Goal: Task Accomplishment & Management: Manage account settings

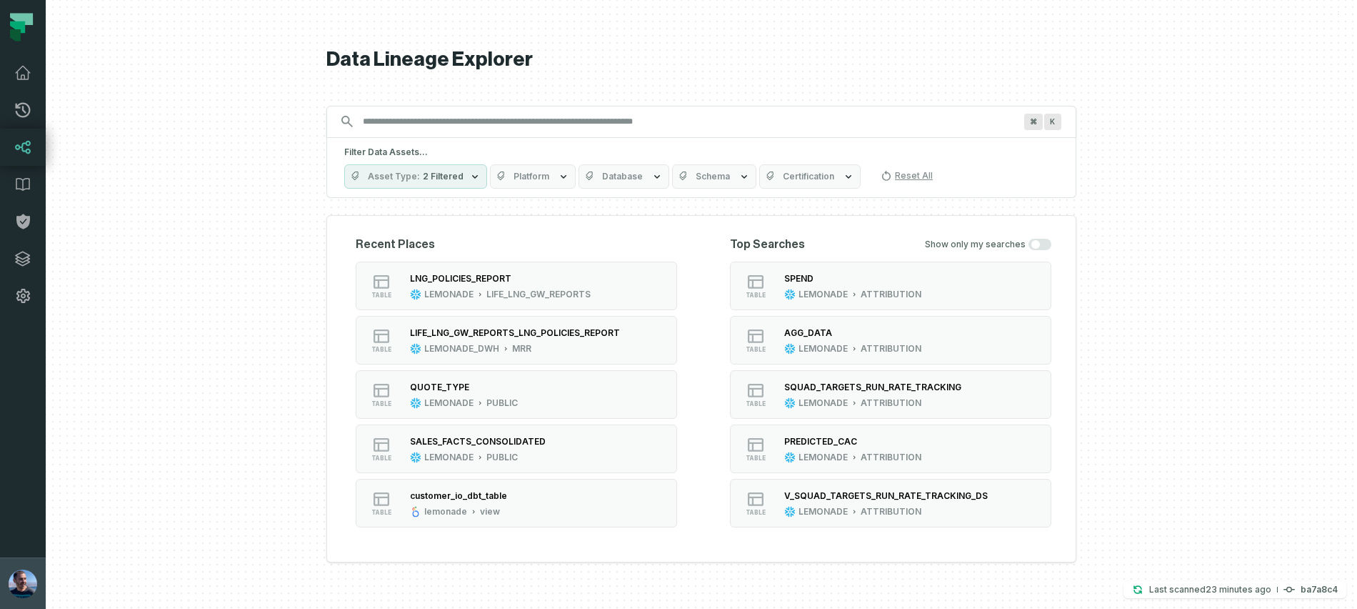
click at [18, 586] on img "button" at bounding box center [23, 583] width 29 height 29
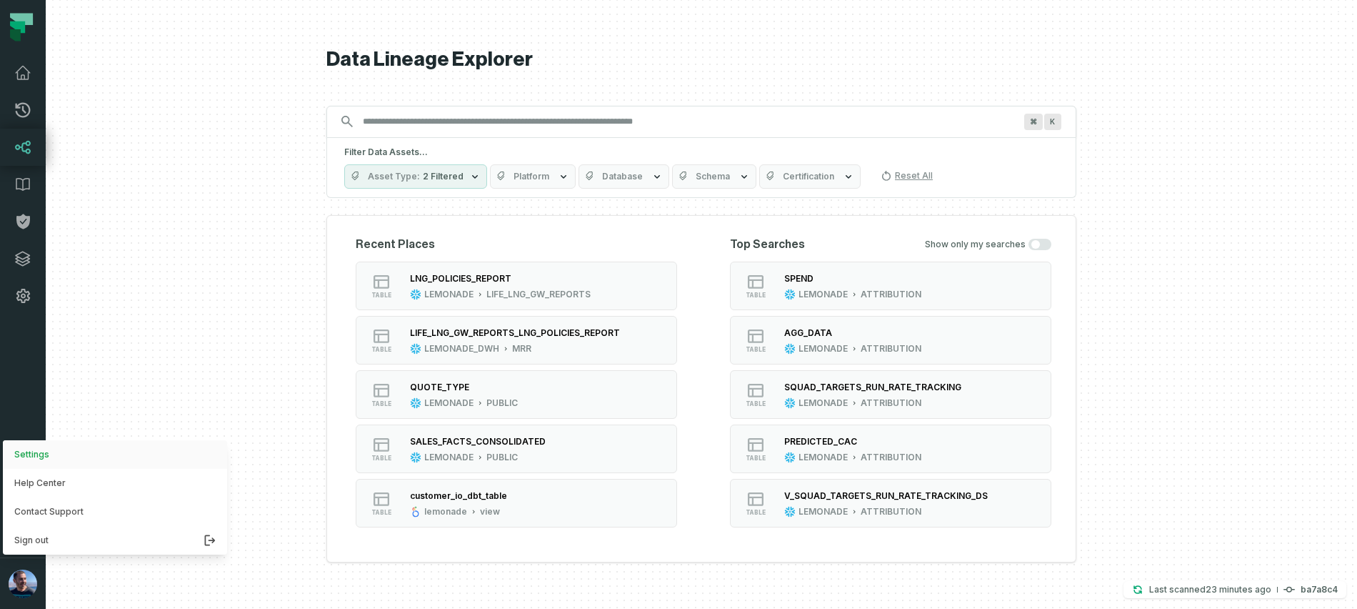
click at [54, 455] on button "Settings" at bounding box center [115, 454] width 224 height 29
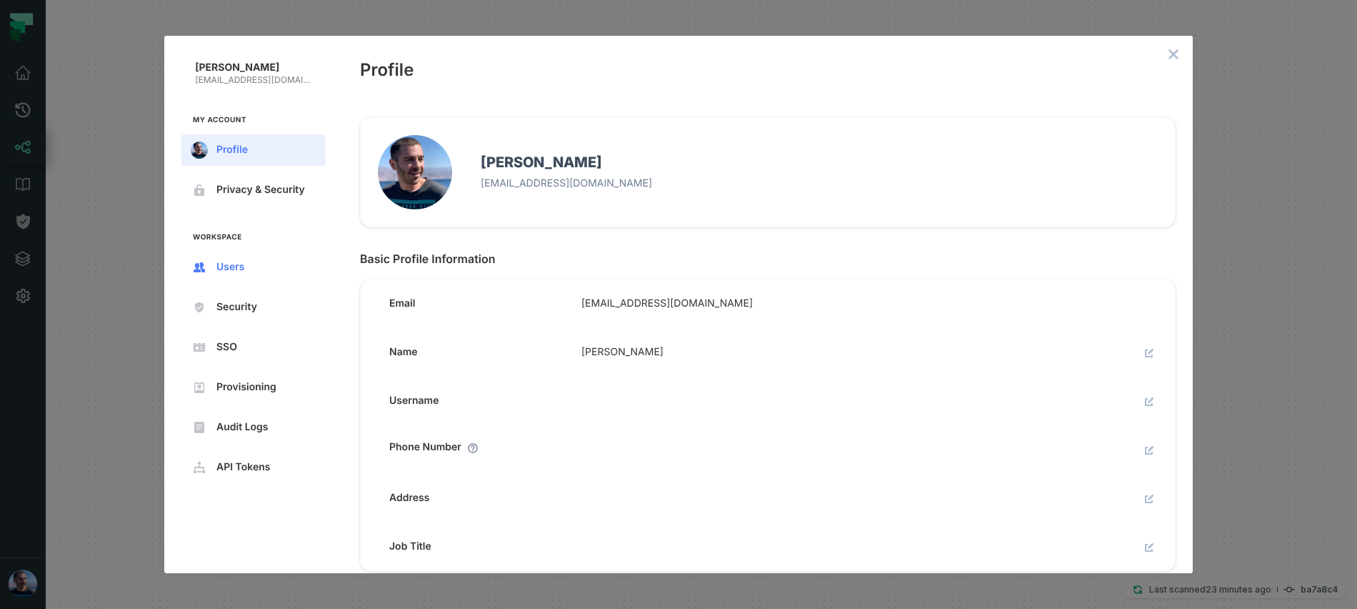
click at [229, 269] on span "Users" at bounding box center [264, 266] width 97 height 11
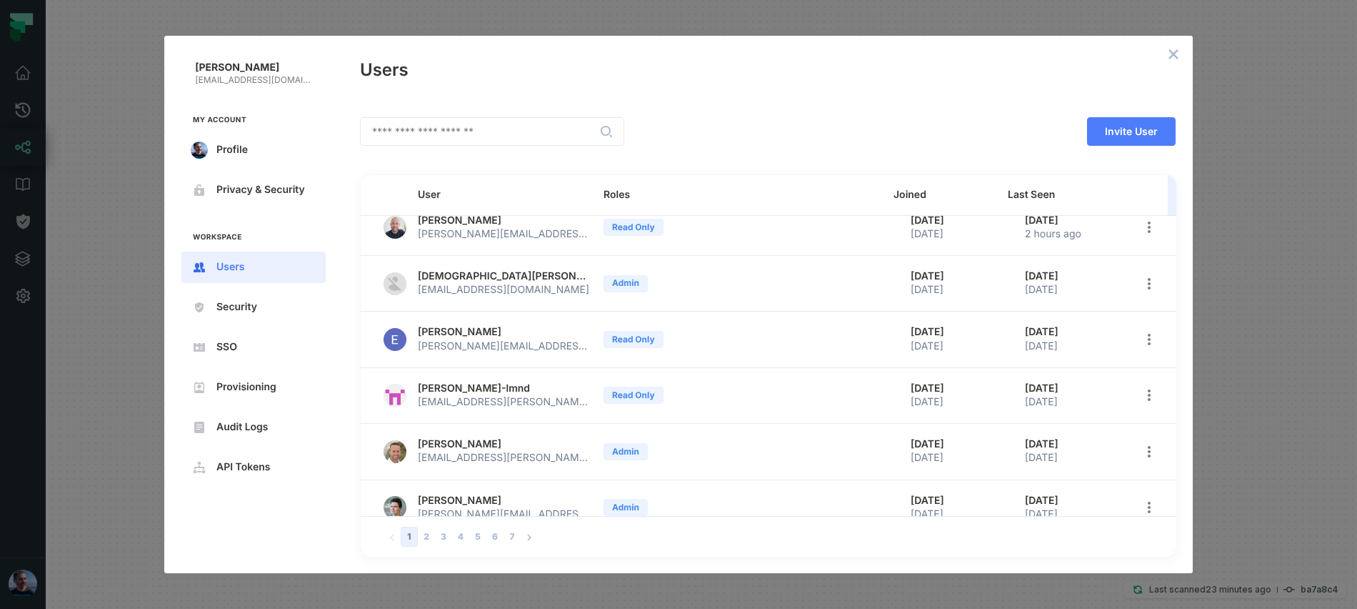
scroll to position [259, 0]
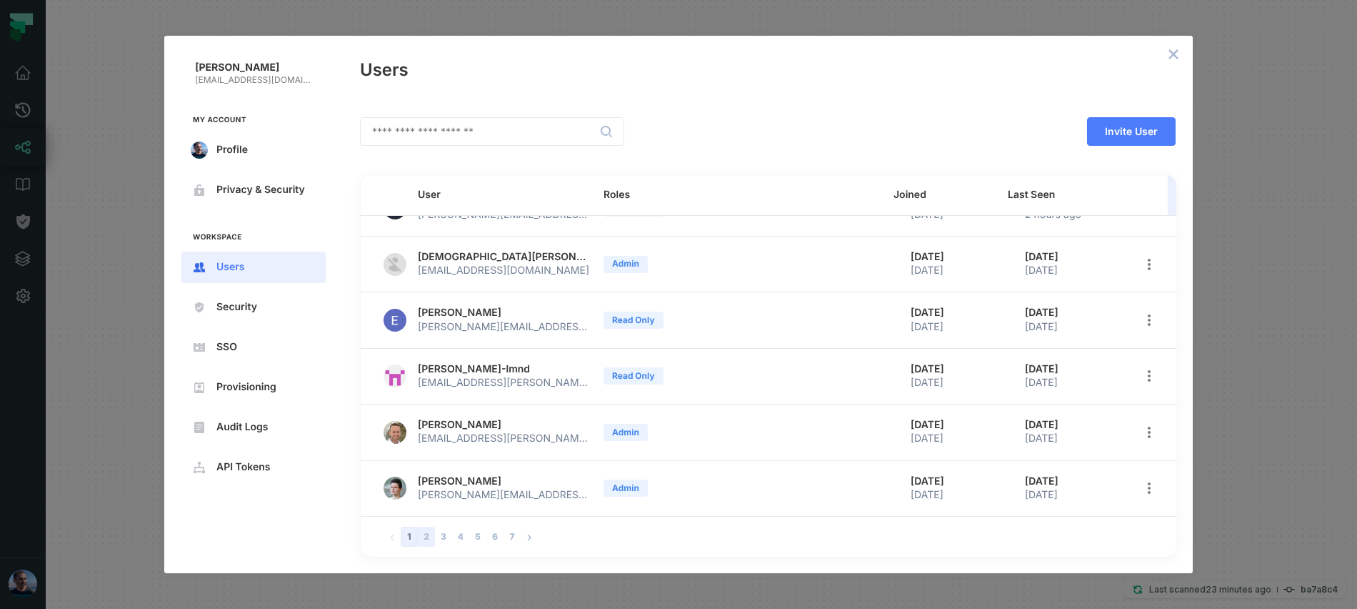
click at [427, 536] on button "2" at bounding box center [426, 536] width 17 height 20
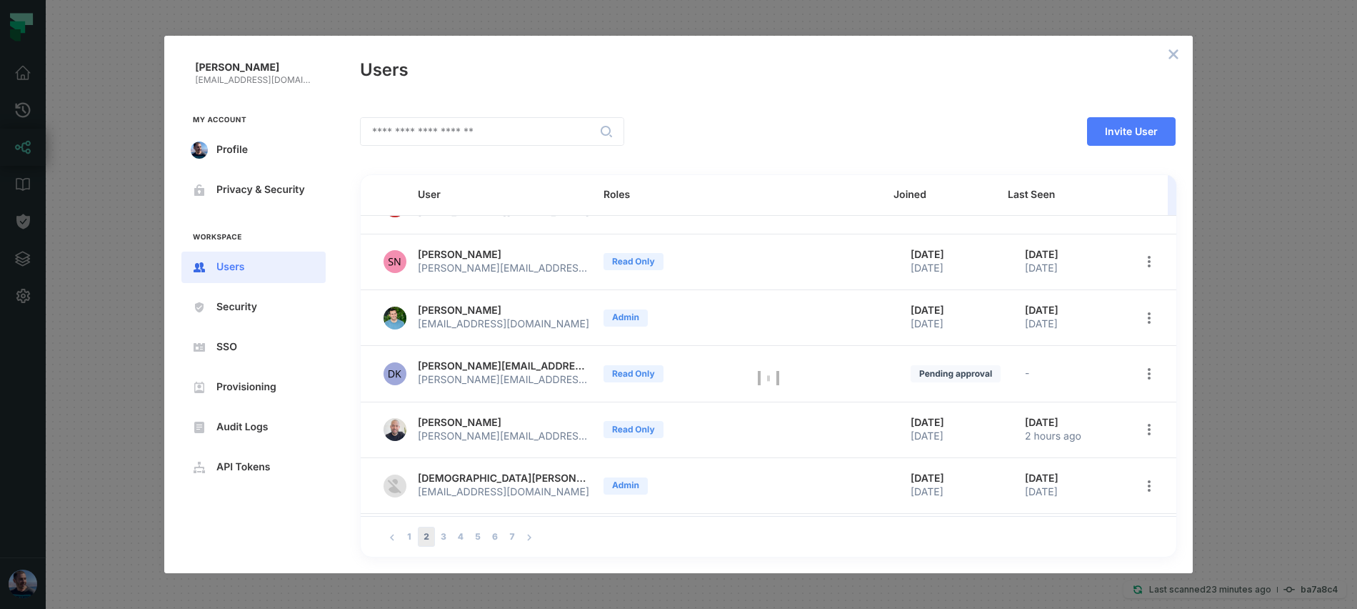
scroll to position [0, 0]
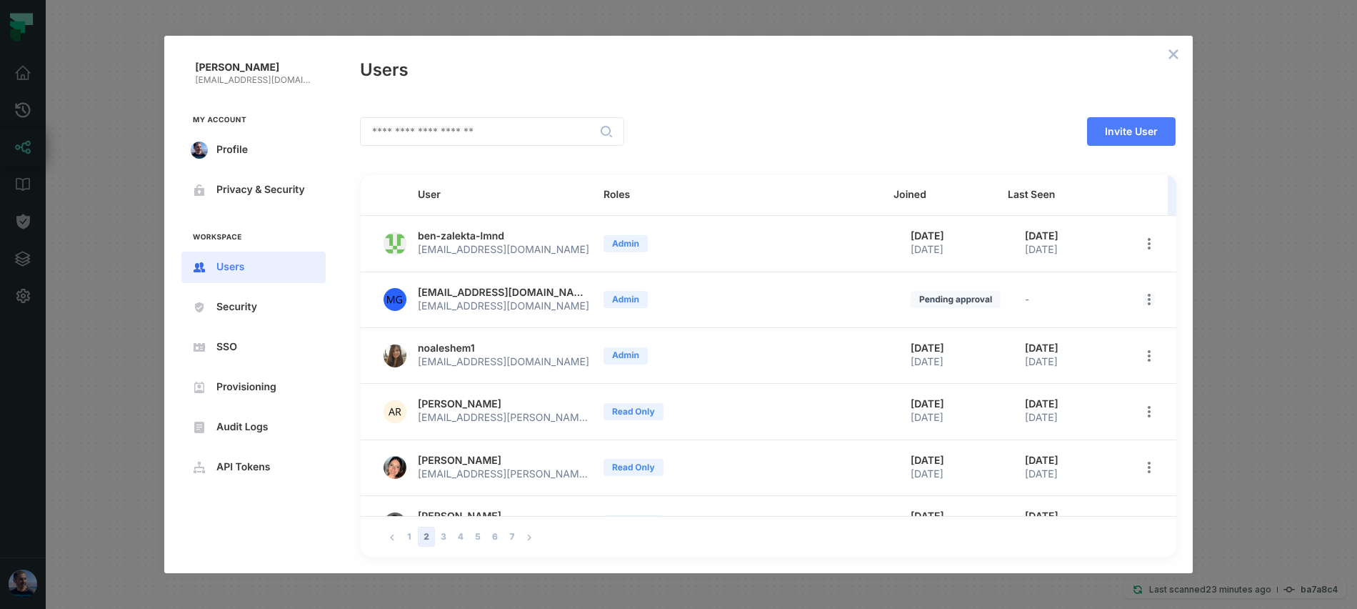
click at [1143, 299] on icon "open options" at bounding box center [1148, 299] width 11 height 11
click at [1113, 339] on span "Edit roles" at bounding box center [1074, 335] width 93 height 11
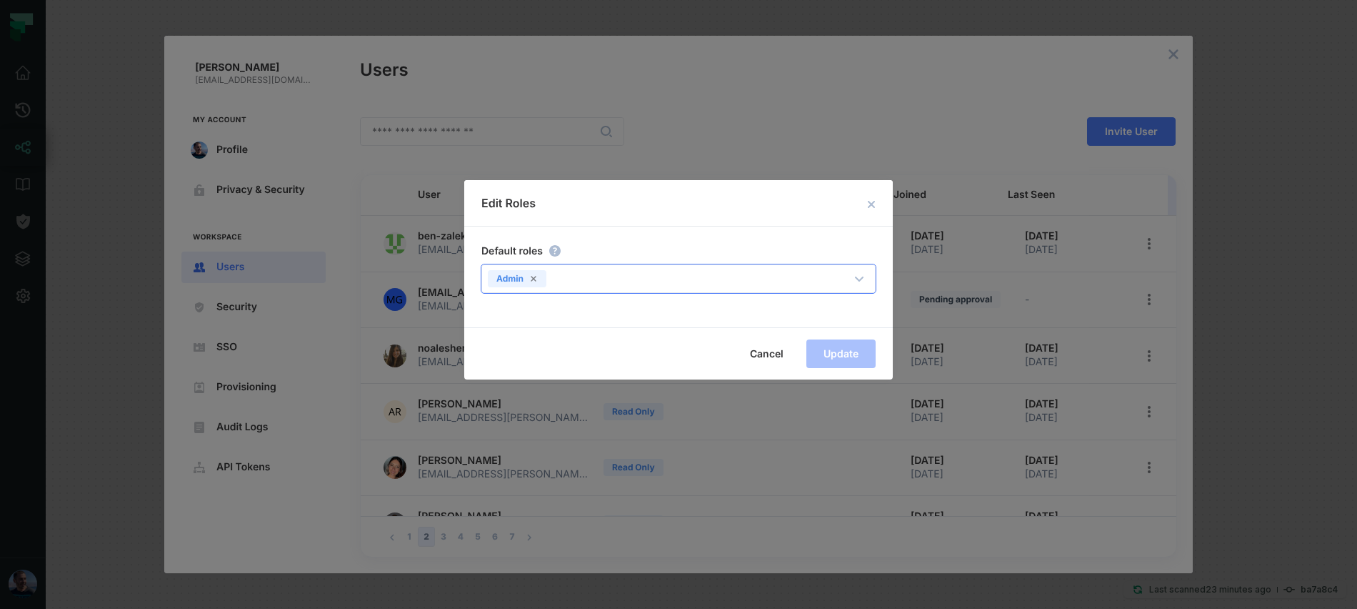
click at [731, 271] on div "Admin" at bounding box center [664, 276] width 364 height 20
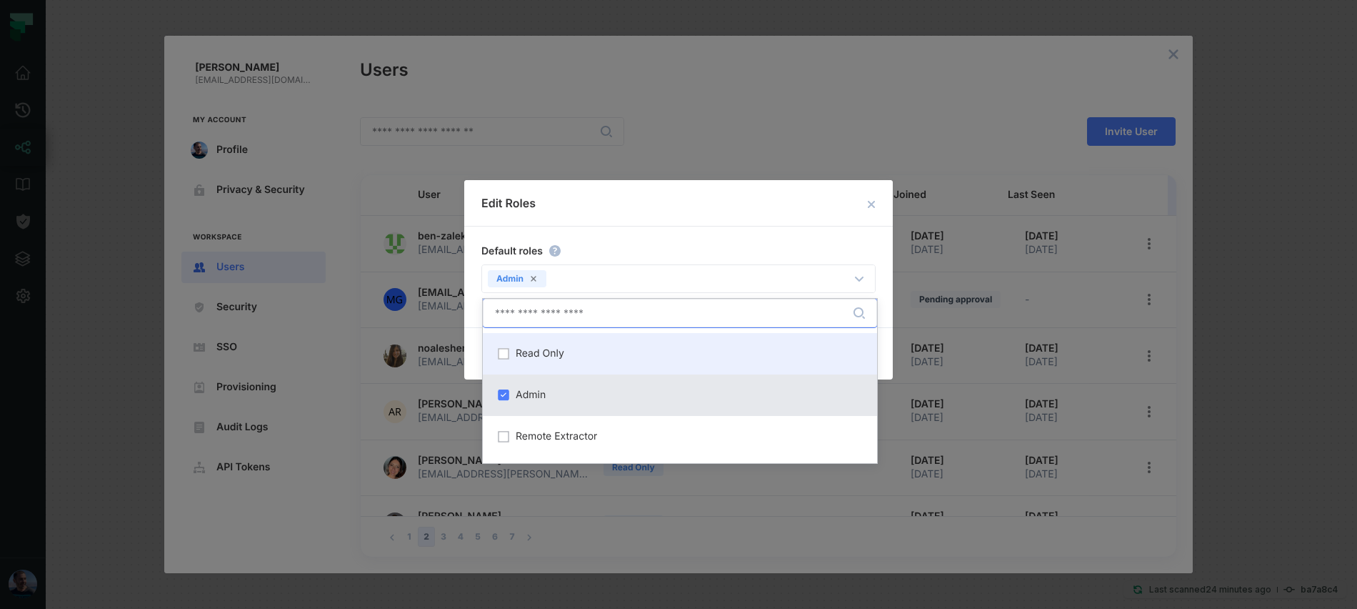
click at [574, 356] on div "Read Only" at bounding box center [679, 353] width 377 height 24
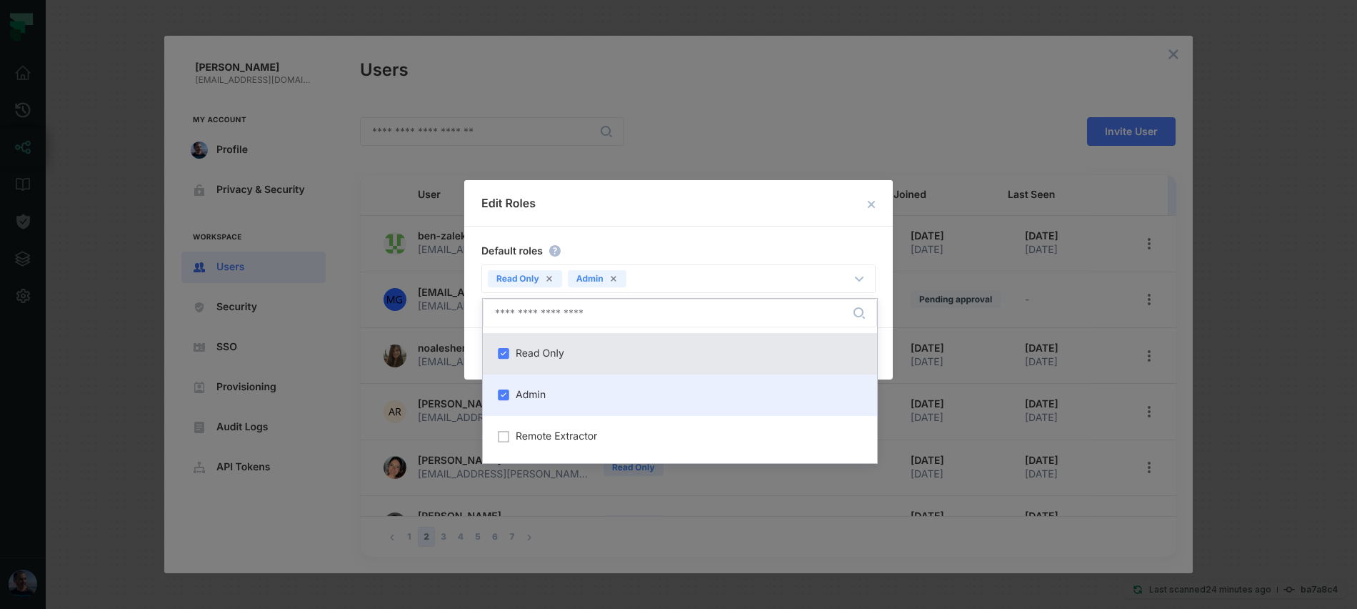
click at [541, 385] on div "Admin" at bounding box center [679, 395] width 377 height 24
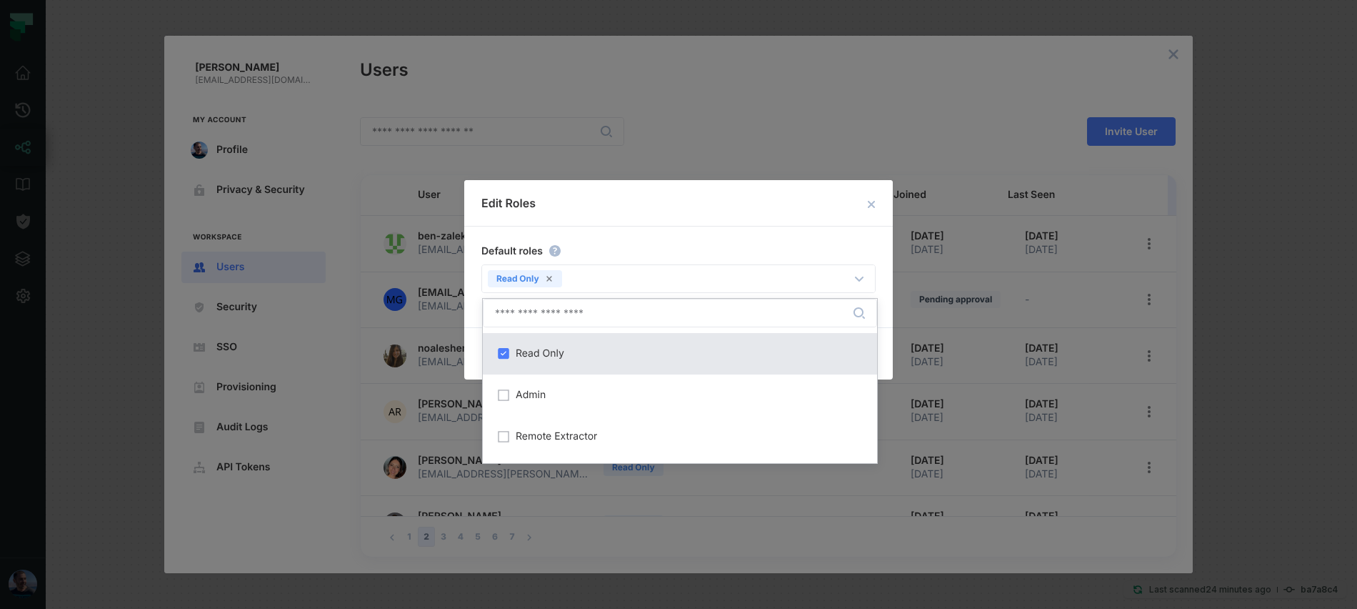
click at [689, 241] on div "Default roles" at bounding box center [677, 250] width 397 height 18
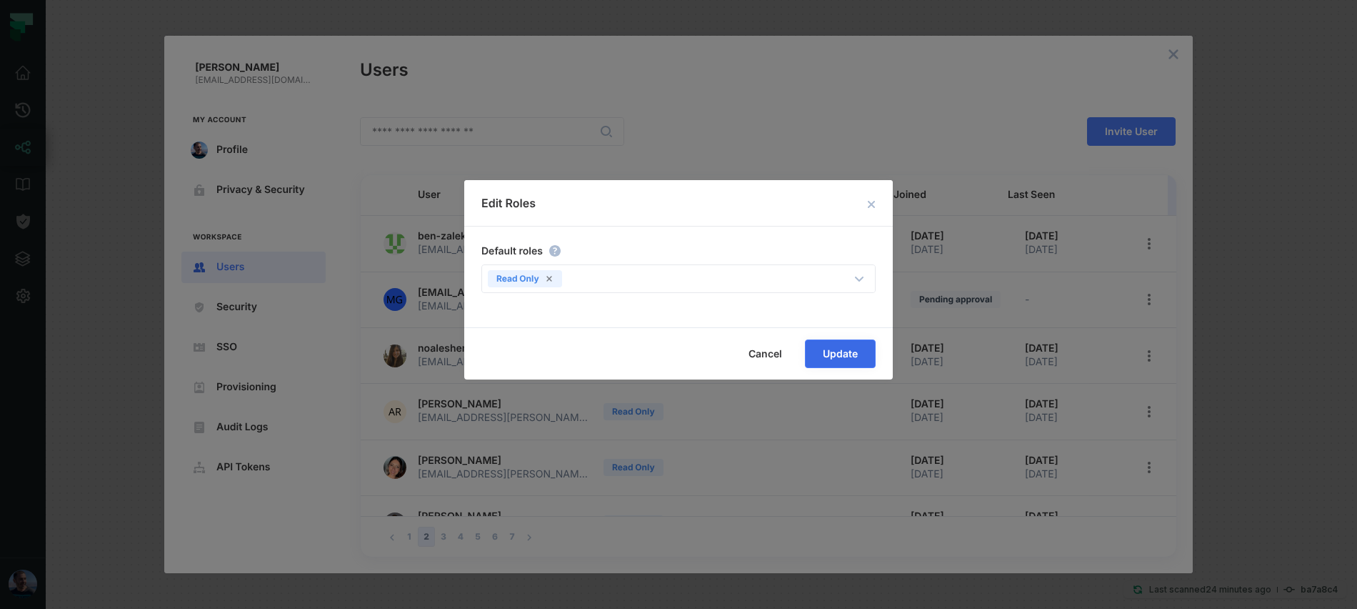
click at [0, 0] on span "Update" at bounding box center [0, 0] width 0 height 0
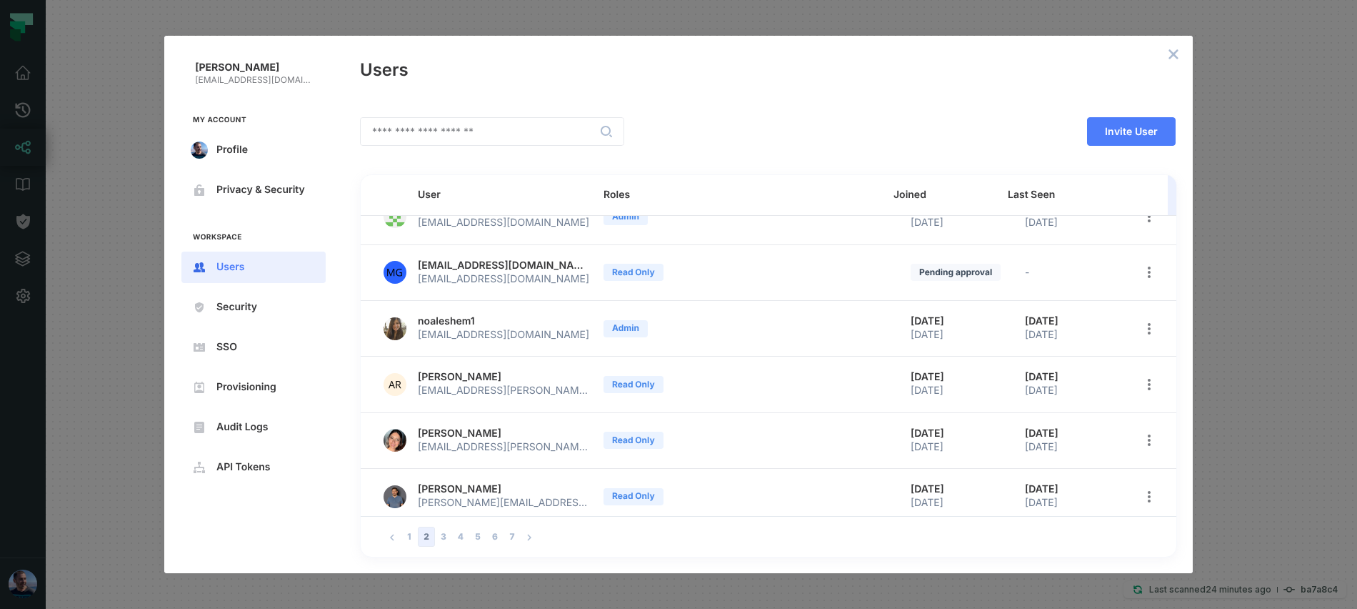
scroll to position [20, 0]
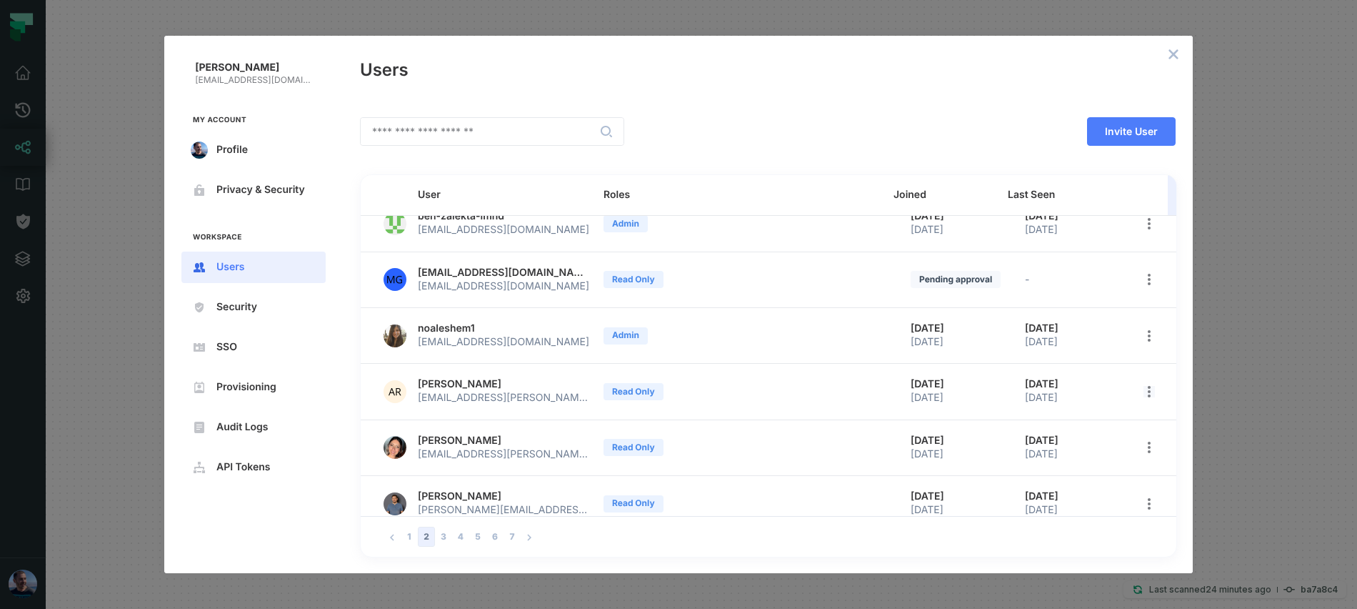
click at [1139, 389] on button "open options" at bounding box center [1149, 391] width 20 height 20
click at [1067, 506] on li "Delete User" at bounding box center [1070, 513] width 160 height 29
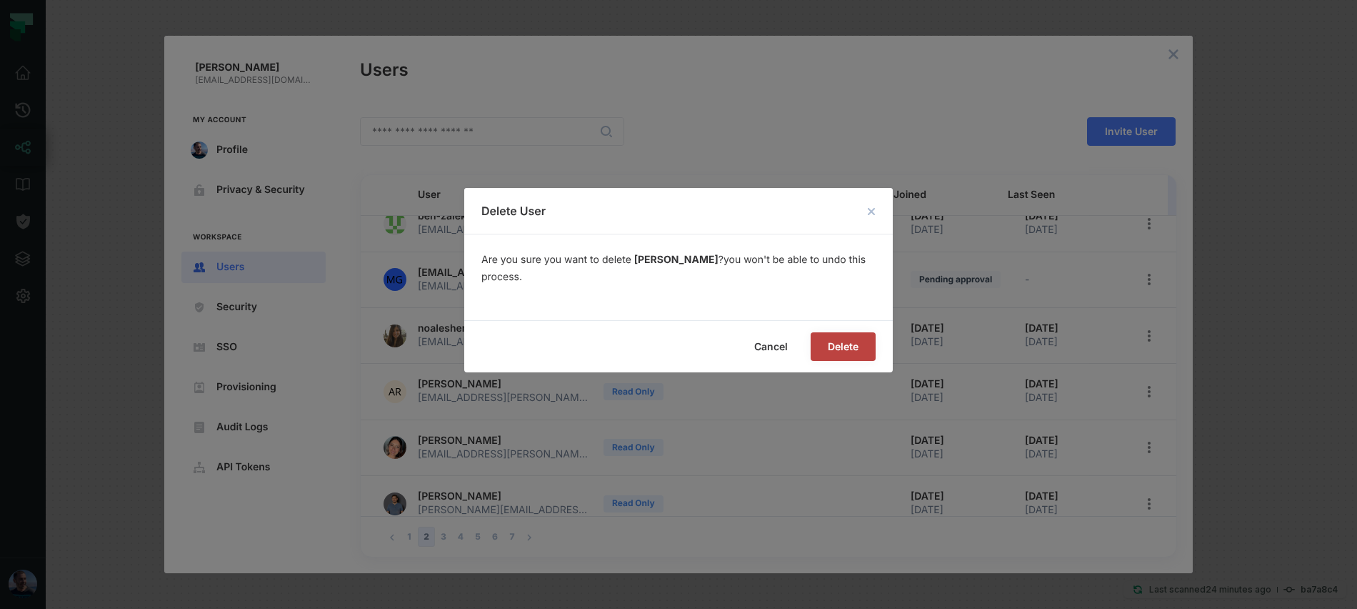
click at [0, 0] on span "Delete" at bounding box center [0, 0] width 0 height 0
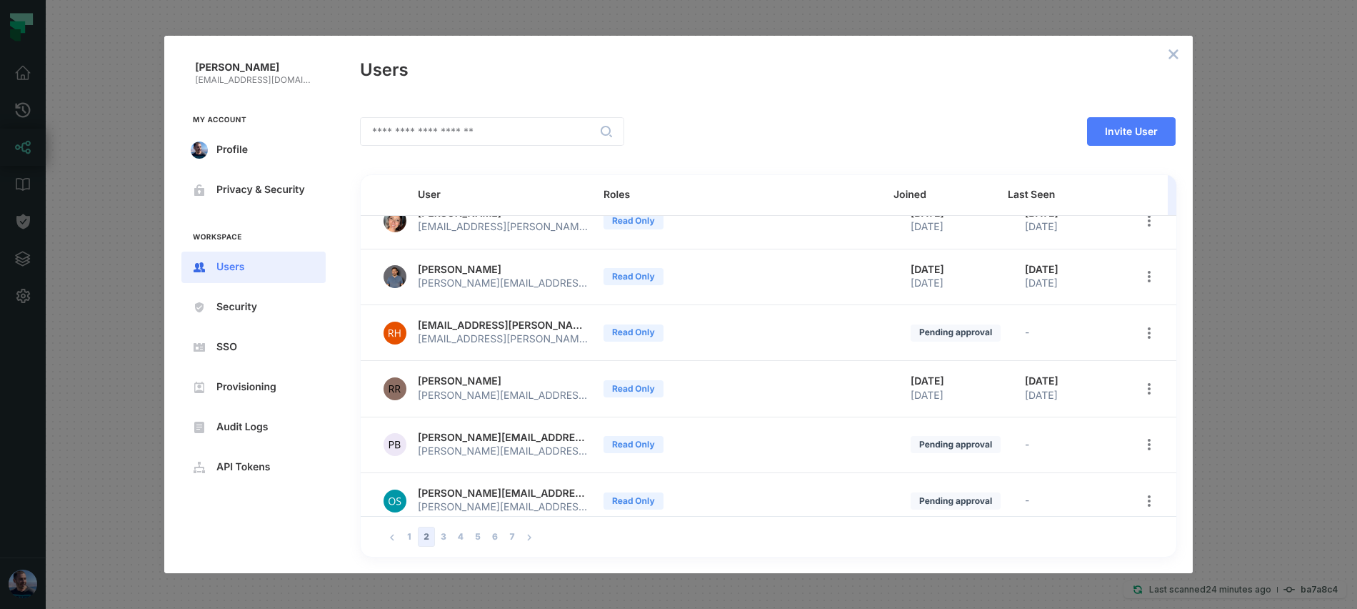
scroll to position [203, 0]
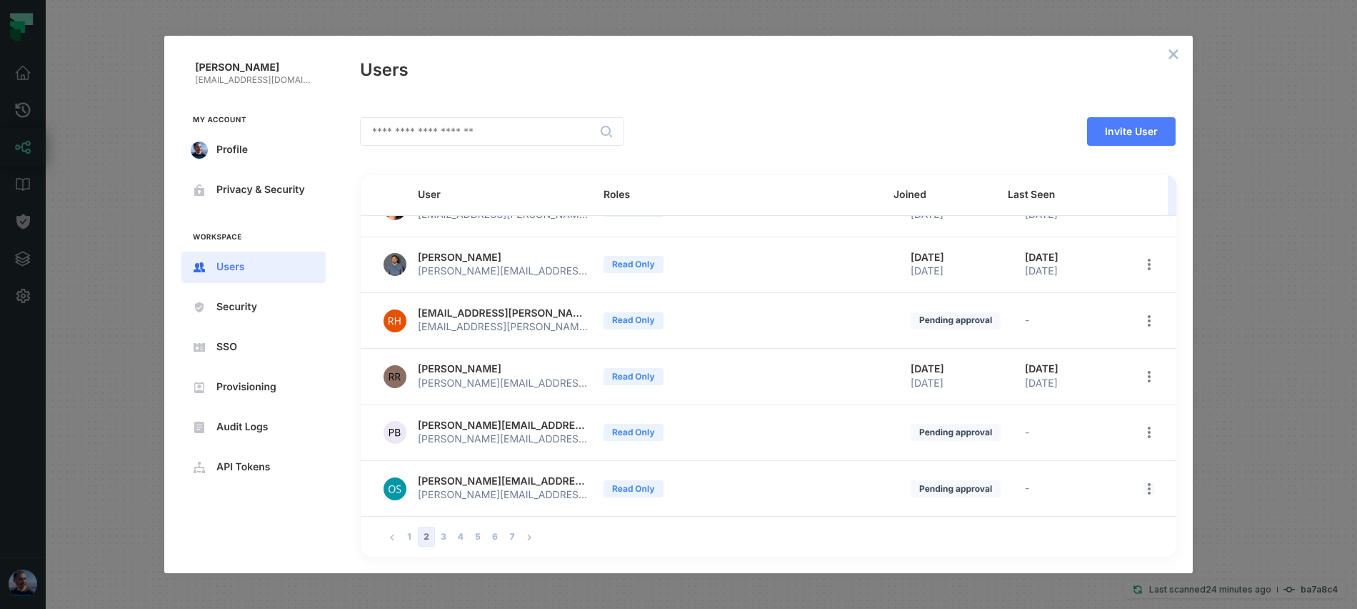
click at [1143, 486] on icon "open options" at bounding box center [1148, 488] width 11 height 11
click at [1068, 584] on span "Delete User" at bounding box center [1074, 581] width 93 height 11
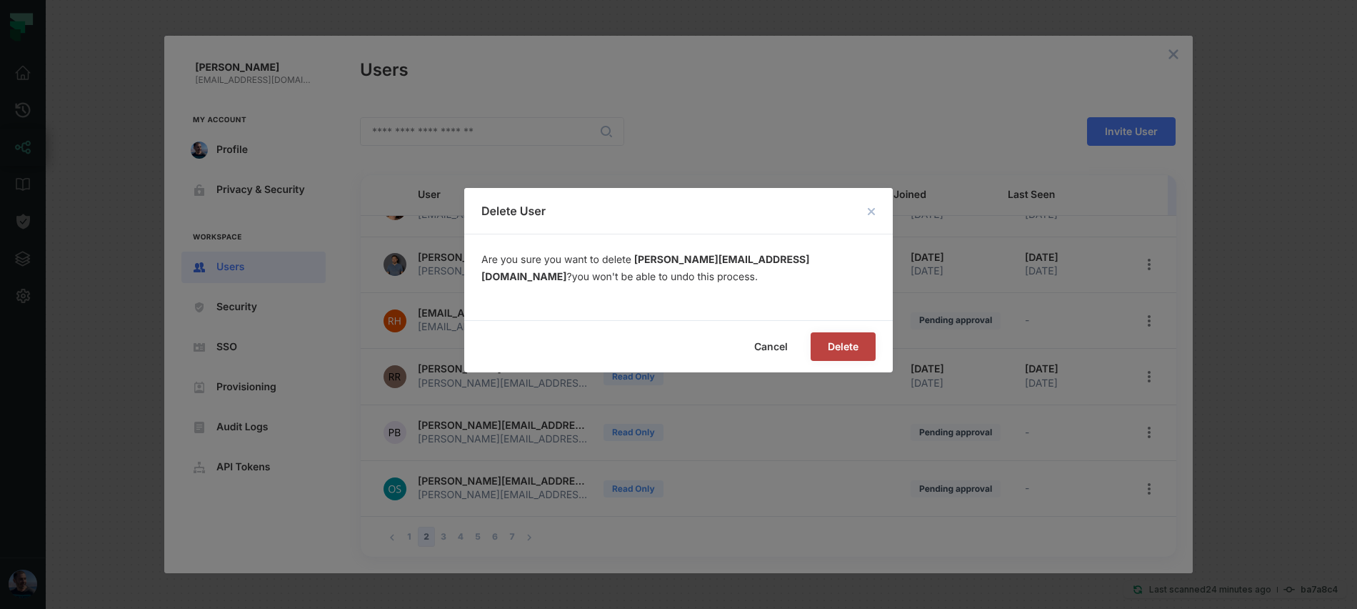
click at [0, 0] on span "Delete" at bounding box center [0, 0] width 0 height 0
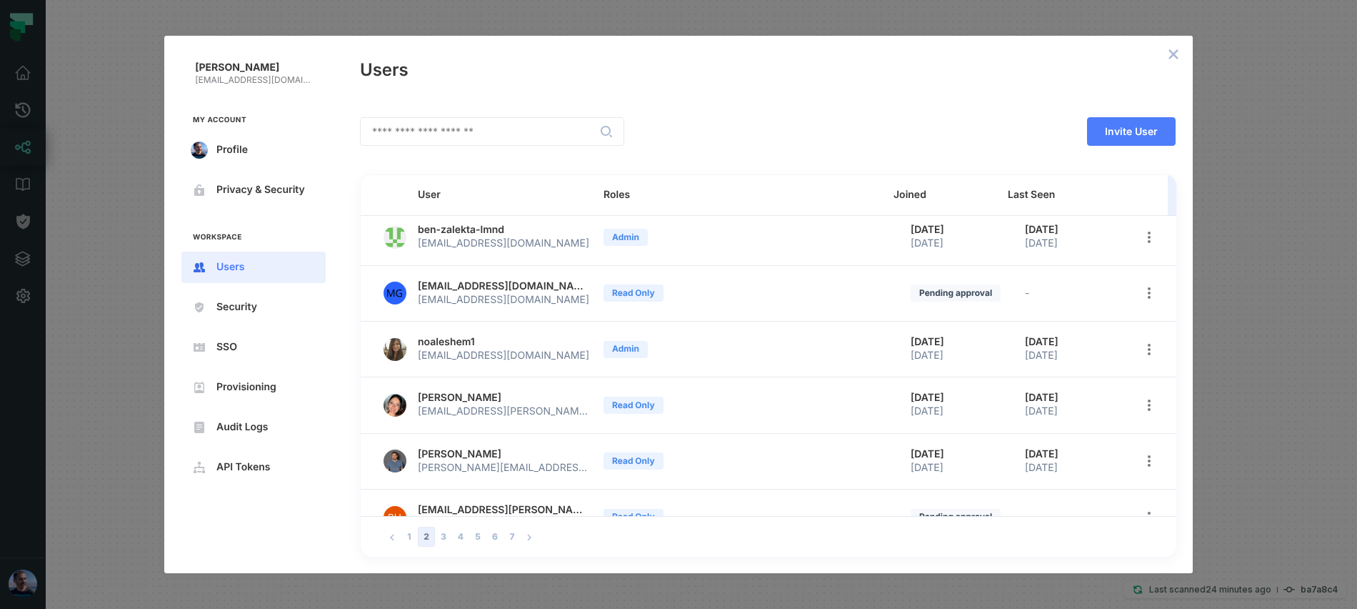
scroll to position [0, 0]
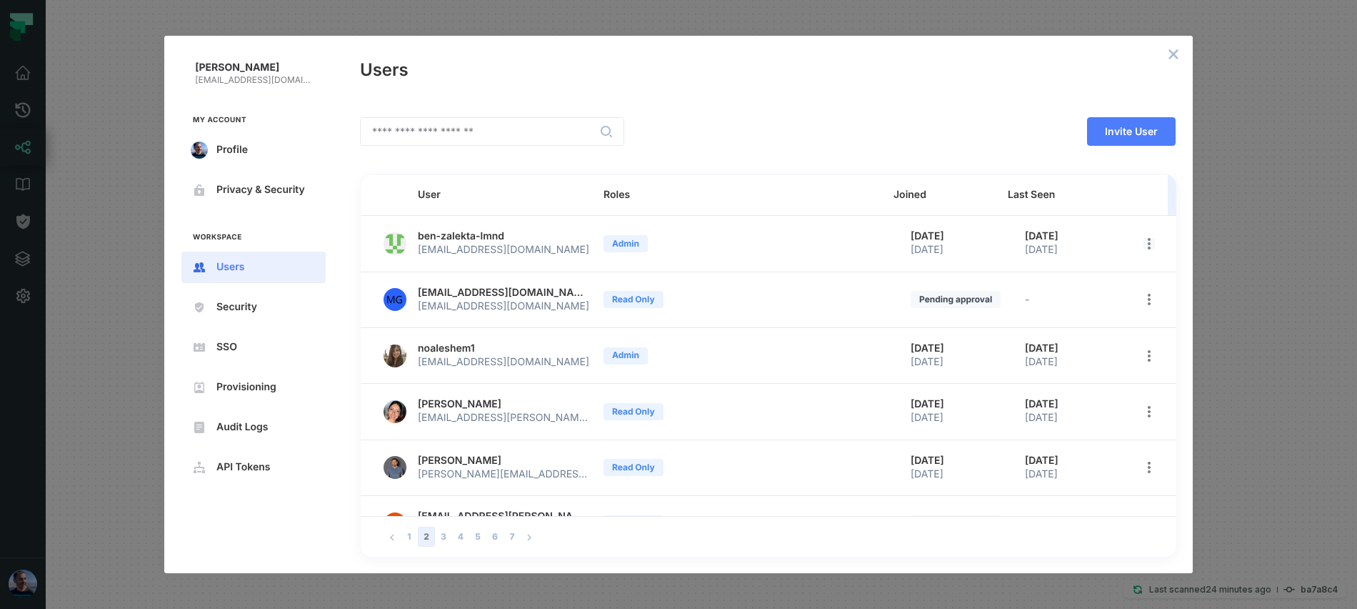
click at [1144, 246] on icon "open options" at bounding box center [1148, 243] width 11 height 11
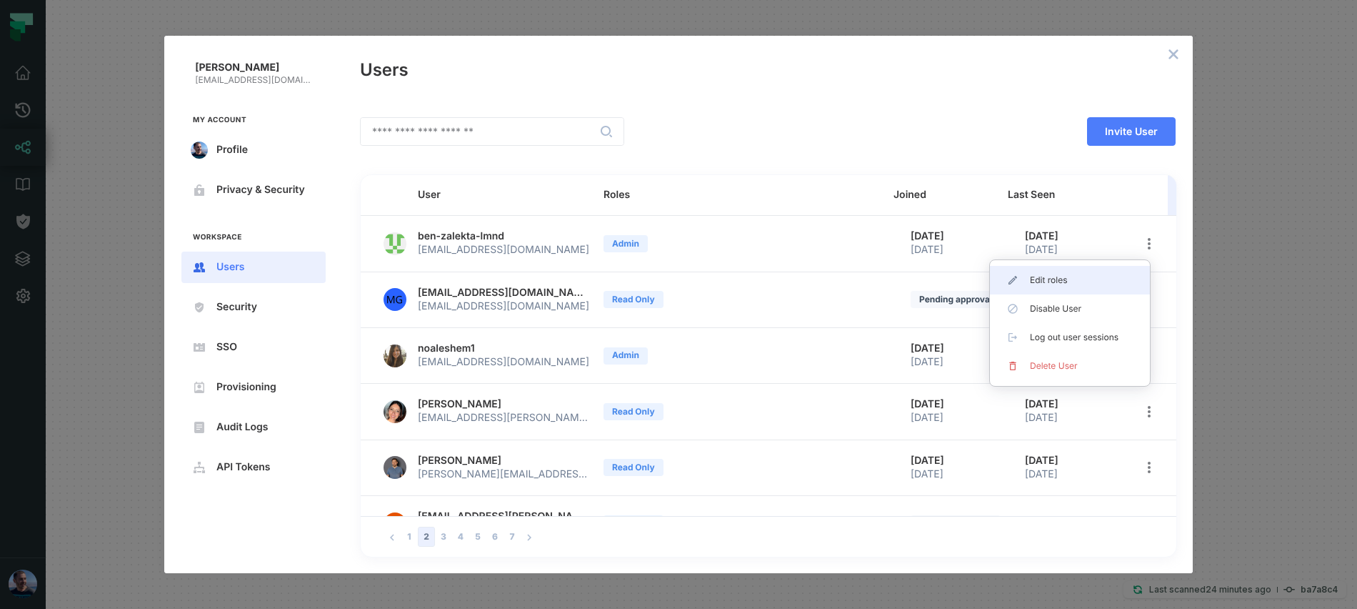
click at [1122, 282] on li "Edit roles" at bounding box center [1070, 280] width 160 height 29
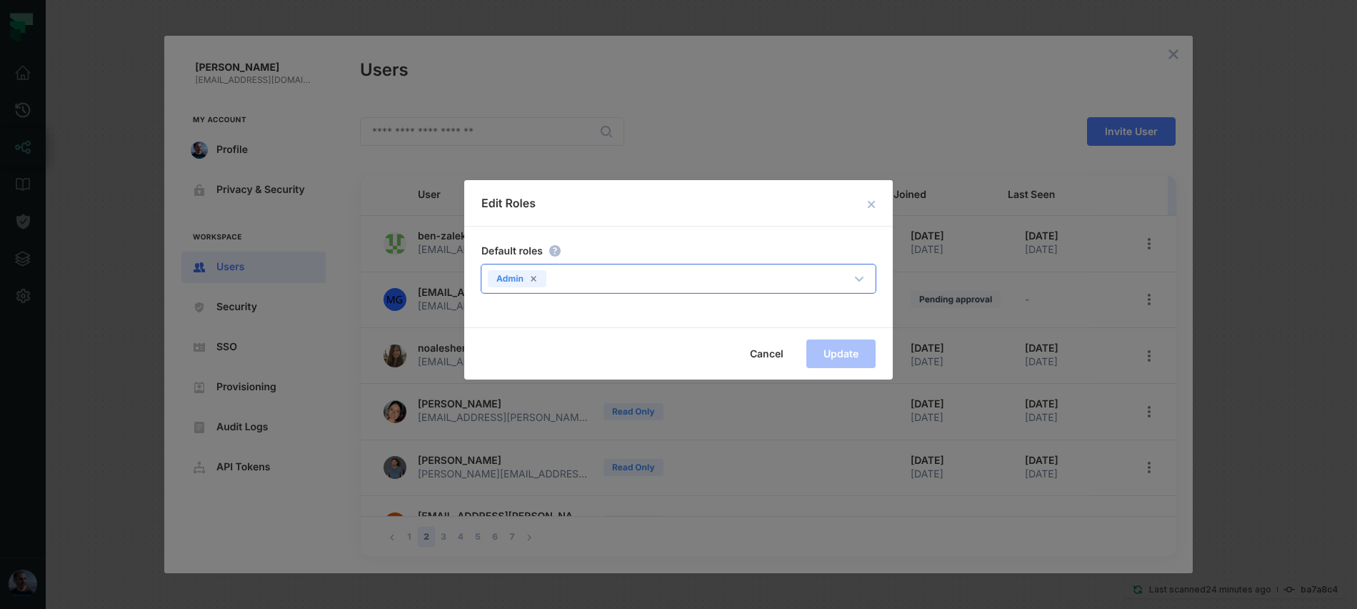
click at [687, 265] on div "Admin" at bounding box center [680, 278] width 396 height 27
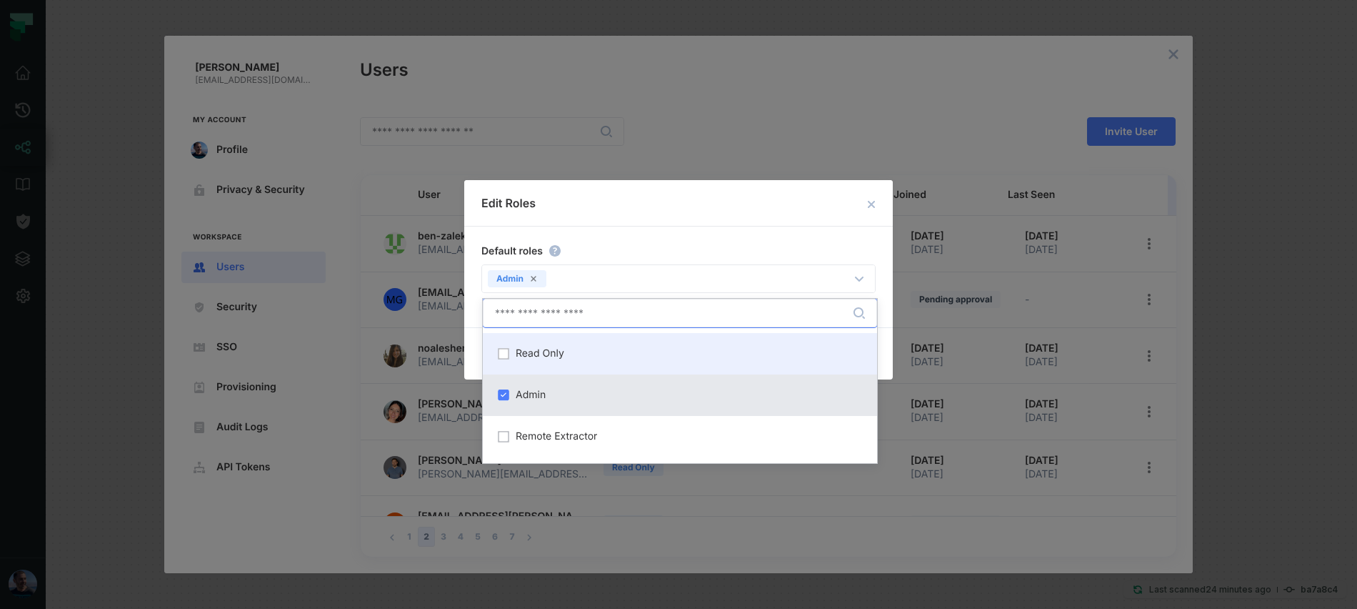
click at [608, 350] on div "Read Only" at bounding box center [679, 353] width 377 height 24
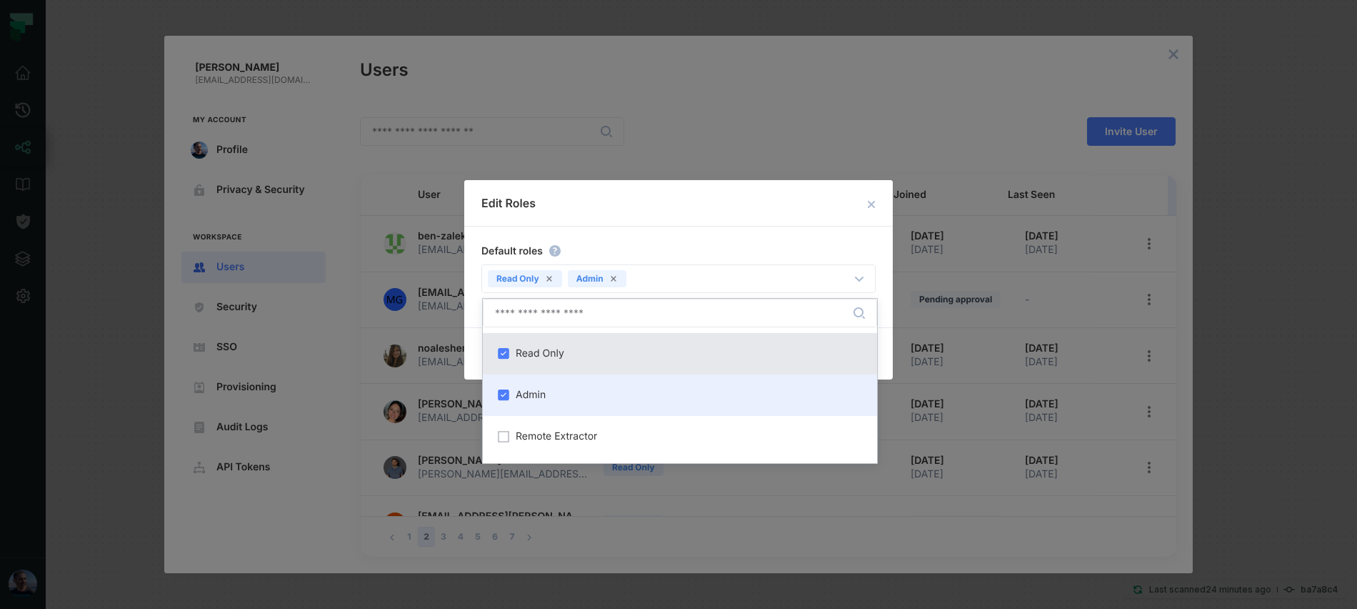
click at [571, 390] on div "Admin" at bounding box center [679, 395] width 377 height 24
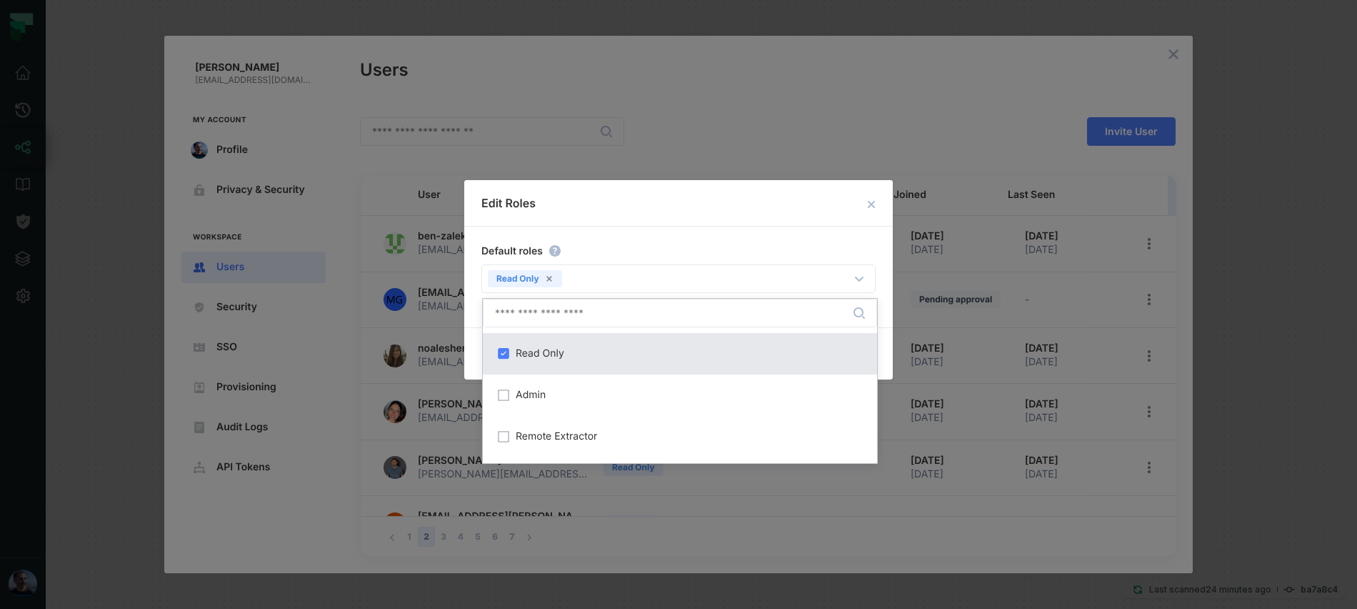
click at [806, 224] on h2 "Edit Roles" at bounding box center [678, 203] width 429 height 46
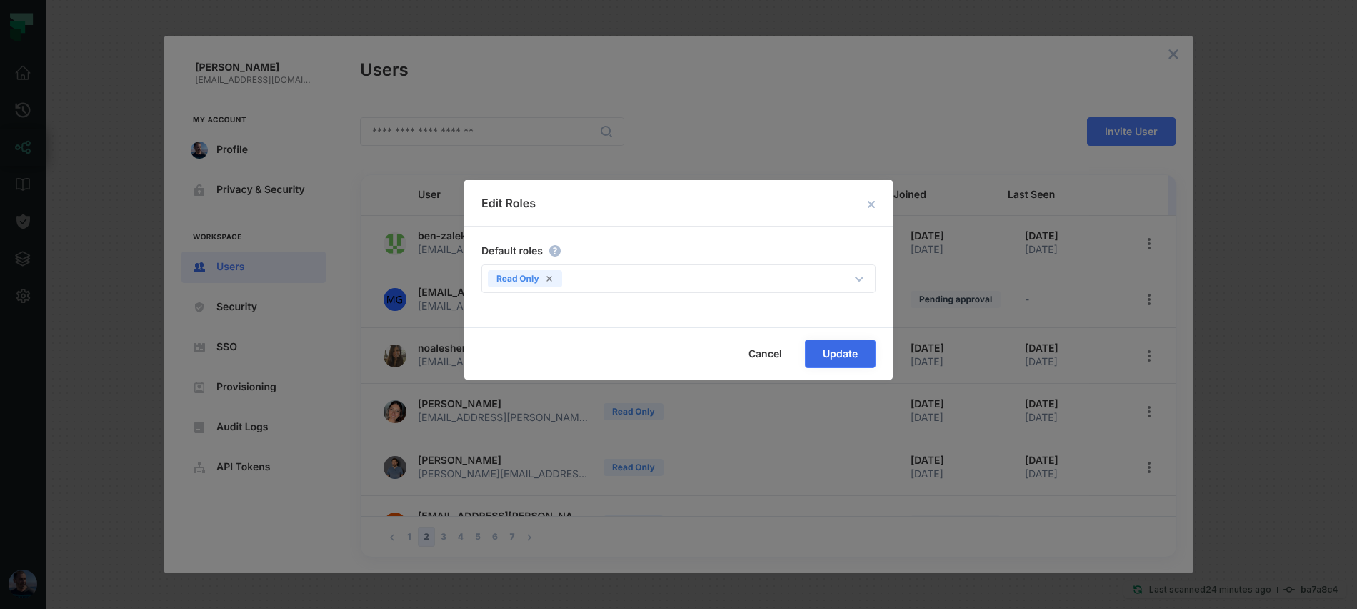
click at [864, 354] on button "Update" at bounding box center [840, 353] width 71 height 29
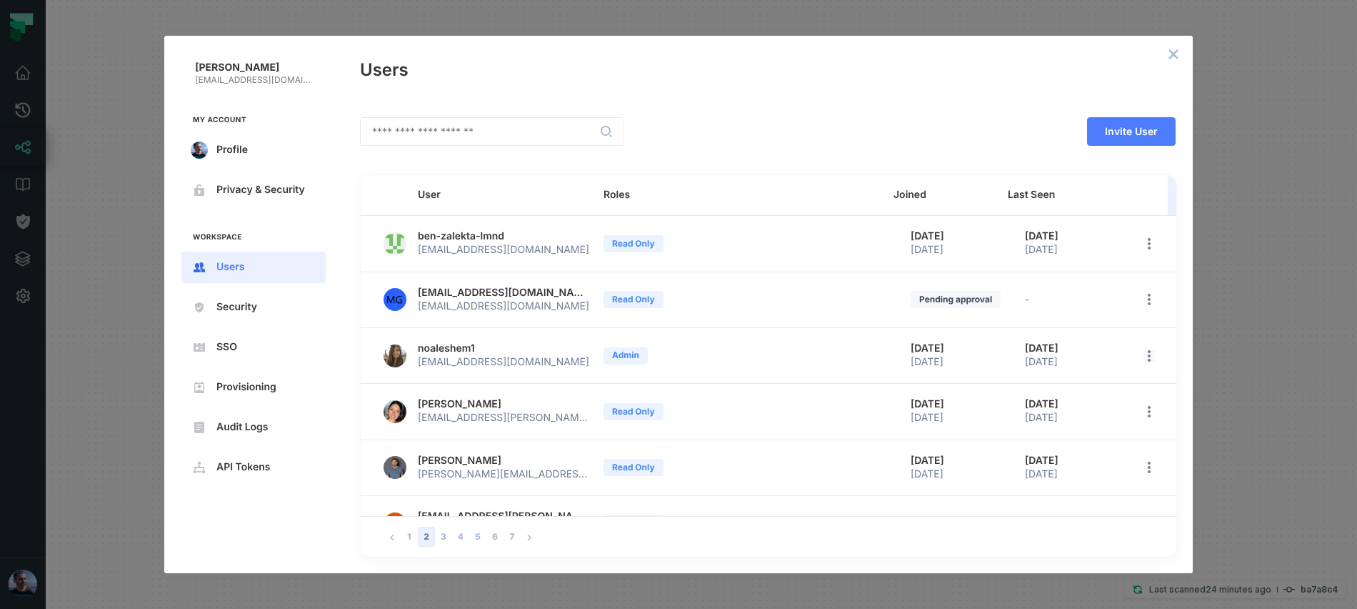
click at [1143, 356] on icon "open options" at bounding box center [1148, 355] width 11 height 11
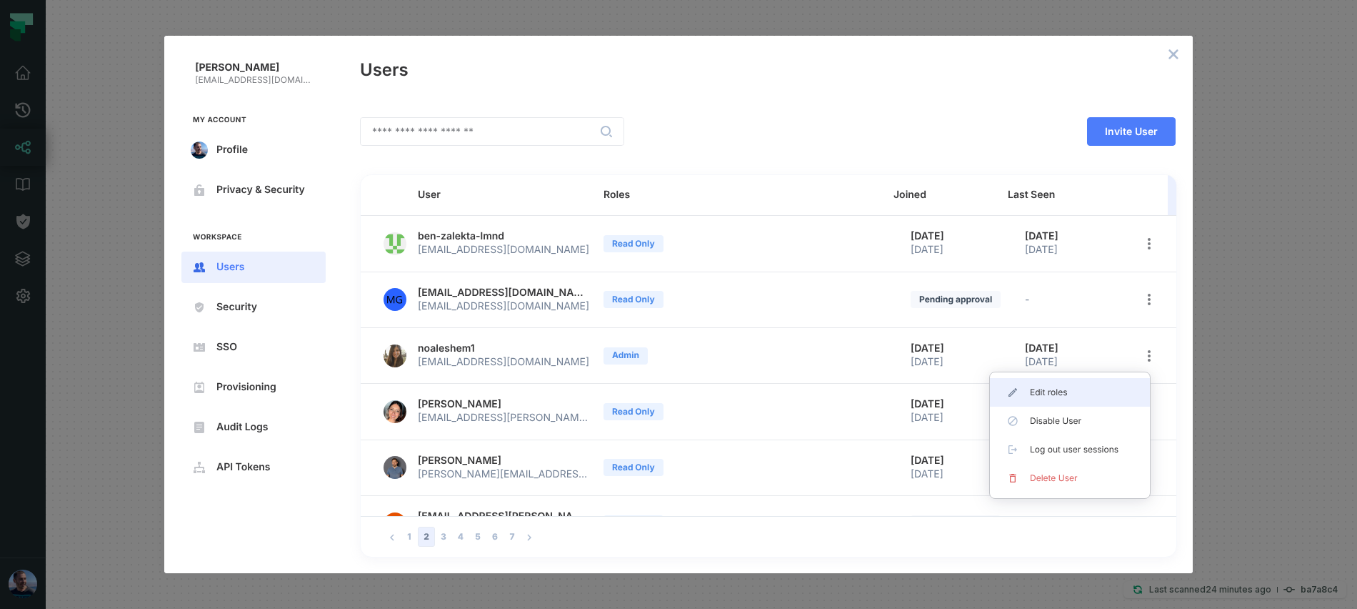
click at [1082, 395] on span "Edit roles" at bounding box center [1075, 391] width 91 height 11
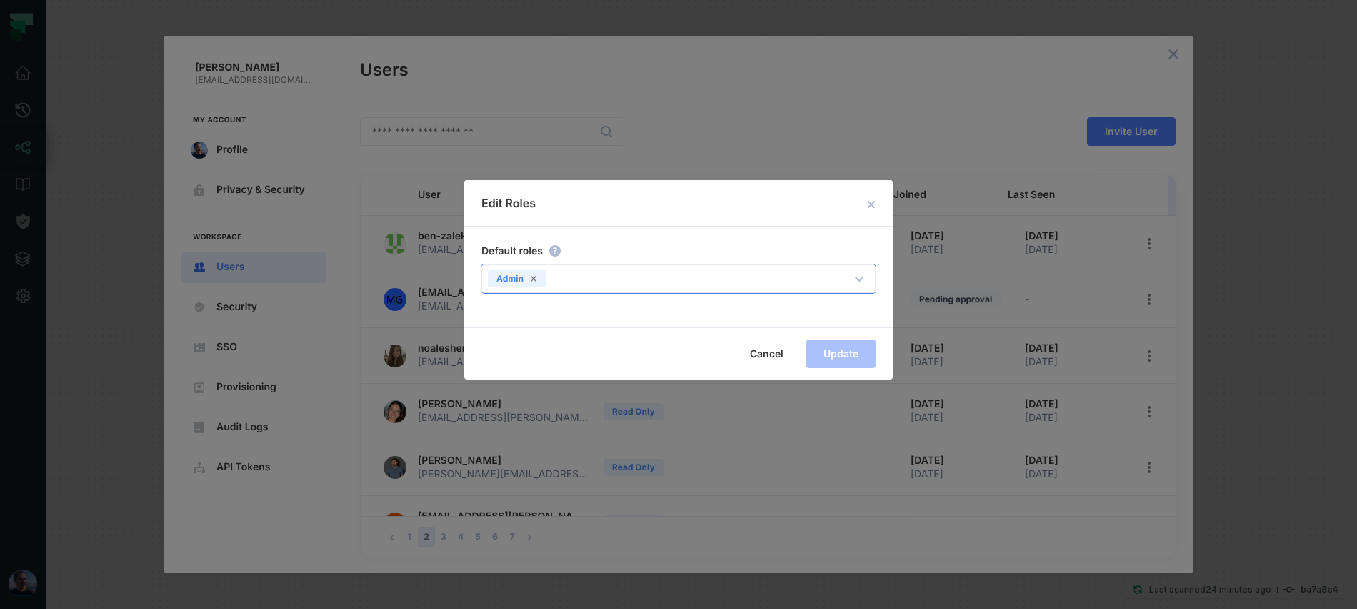
click at [539, 278] on div "Admin" at bounding box center [517, 278] width 59 height 17
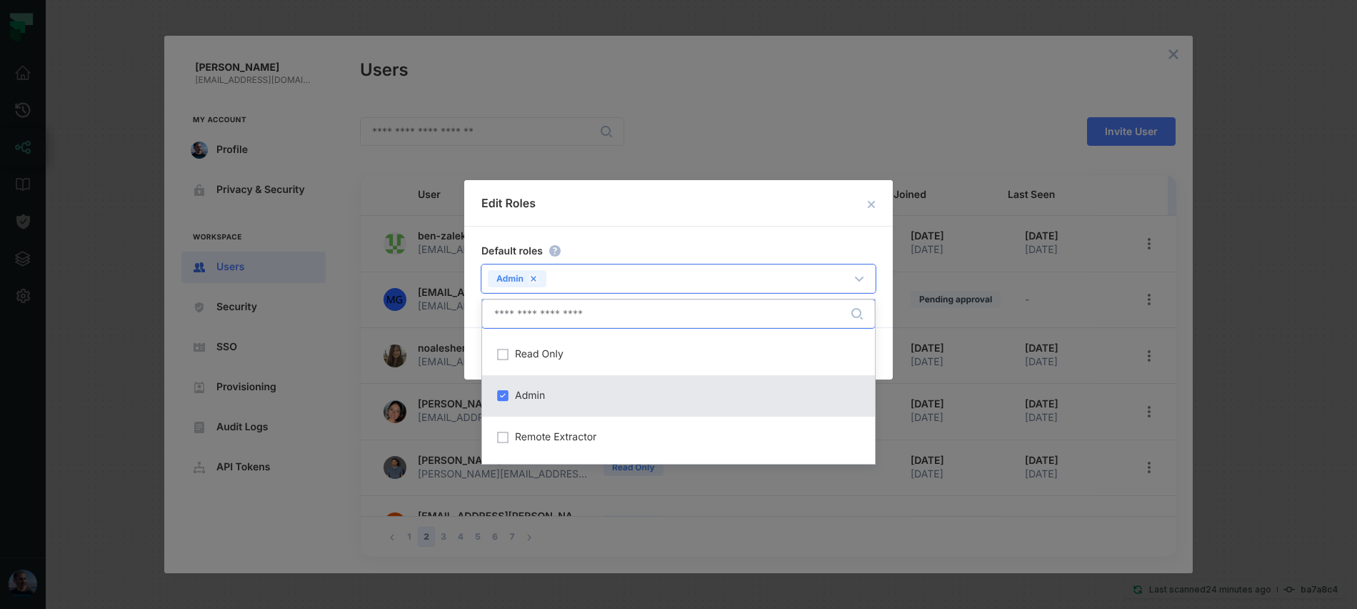
click at [531, 278] on icon at bounding box center [533, 278] width 5 height 5
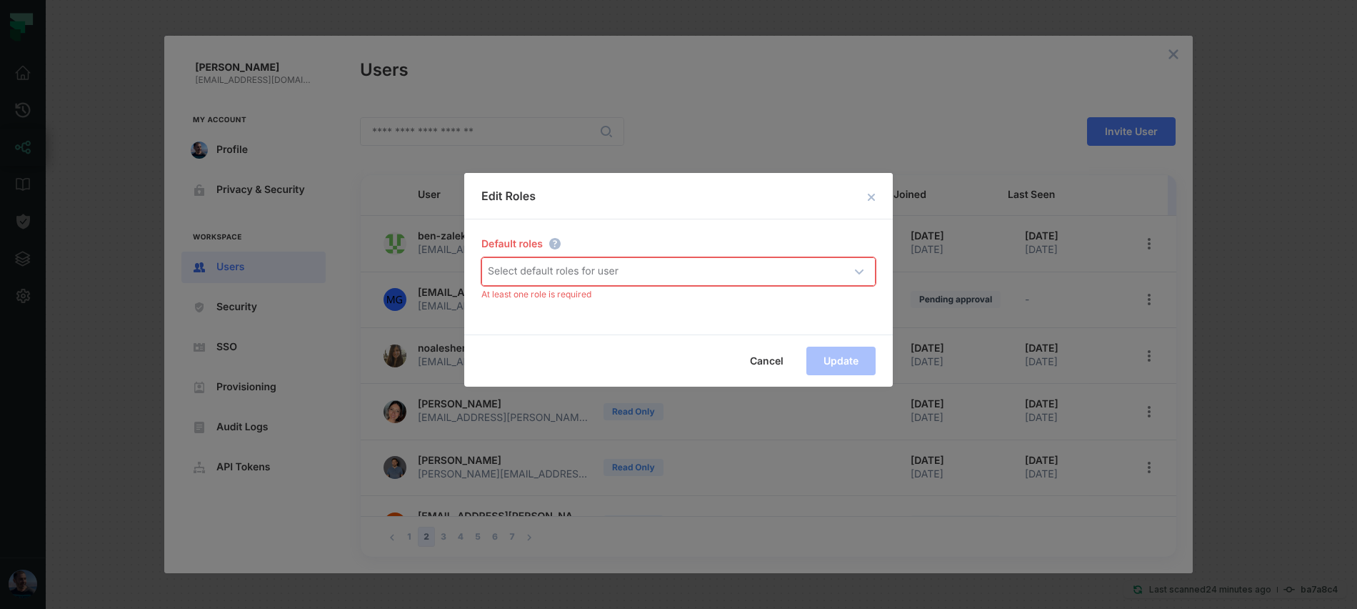
click at [537, 276] on div "Select default roles for user" at bounding box center [553, 271] width 131 height 14
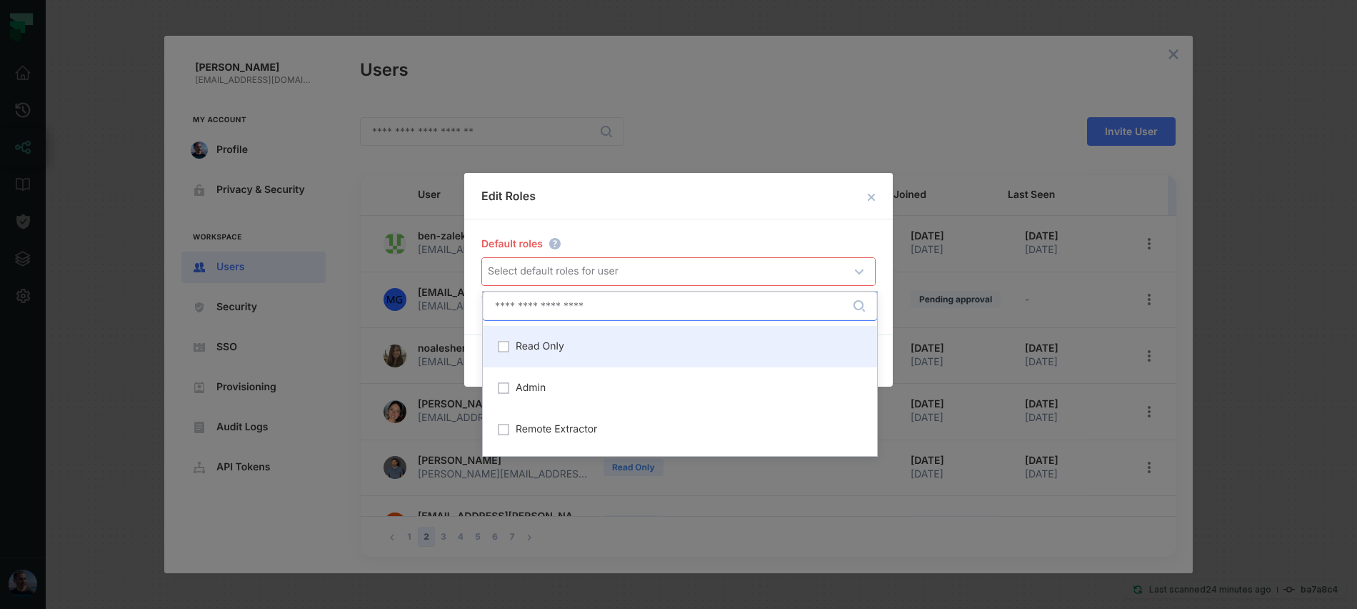
click at [549, 354] on div "Read Only" at bounding box center [679, 346] width 377 height 24
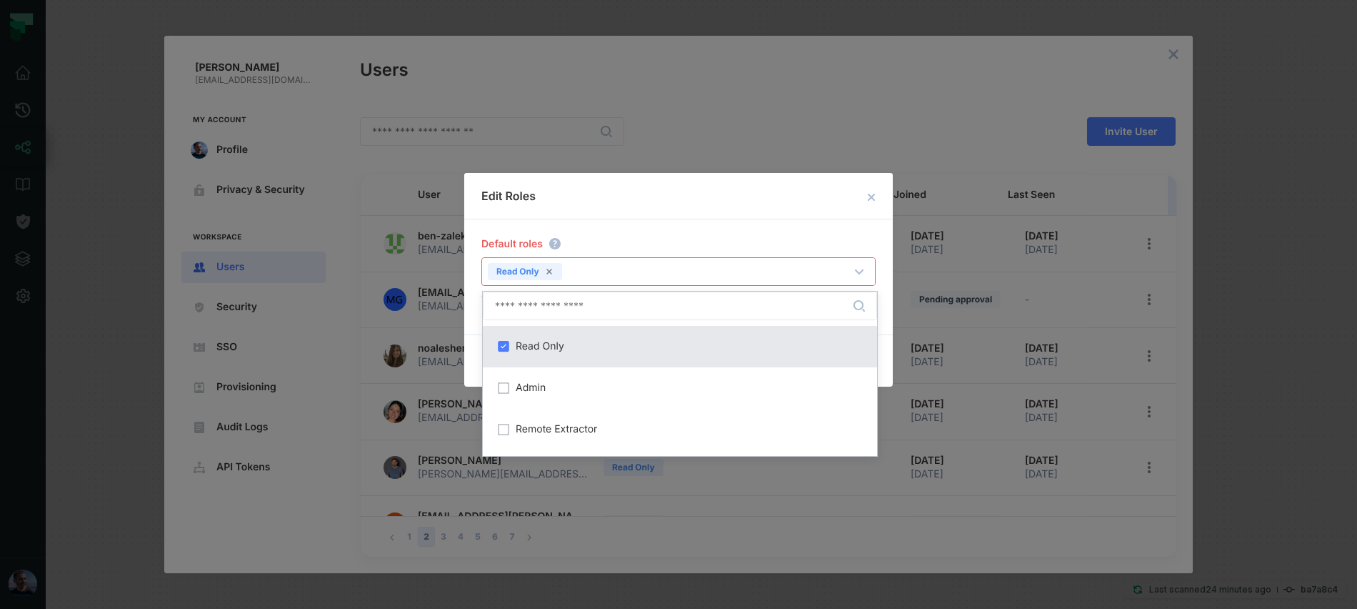
click at [888, 344] on div "Cancel Update" at bounding box center [678, 360] width 429 height 52
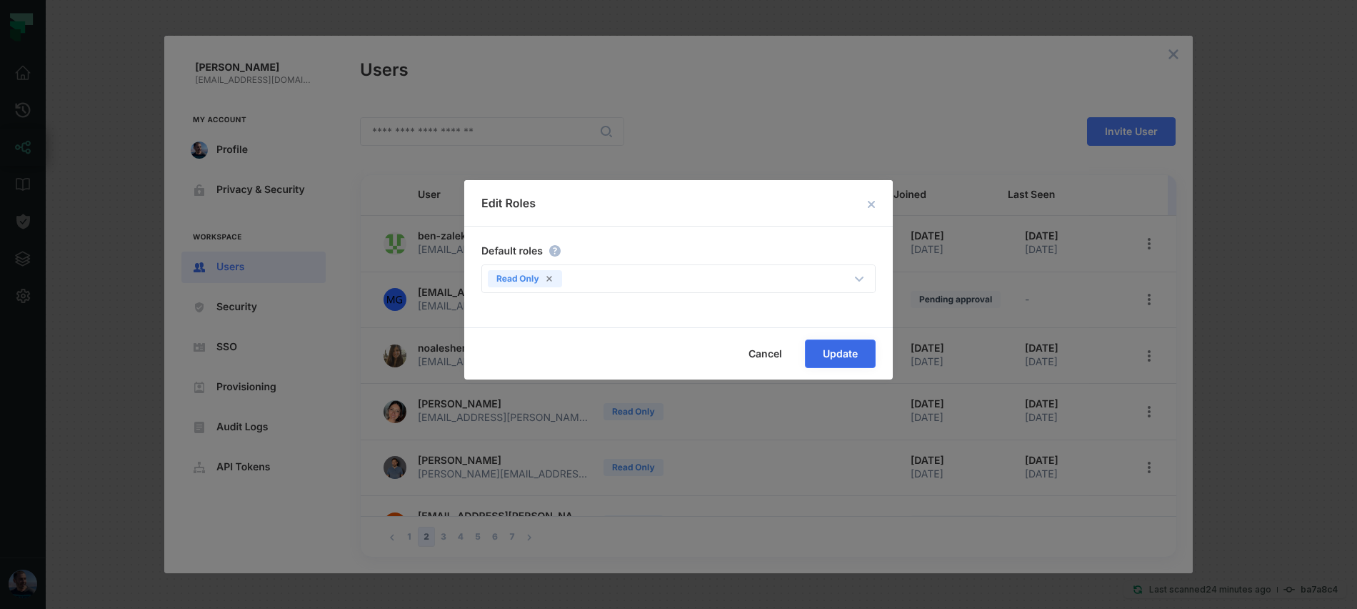
click at [0, 0] on span "Update" at bounding box center [0, 0] width 0 height 0
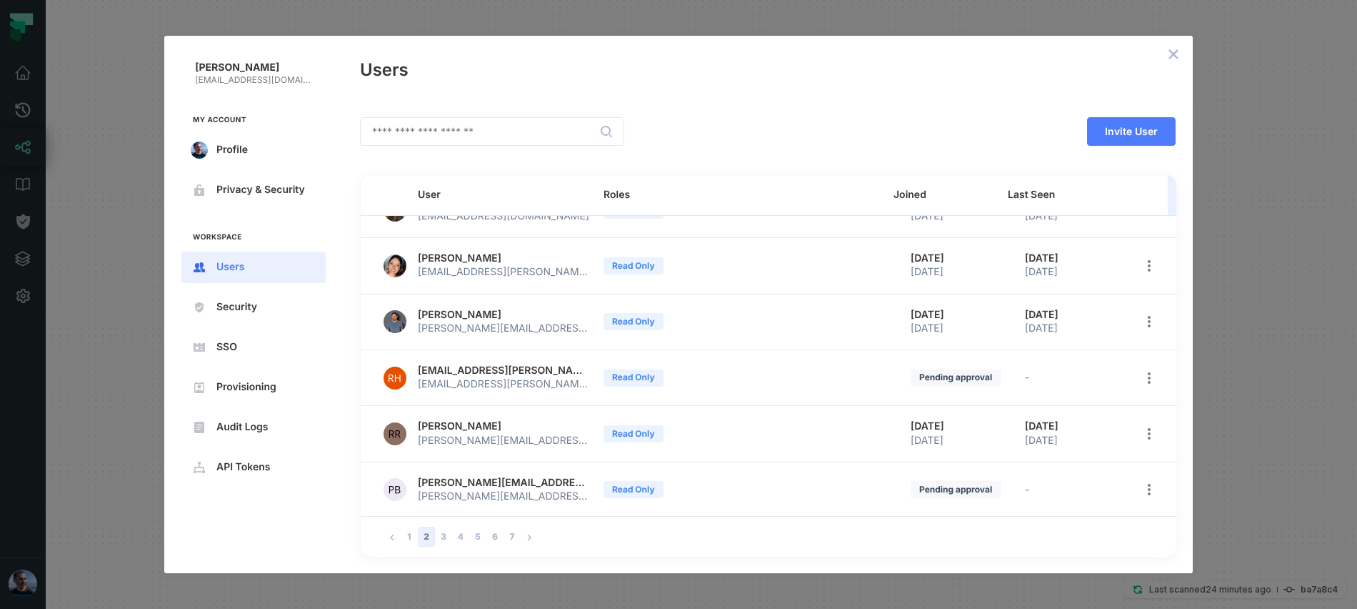
scroll to position [147, 0]
click at [408, 531] on button "1" at bounding box center [409, 536] width 17 height 20
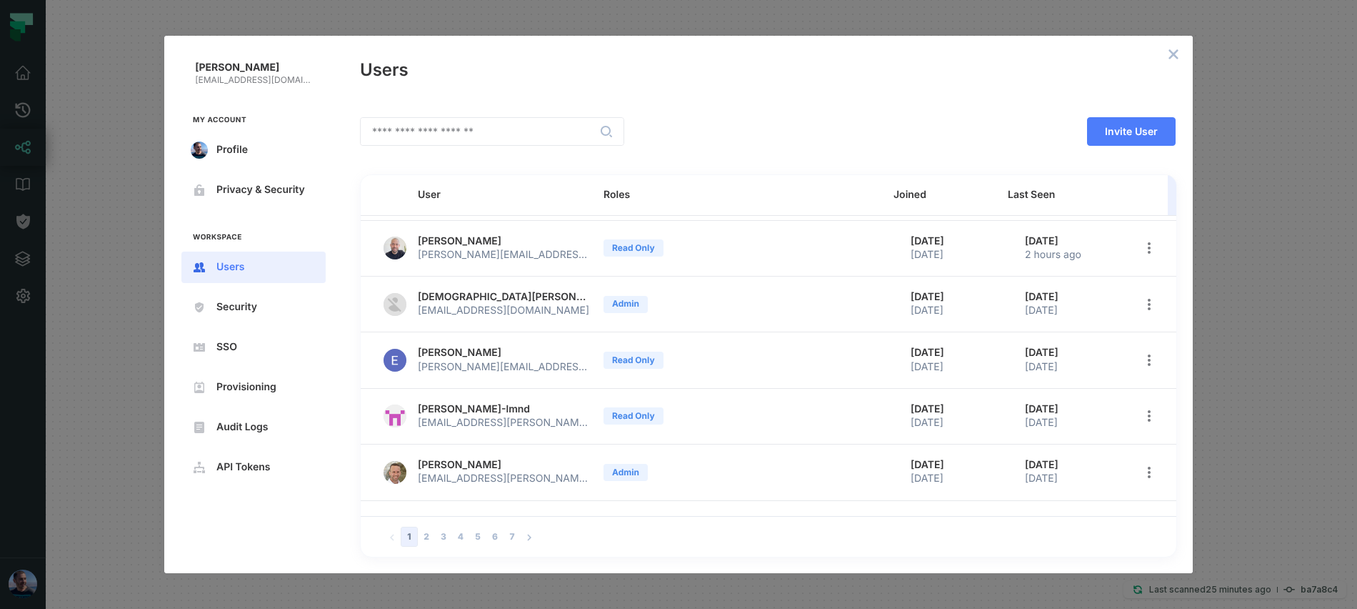
scroll to position [259, 0]
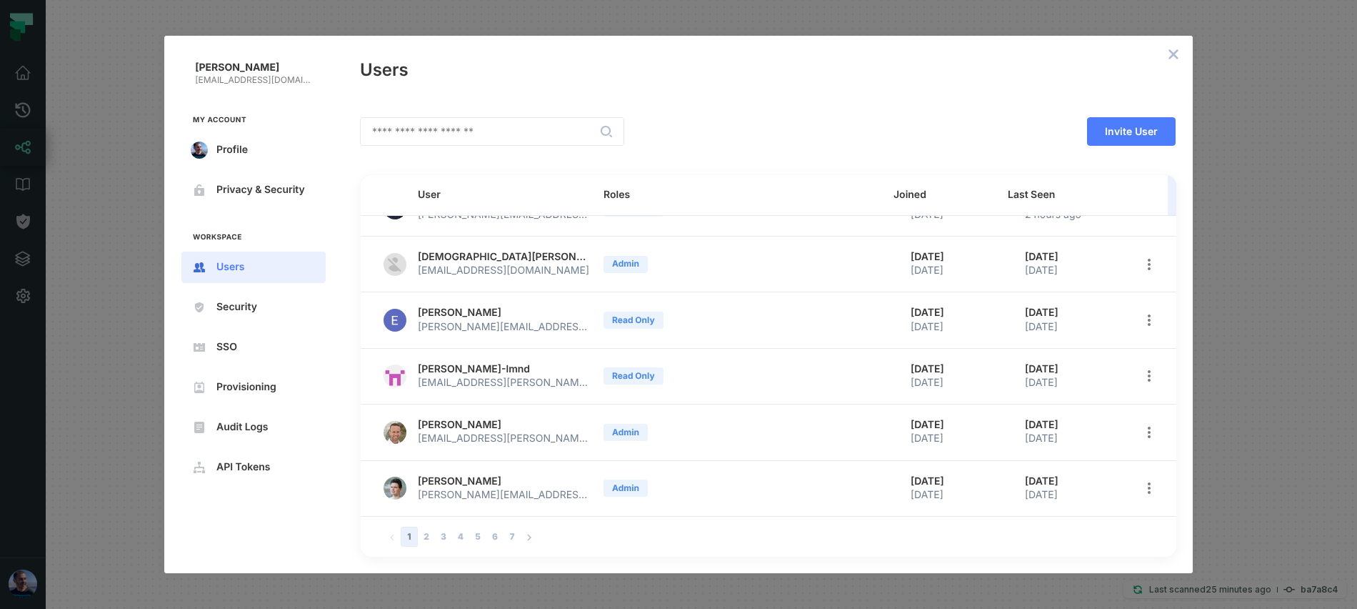
click at [1166, 51] on button "close admin-box" at bounding box center [1173, 54] width 20 height 20
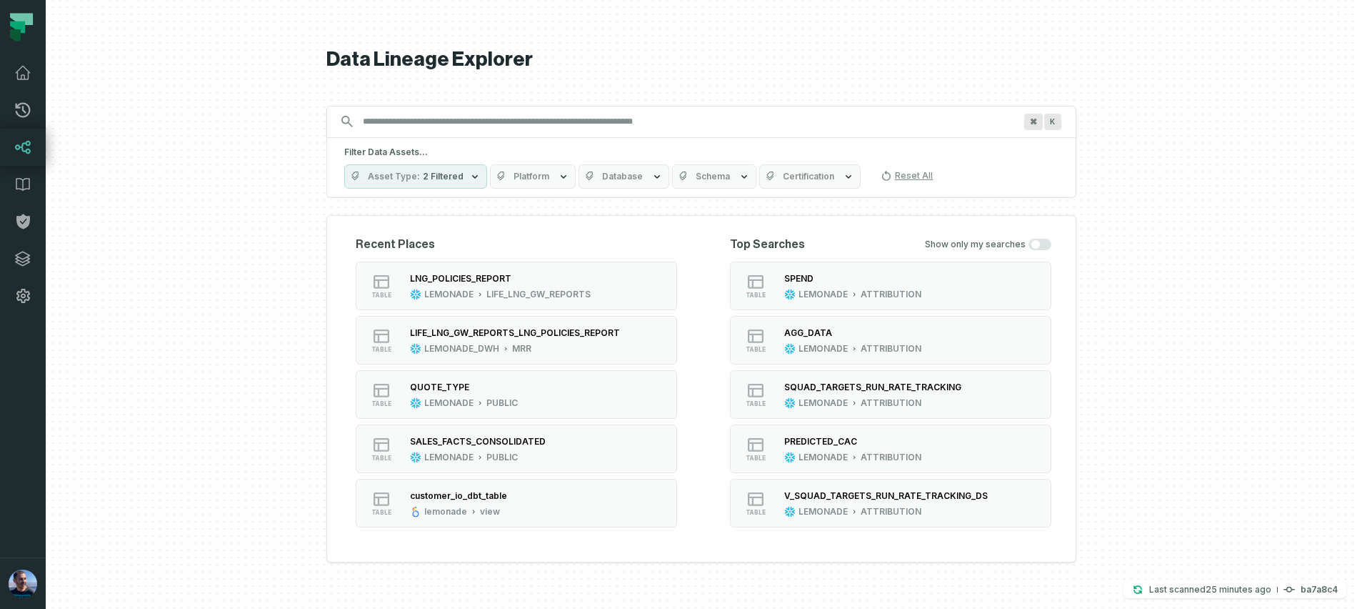
click at [163, 88] on div at bounding box center [701, 304] width 1311 height 609
click at [25, 586] on img "button" at bounding box center [23, 583] width 29 height 29
click at [53, 459] on button "Settings" at bounding box center [115, 454] width 224 height 29
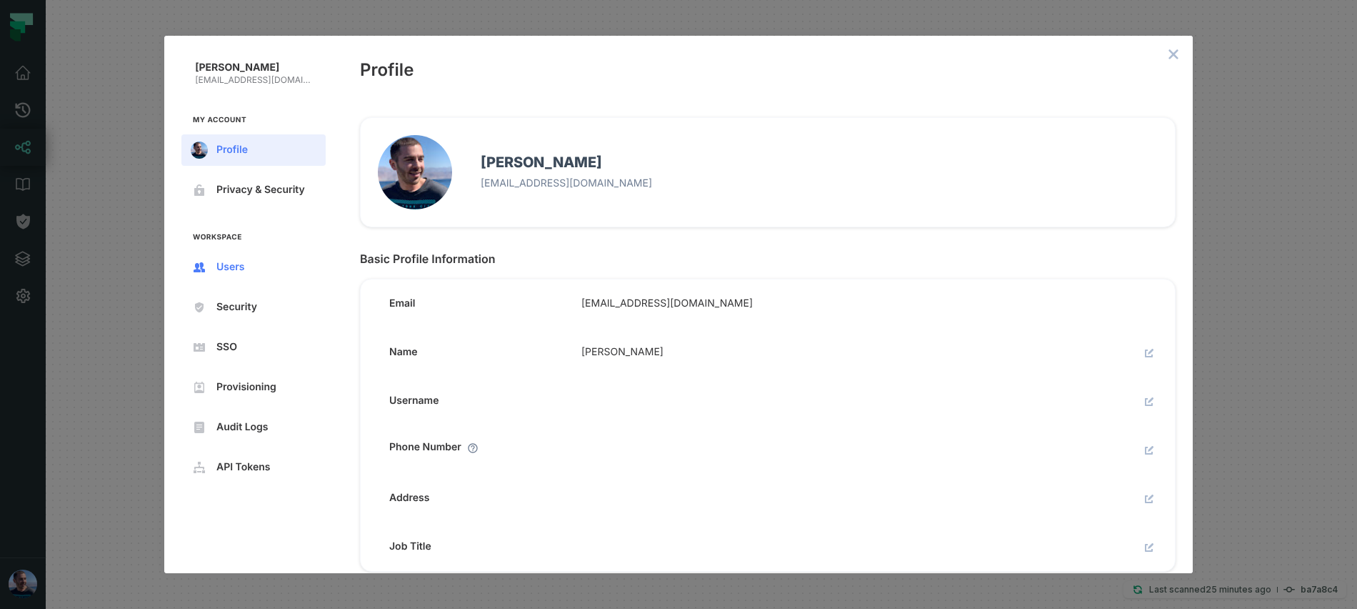
click at [241, 268] on span "Users" at bounding box center [264, 266] width 97 height 11
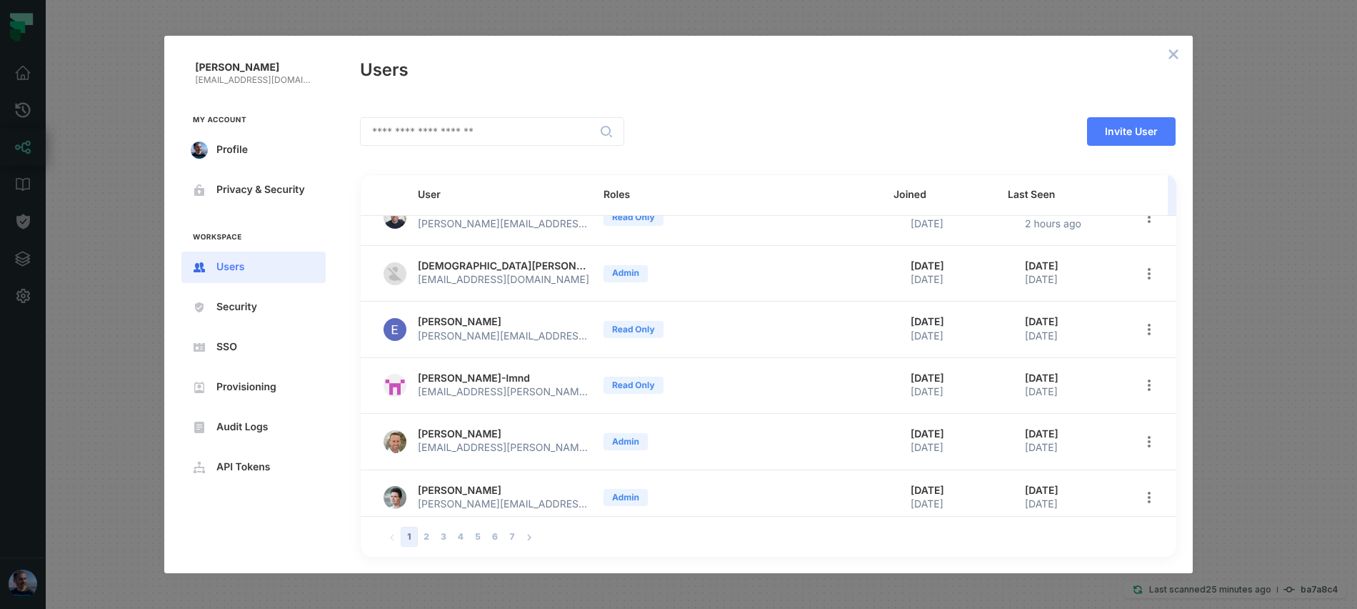
scroll to position [259, 0]
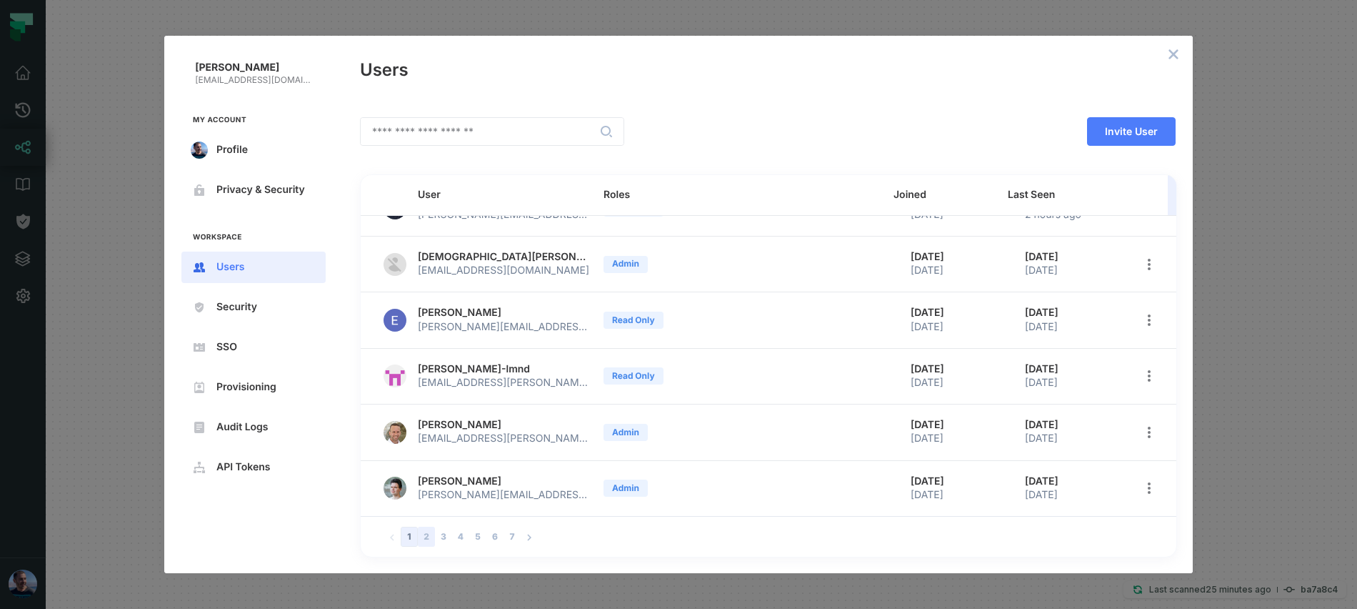
click at [424, 539] on button "2" at bounding box center [426, 536] width 17 height 20
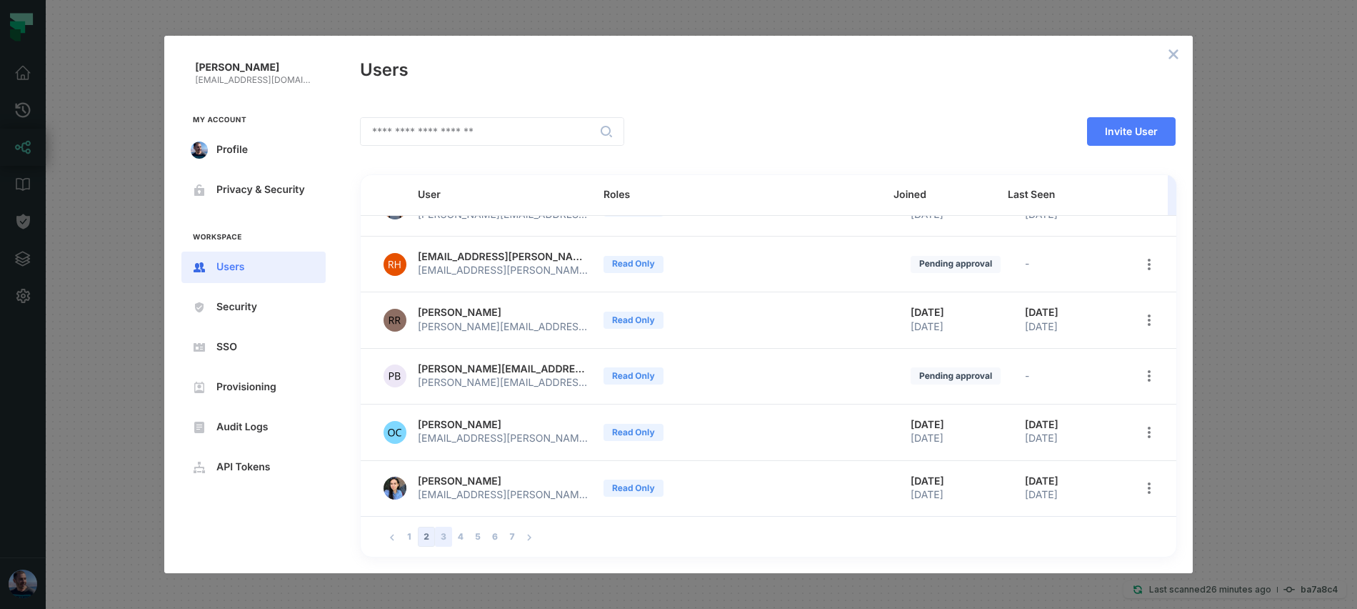
click at [442, 536] on button "3" at bounding box center [443, 536] width 17 height 20
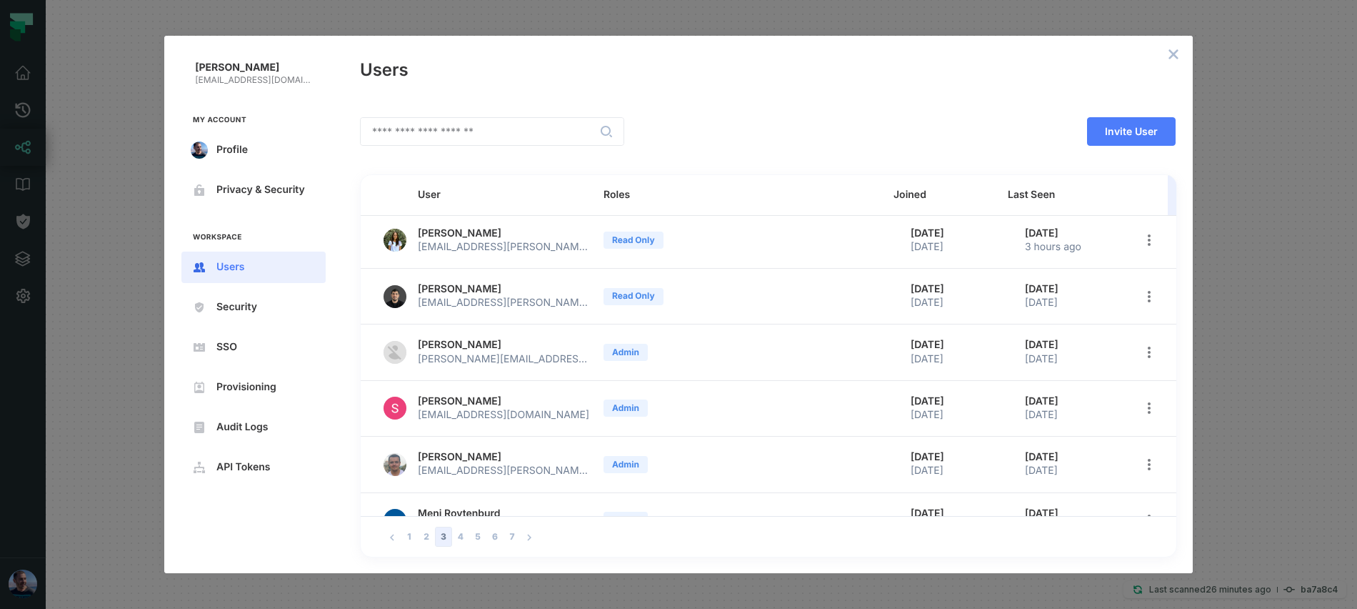
scroll to position [227, 0]
click at [1144, 349] on icon "open options" at bounding box center [1148, 351] width 11 height 11
click at [1053, 479] on span "Delete User" at bounding box center [1075, 474] width 91 height 11
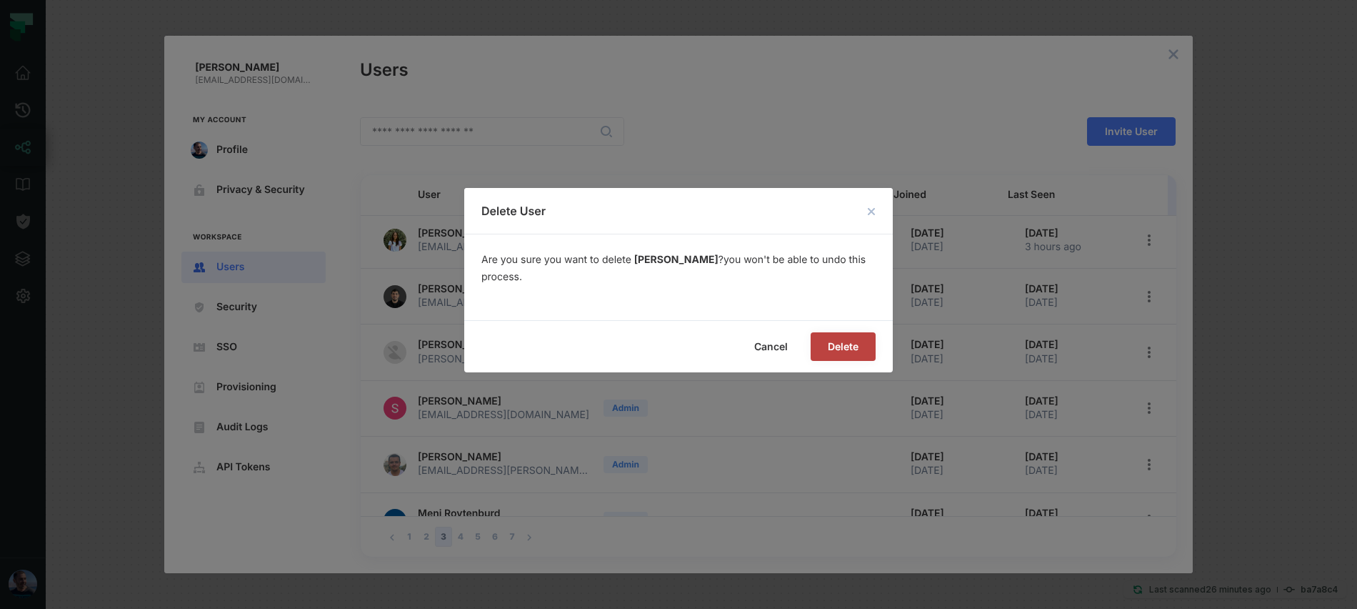
click at [847, 335] on button "Delete" at bounding box center [843, 346] width 65 height 29
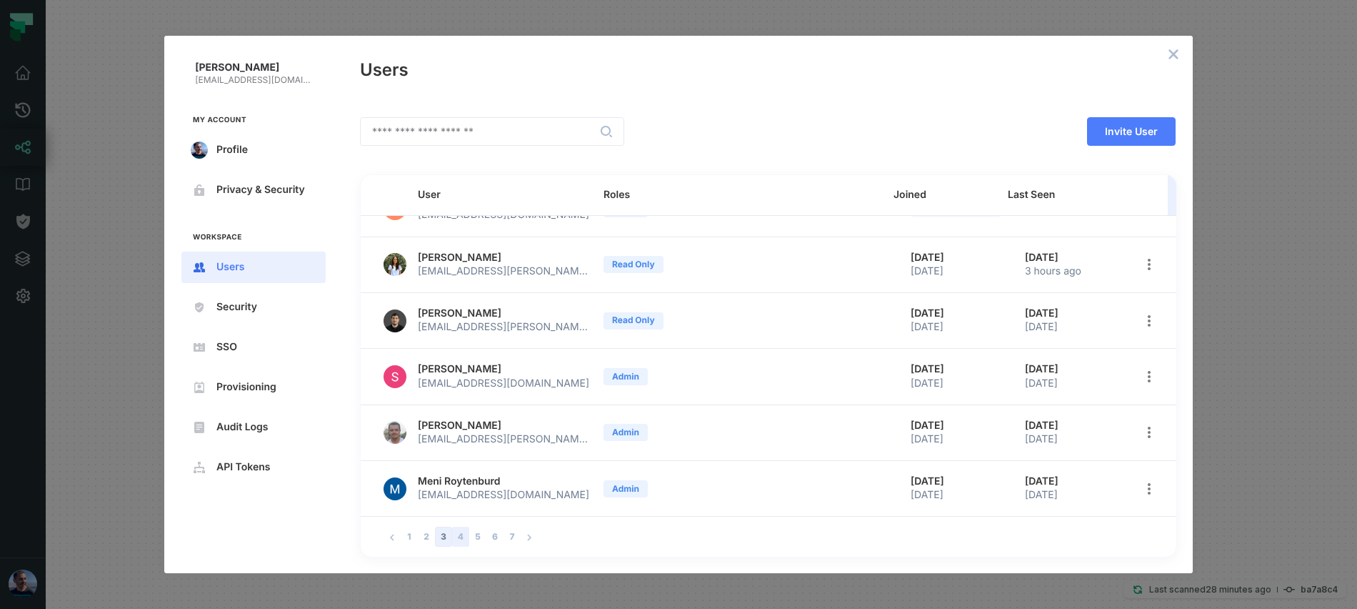
click at [456, 534] on button "4" at bounding box center [460, 536] width 17 height 20
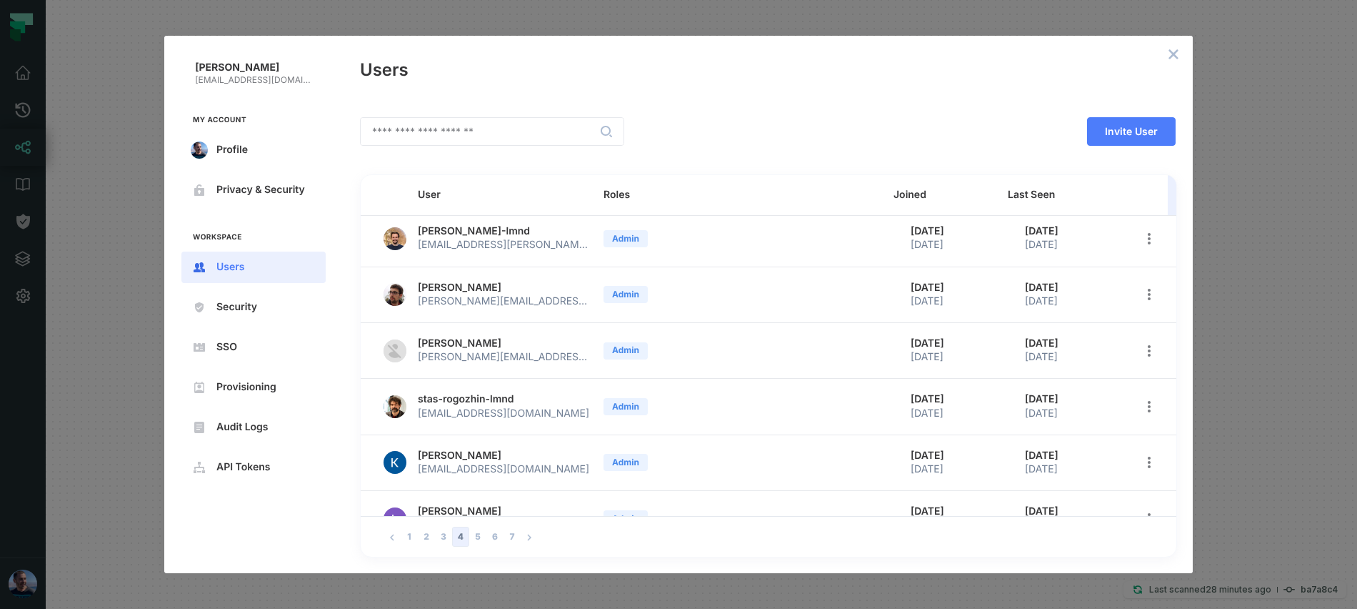
scroll to position [171, 0]
click at [1144, 350] on icon "open options" at bounding box center [1148, 351] width 11 height 11
click at [1030, 476] on span "Delete User" at bounding box center [1075, 474] width 91 height 11
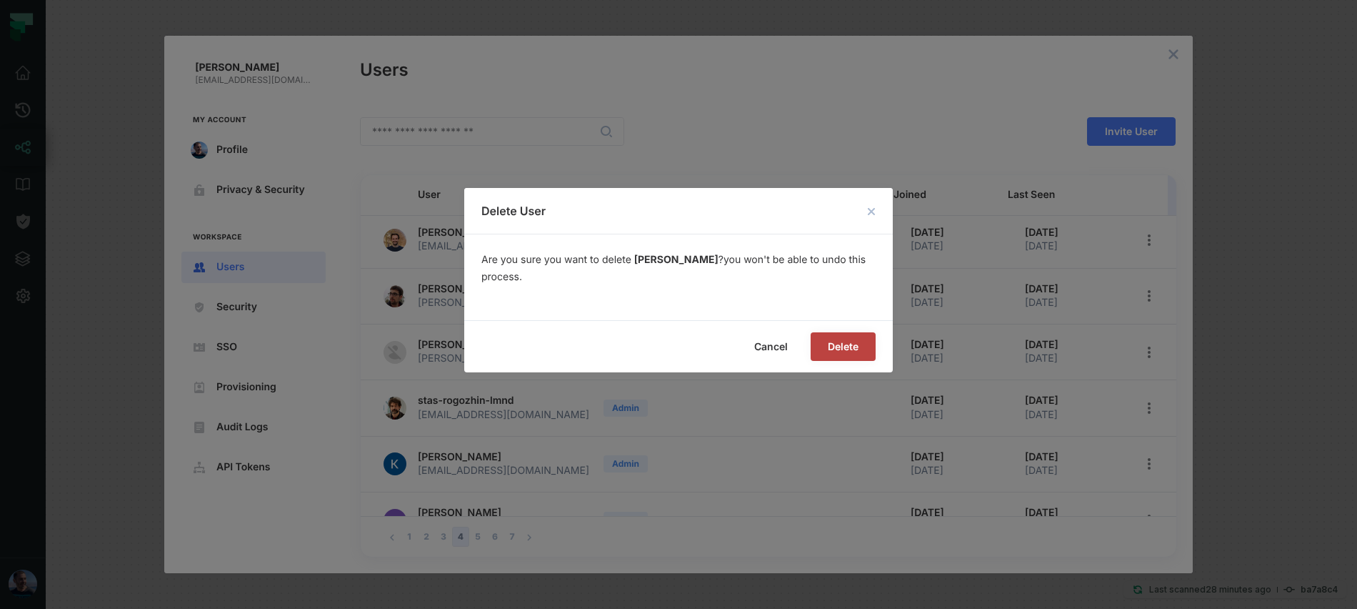
click at [0, 0] on span "Delete" at bounding box center [0, 0] width 0 height 0
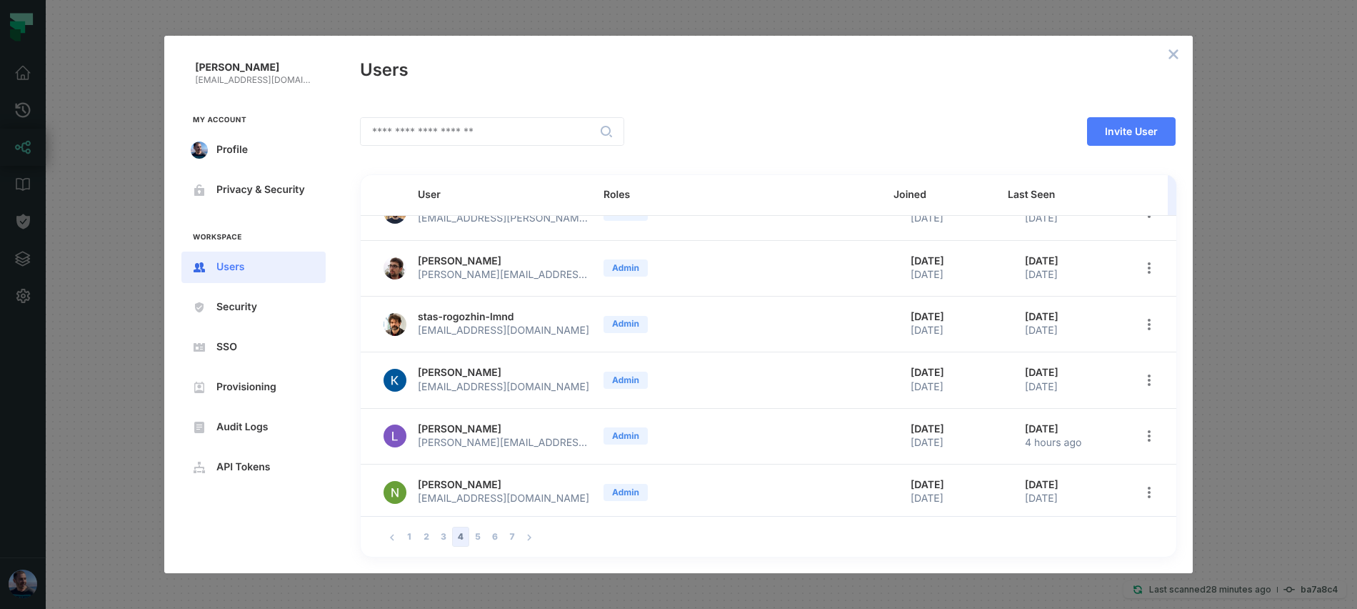
scroll to position [197, 0]
click at [476, 530] on button "5" at bounding box center [477, 536] width 17 height 20
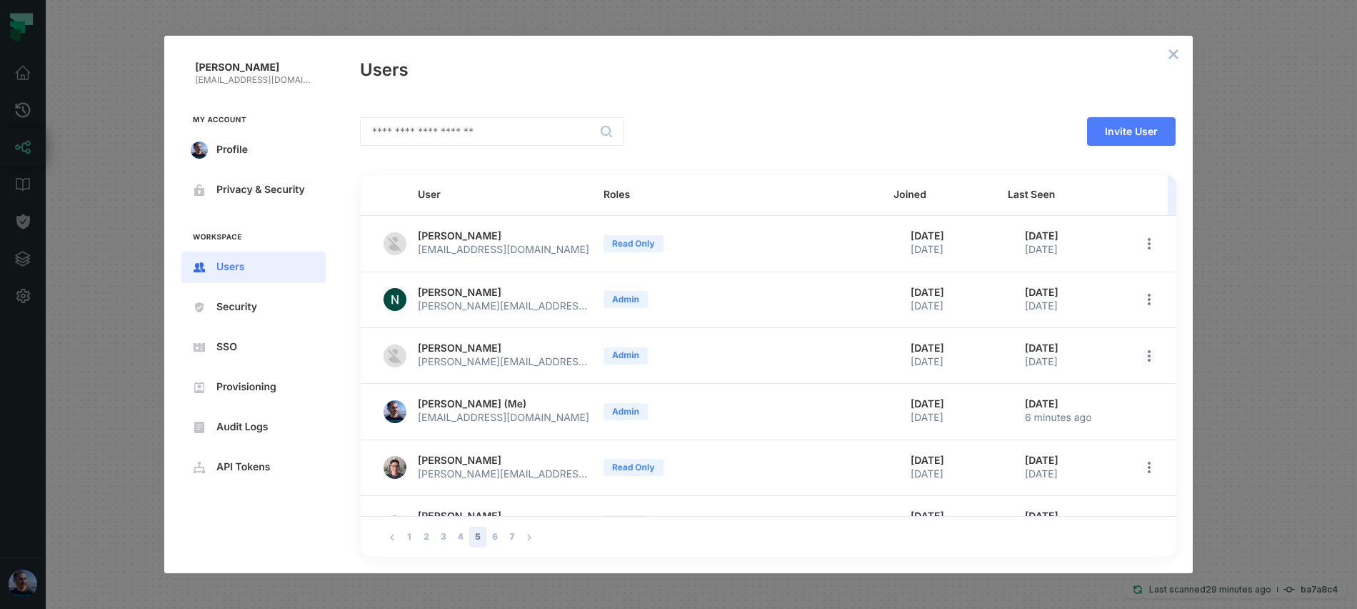
click at [1143, 352] on icon "open options" at bounding box center [1148, 355] width 11 height 11
click at [1058, 475] on span "Delete User" at bounding box center [1075, 477] width 91 height 11
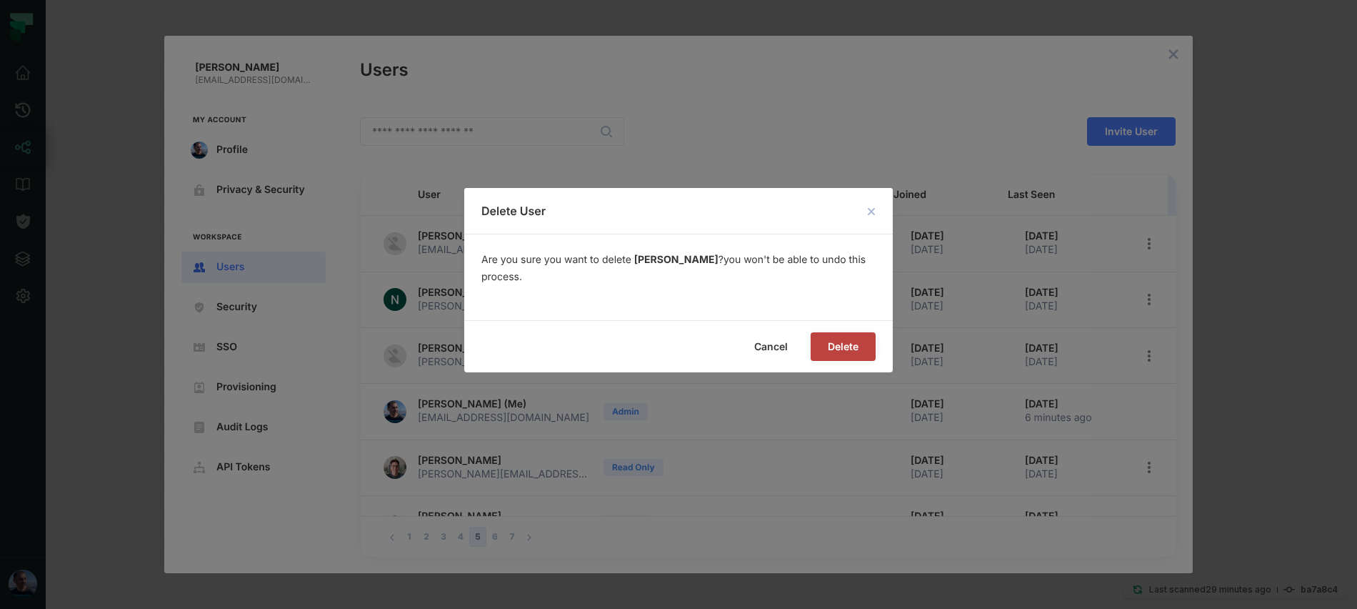
click at [845, 333] on button "Delete" at bounding box center [843, 346] width 65 height 29
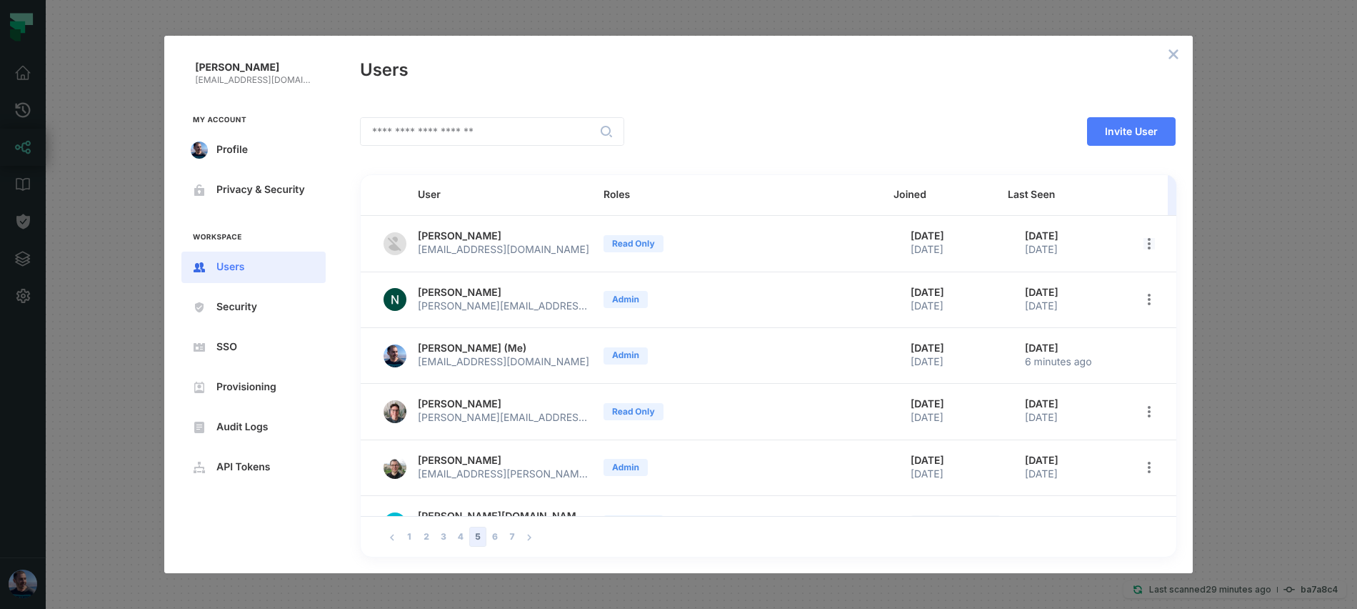
click at [1143, 246] on icon "open options" at bounding box center [1148, 243] width 11 height 11
click at [1064, 358] on li "Delete User" at bounding box center [1070, 365] width 160 height 29
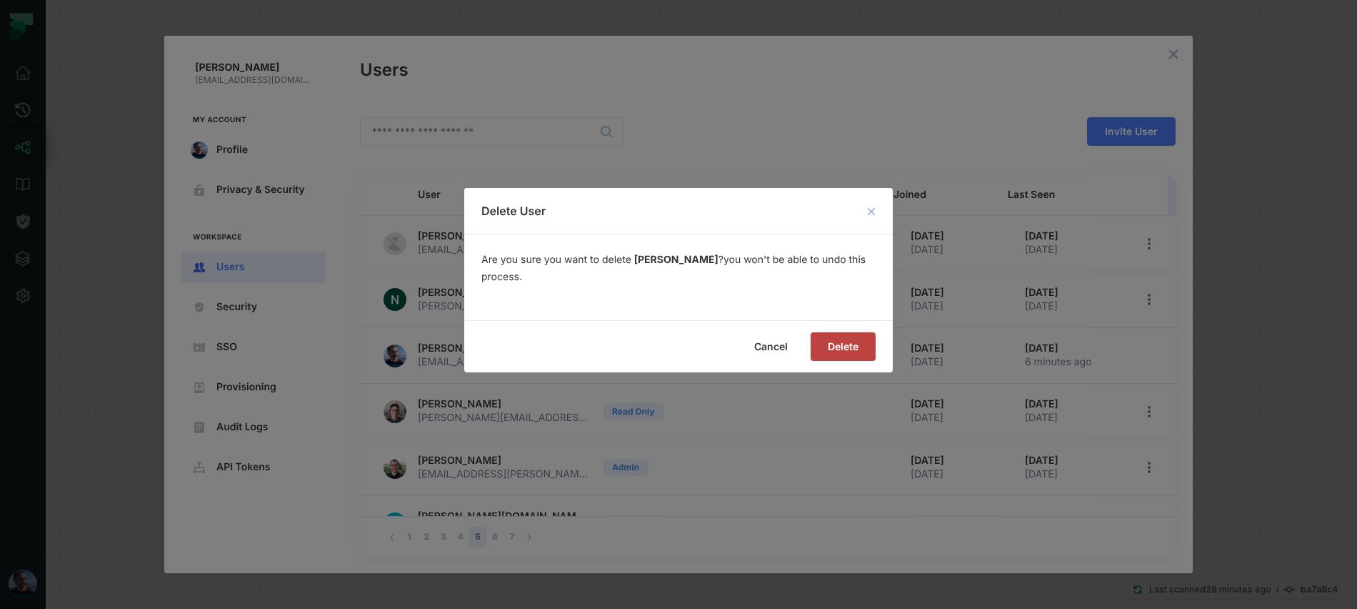
click at [0, 0] on span "Delete" at bounding box center [0, 0] width 0 height 0
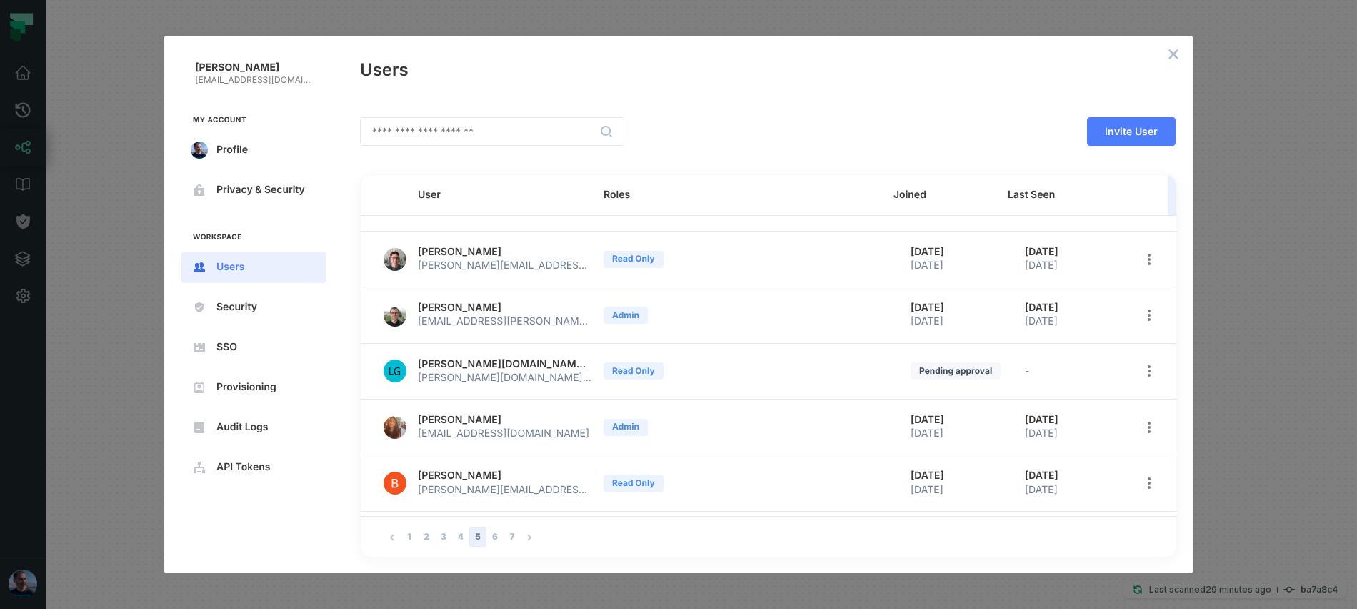
scroll to position [100, 0]
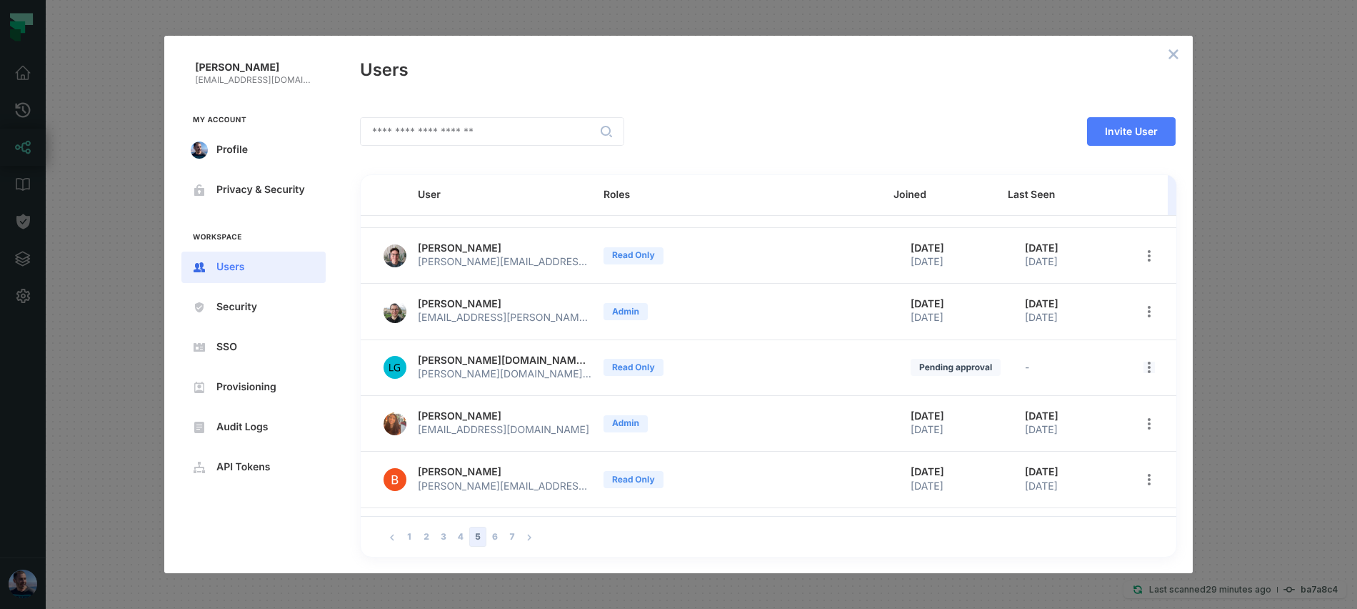
click at [1143, 369] on icon "open options" at bounding box center [1148, 366] width 11 height 11
click at [1045, 484] on span "Delete User" at bounding box center [1074, 489] width 93 height 11
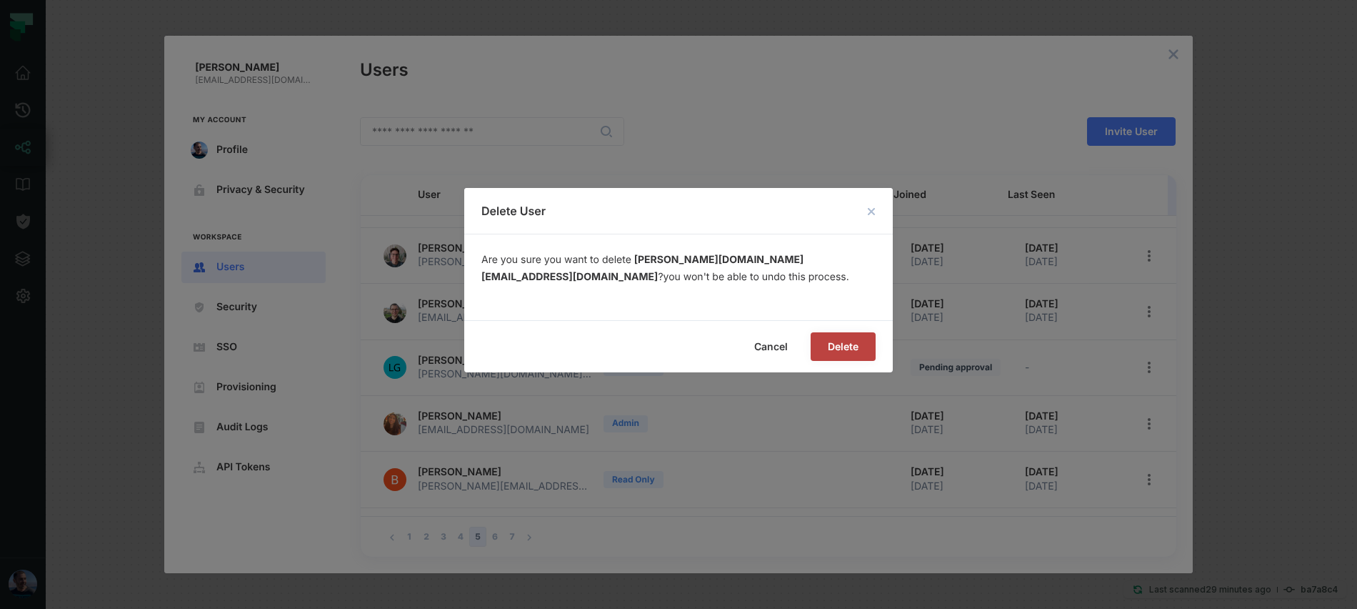
click at [848, 339] on button "Delete" at bounding box center [843, 346] width 65 height 29
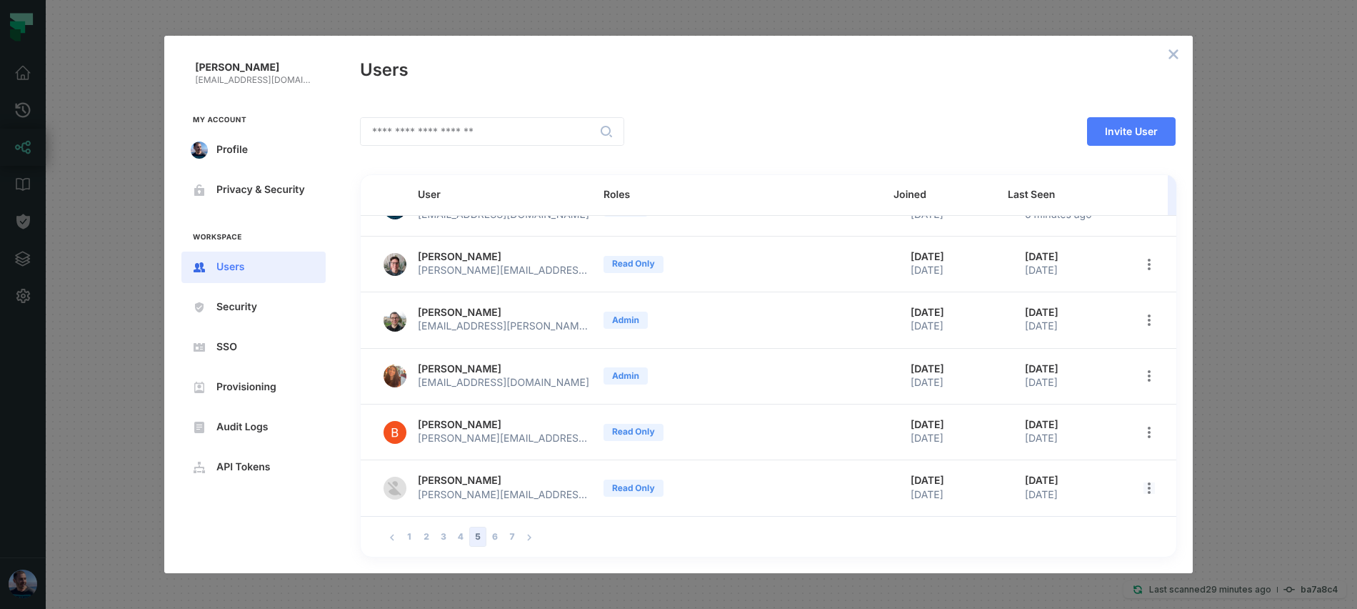
click at [1143, 491] on icon "open options" at bounding box center [1148, 487] width 11 height 11
click at [1026, 584] on li "Delete User" at bounding box center [1070, 582] width 160 height 29
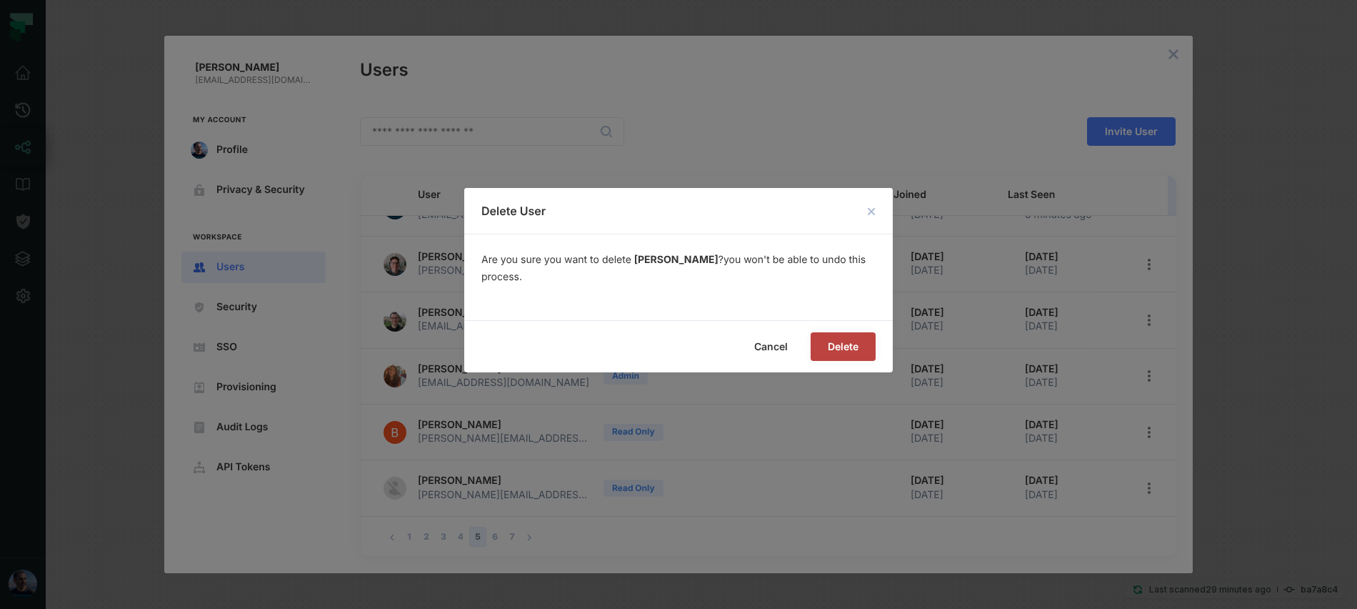
click at [824, 347] on button "Delete" at bounding box center [843, 346] width 65 height 29
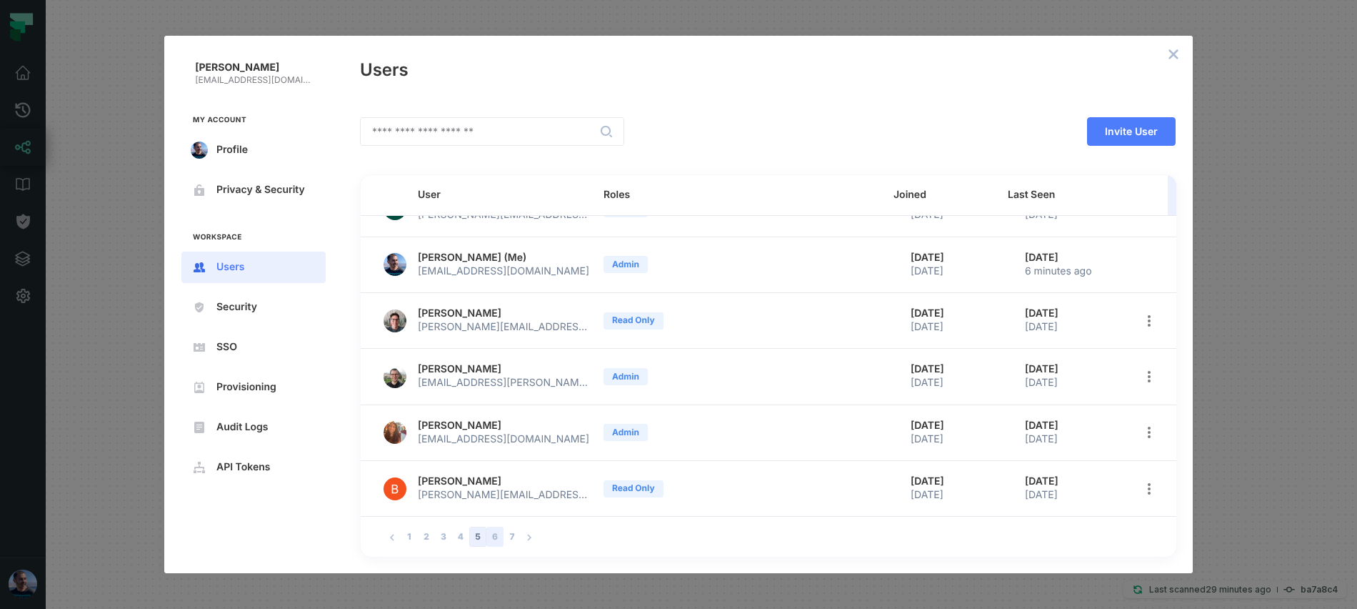
click at [496, 535] on button "6" at bounding box center [494, 536] width 17 height 20
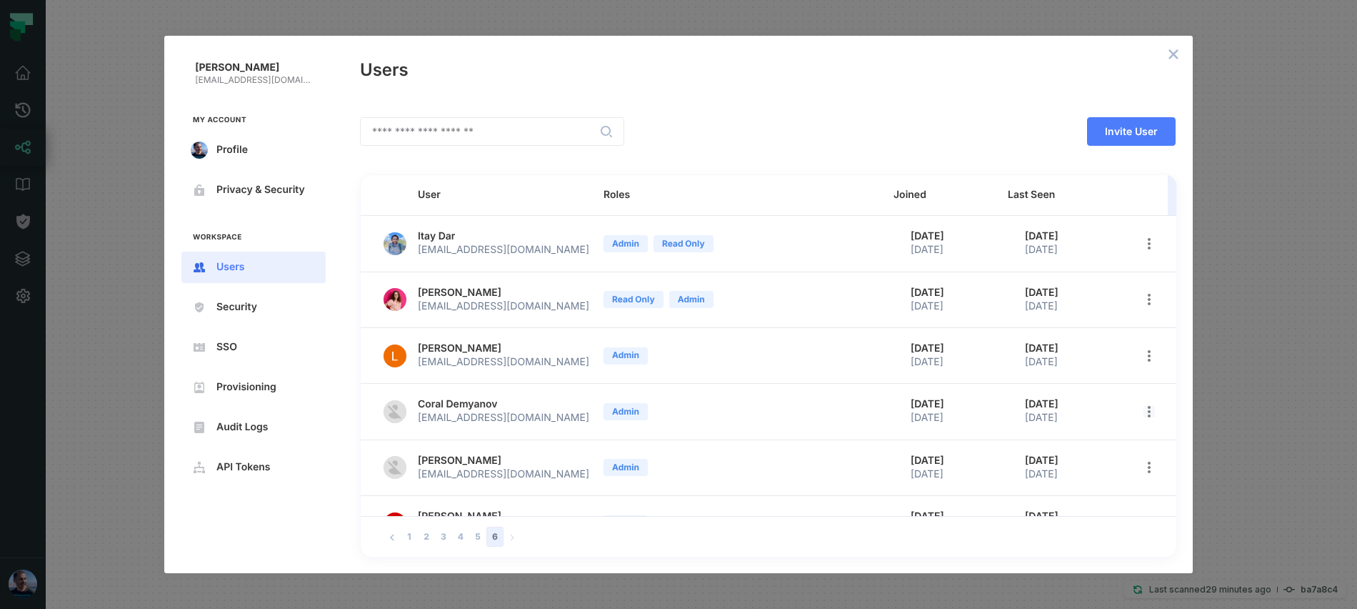
click at [1143, 411] on icon "open options" at bounding box center [1148, 411] width 11 height 11
click at [1045, 524] on li "Delete User" at bounding box center [1070, 533] width 160 height 29
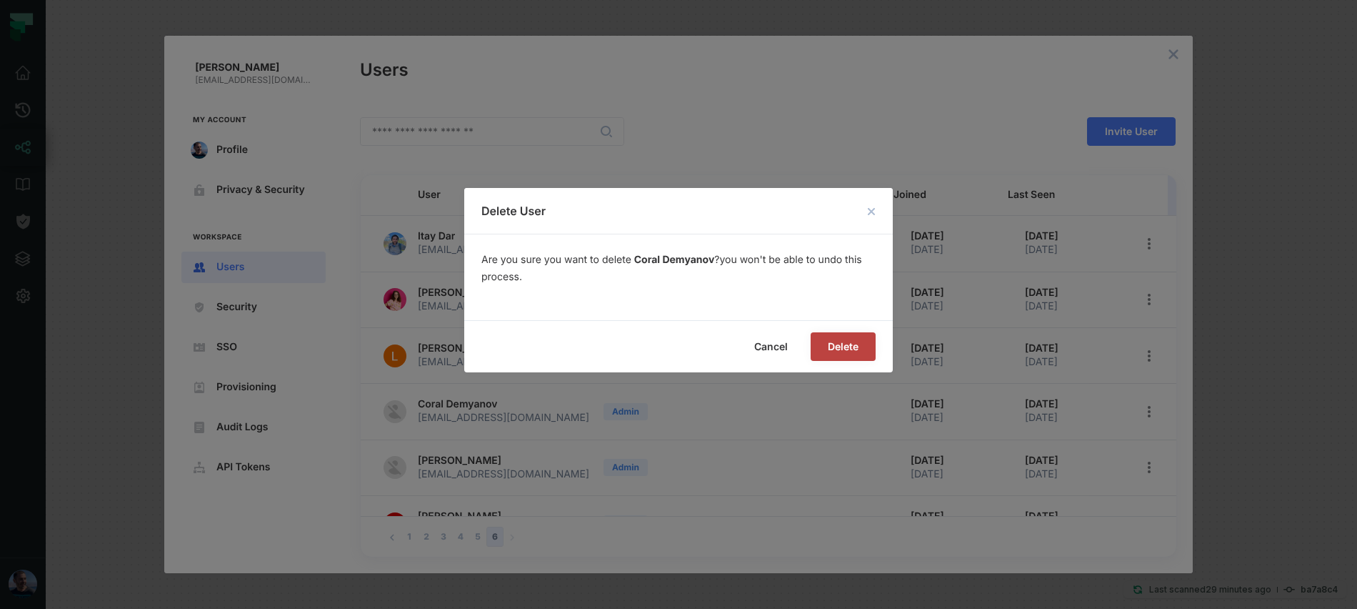
click at [0, 0] on span "Delete" at bounding box center [0, 0] width 0 height 0
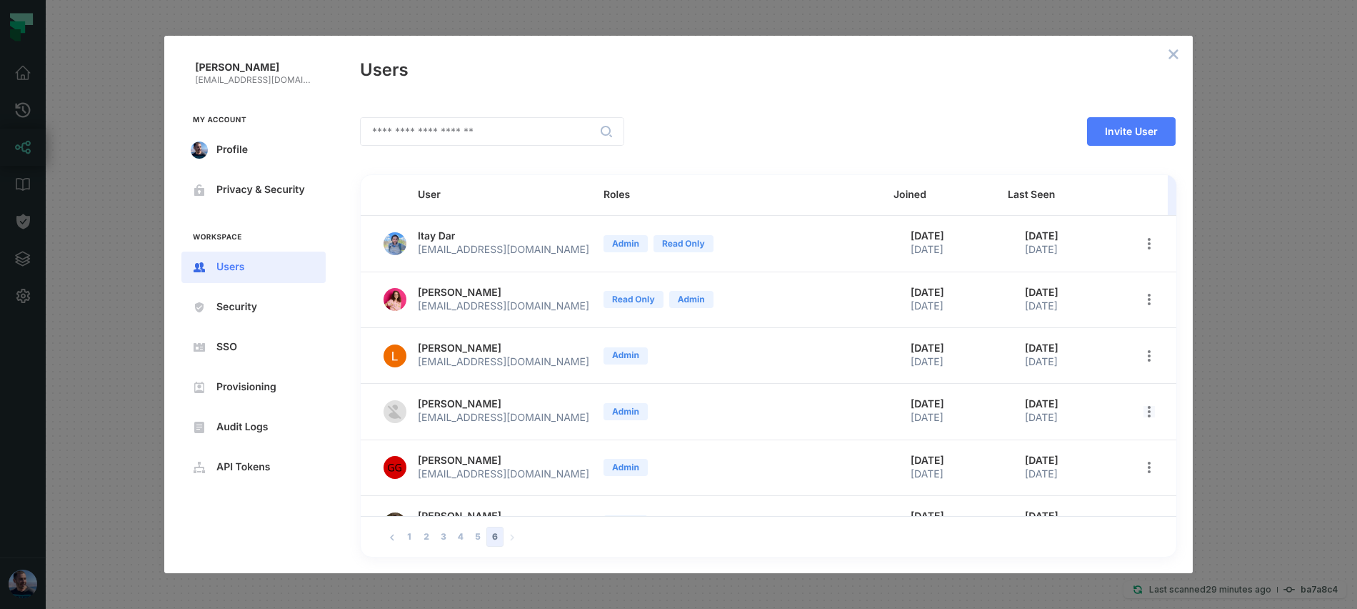
click at [1143, 411] on icon "open options" at bounding box center [1148, 411] width 11 height 11
click at [1034, 523] on li "Delete User" at bounding box center [1070, 533] width 160 height 29
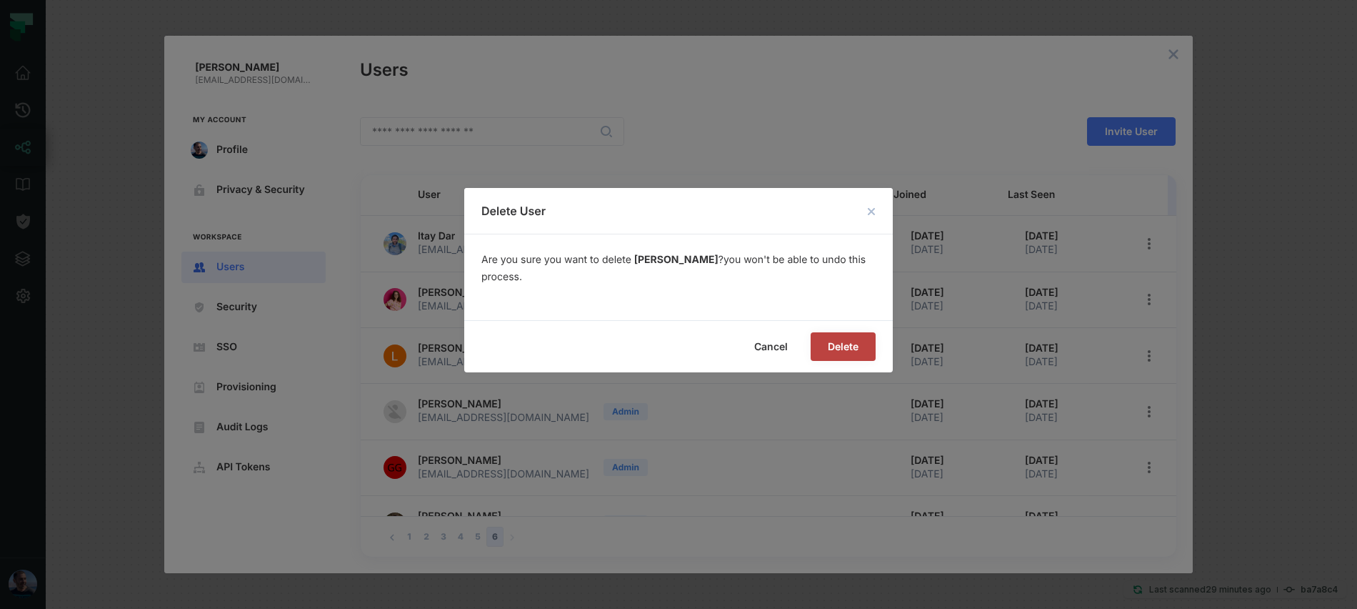
click at [0, 0] on span "Delete" at bounding box center [0, 0] width 0 height 0
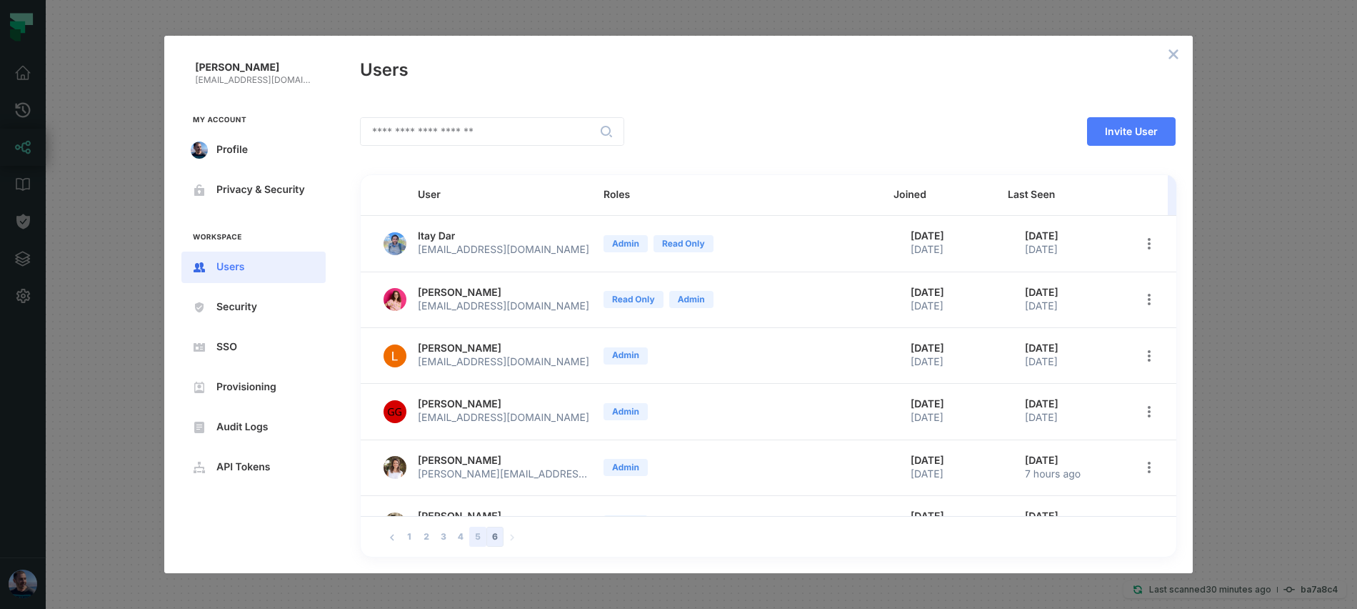
click at [476, 539] on button "5" at bounding box center [477, 536] width 17 height 20
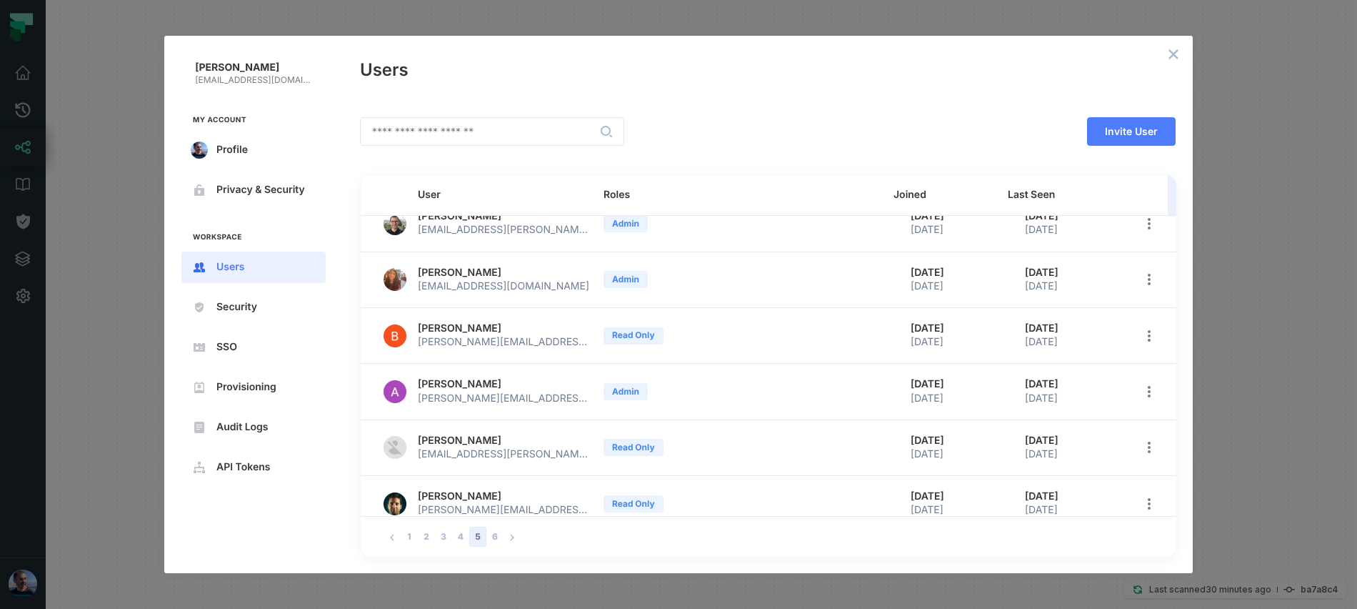
scroll to position [190, 0]
click at [1143, 445] on icon "open options" at bounding box center [1148, 444] width 11 height 11
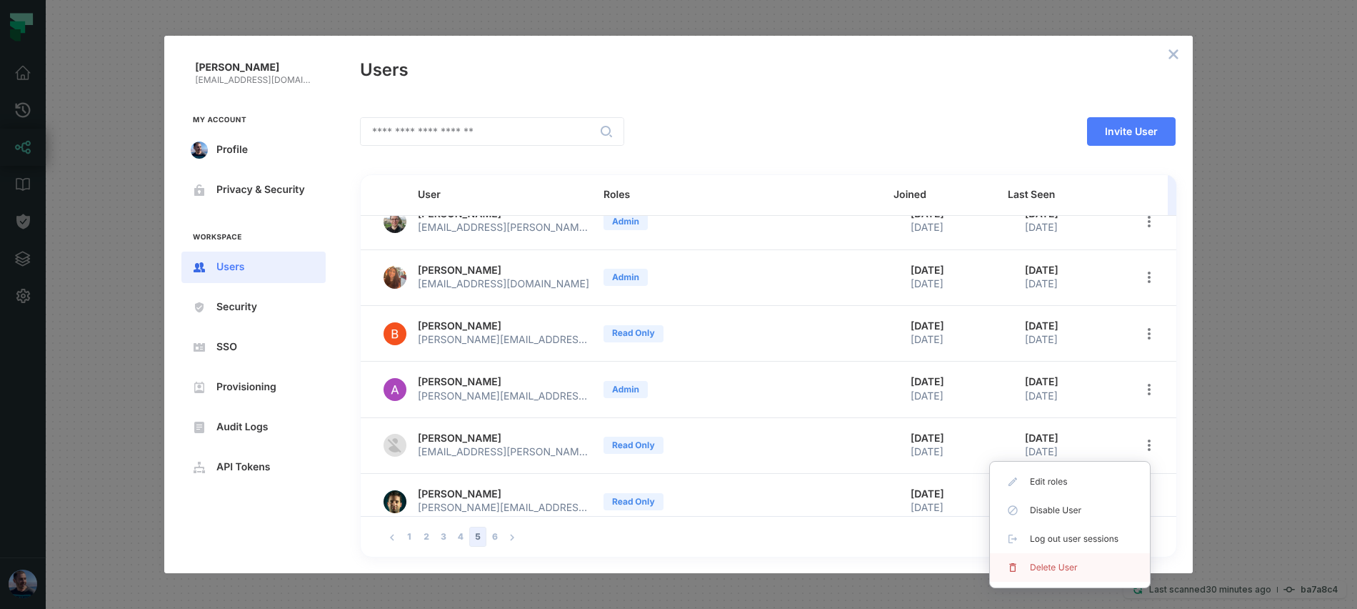
click at [1020, 569] on li "Delete User" at bounding box center [1070, 567] width 160 height 29
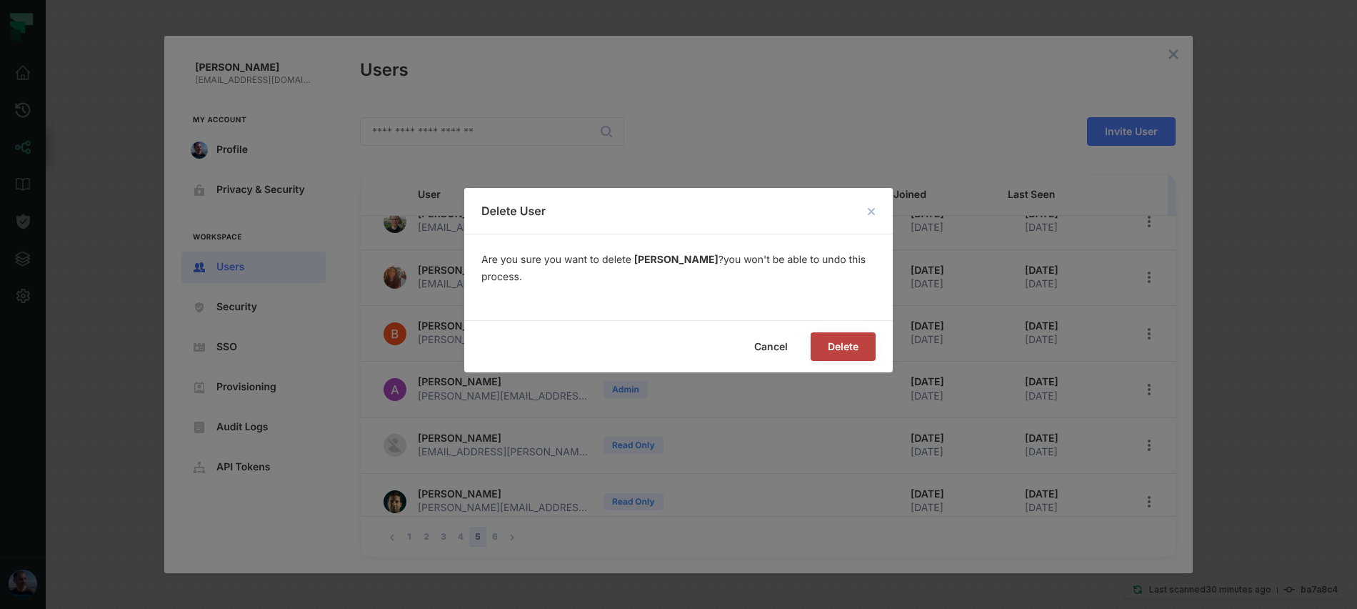
click at [0, 0] on span "Delete" at bounding box center [0, 0] width 0 height 0
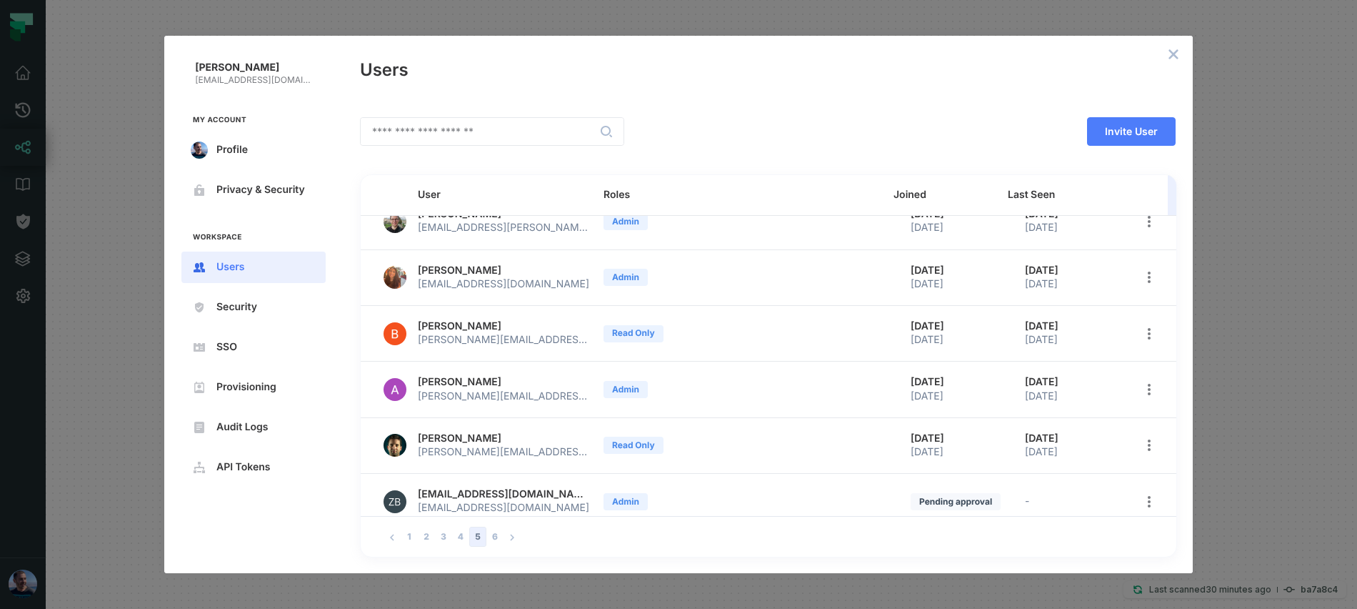
scroll to position [203, 0]
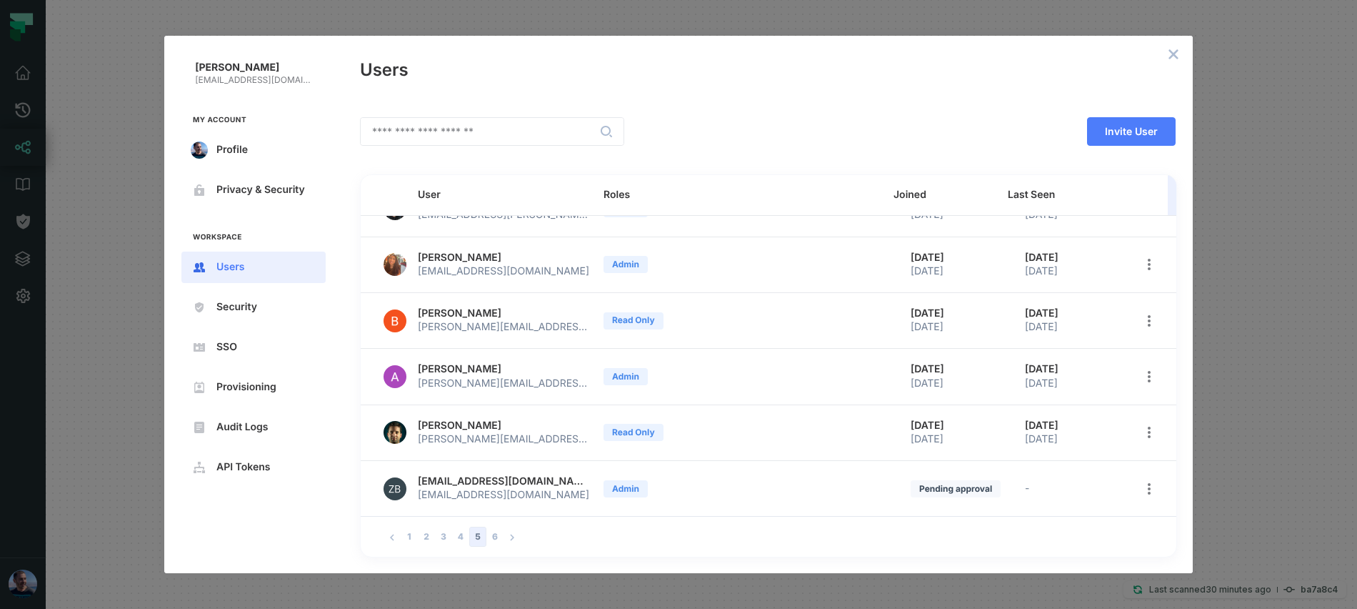
click at [1154, 489] on td at bounding box center [1152, 488] width 49 height 55
click at [1148, 489] on icon "open options" at bounding box center [1149, 488] width 3 height 11
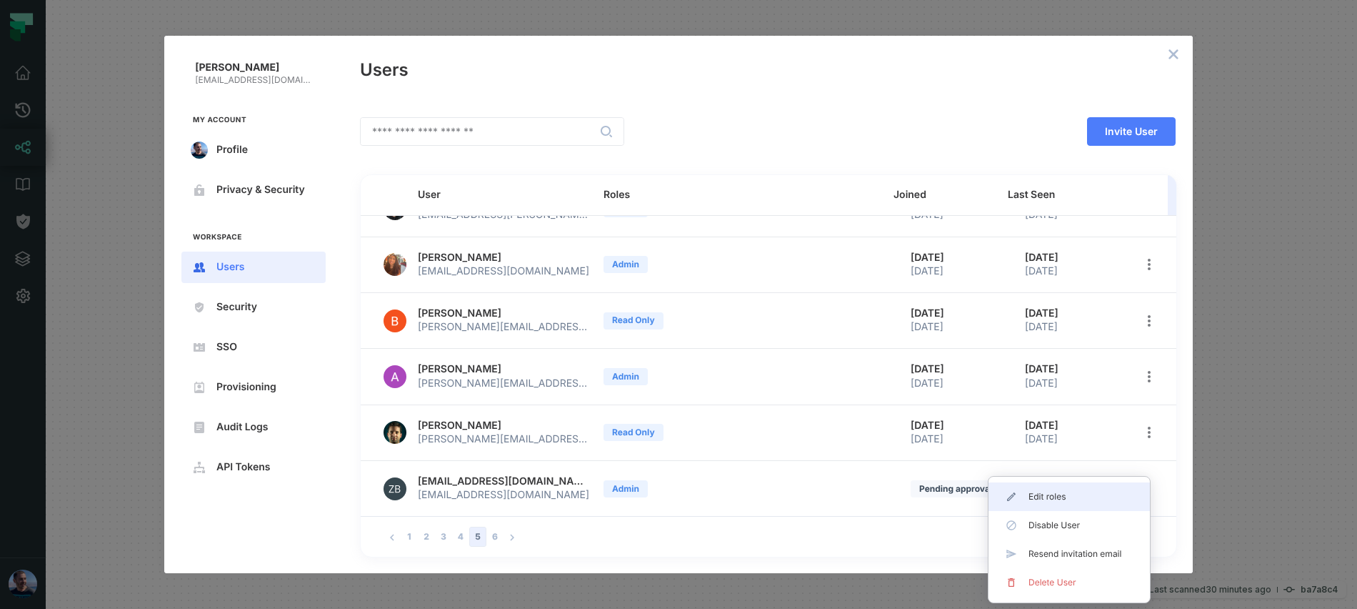
click at [1065, 500] on span "Edit roles" at bounding box center [1074, 496] width 93 height 11
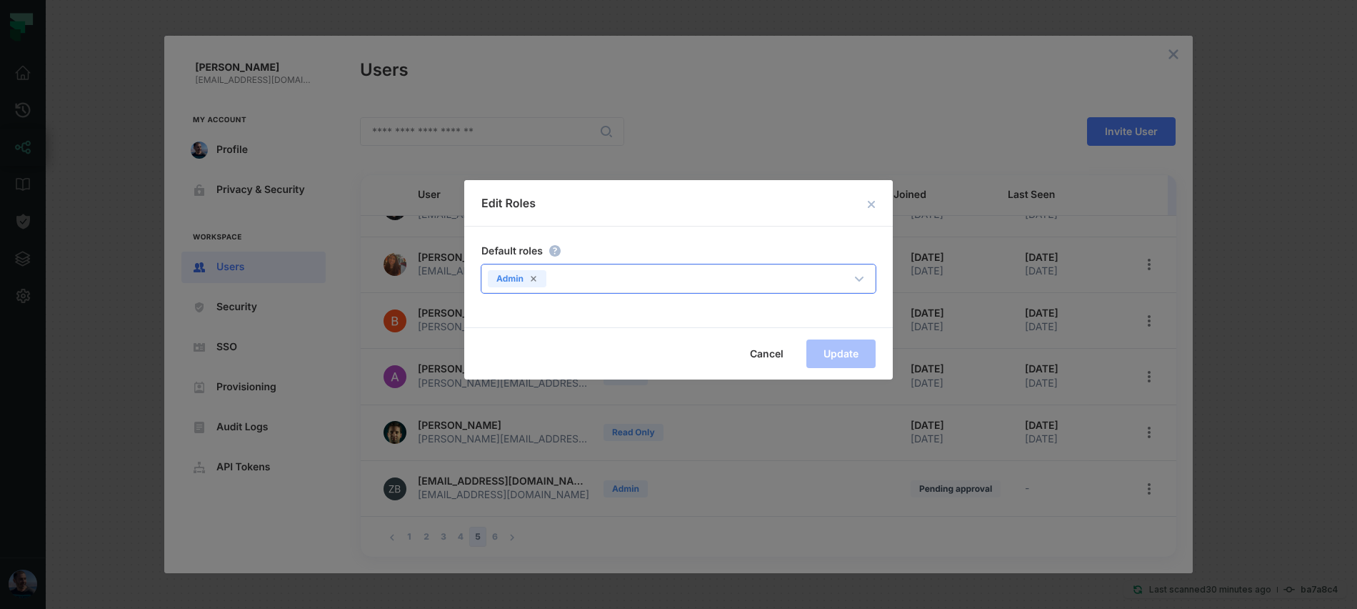
click at [570, 274] on div "Admin" at bounding box center [664, 276] width 364 height 20
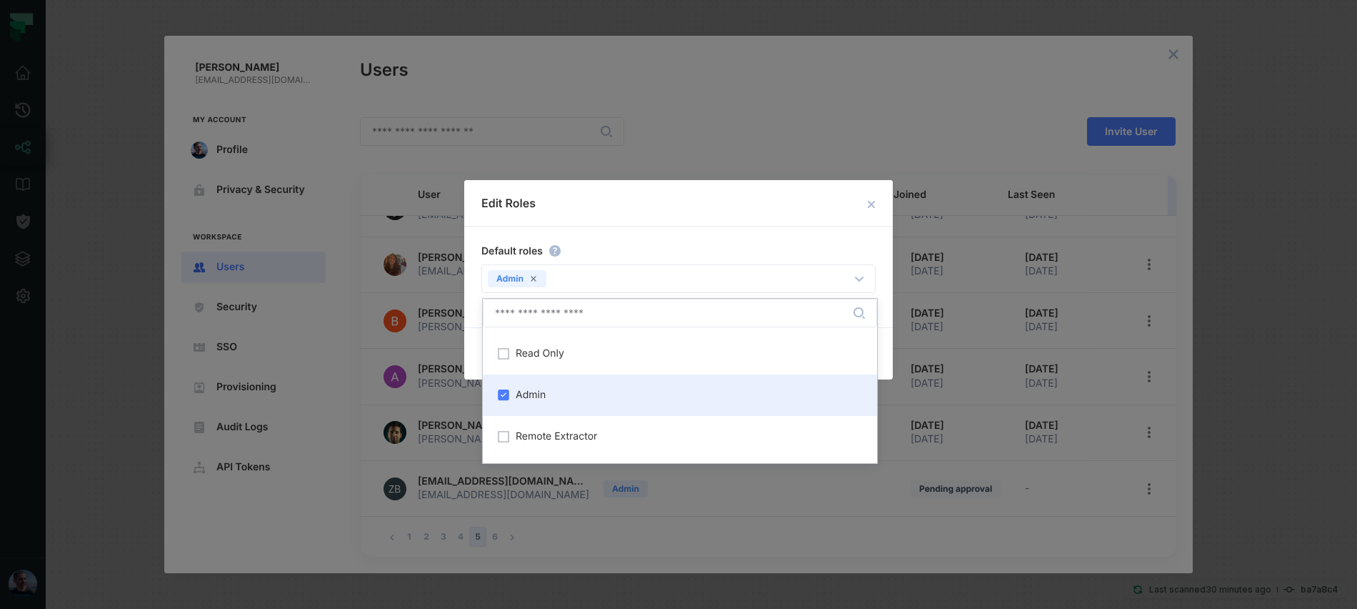
click at [539, 387] on div "Admin" at bounding box center [679, 395] width 377 height 24
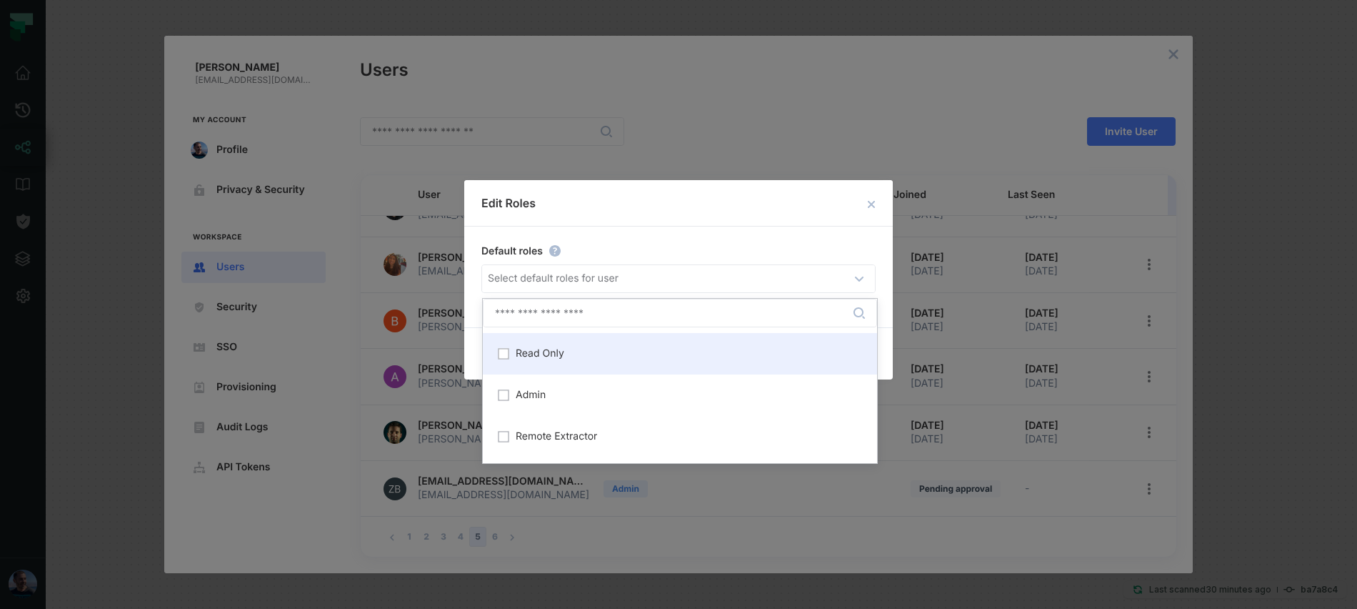
click at [539, 359] on span "Read Only" at bounding box center [540, 353] width 49 height 11
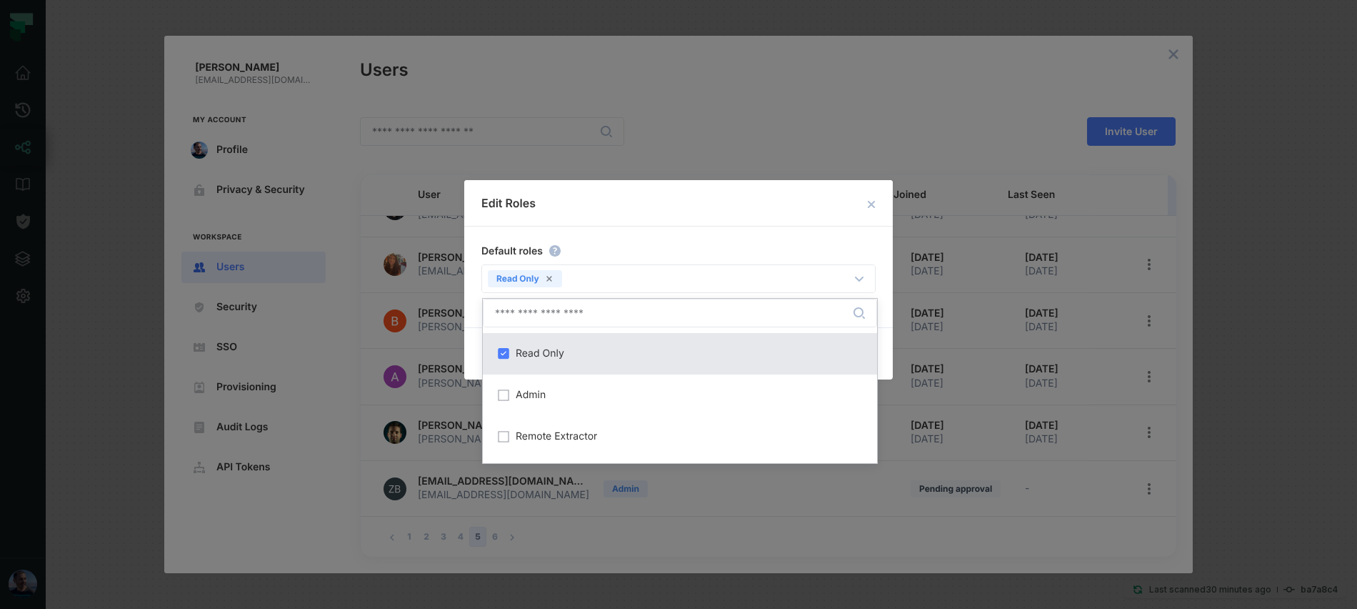
click at [656, 243] on div "Default roles" at bounding box center [677, 250] width 397 height 18
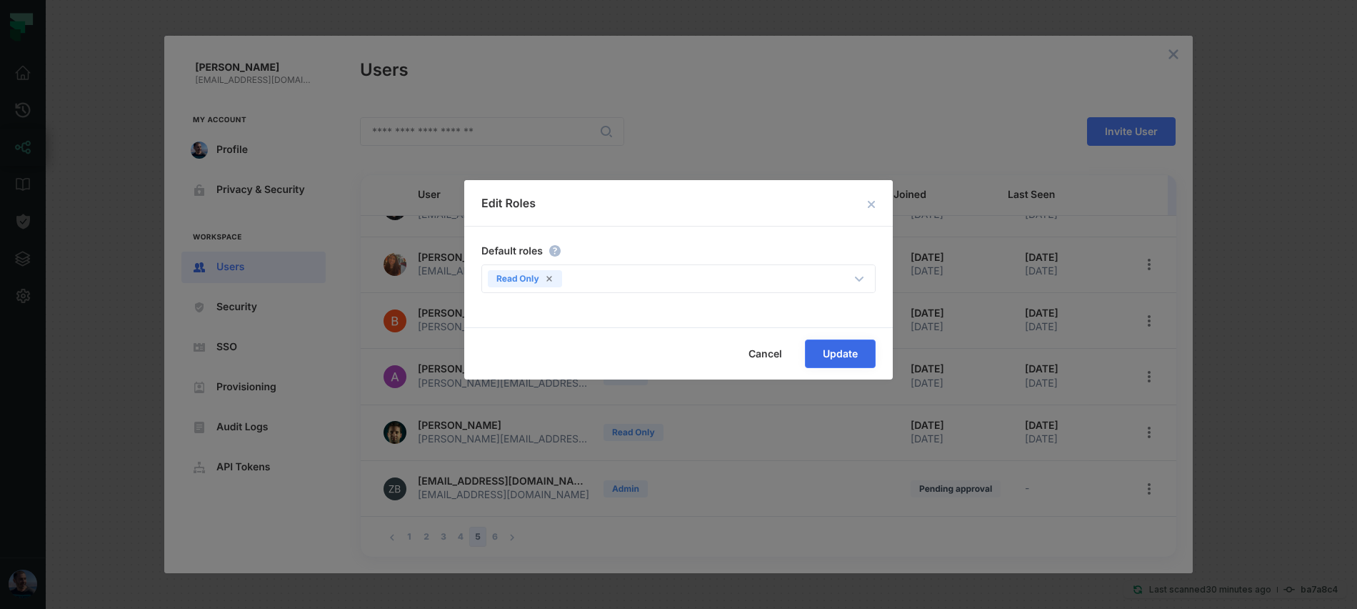
click at [836, 361] on button "Update" at bounding box center [840, 353] width 71 height 29
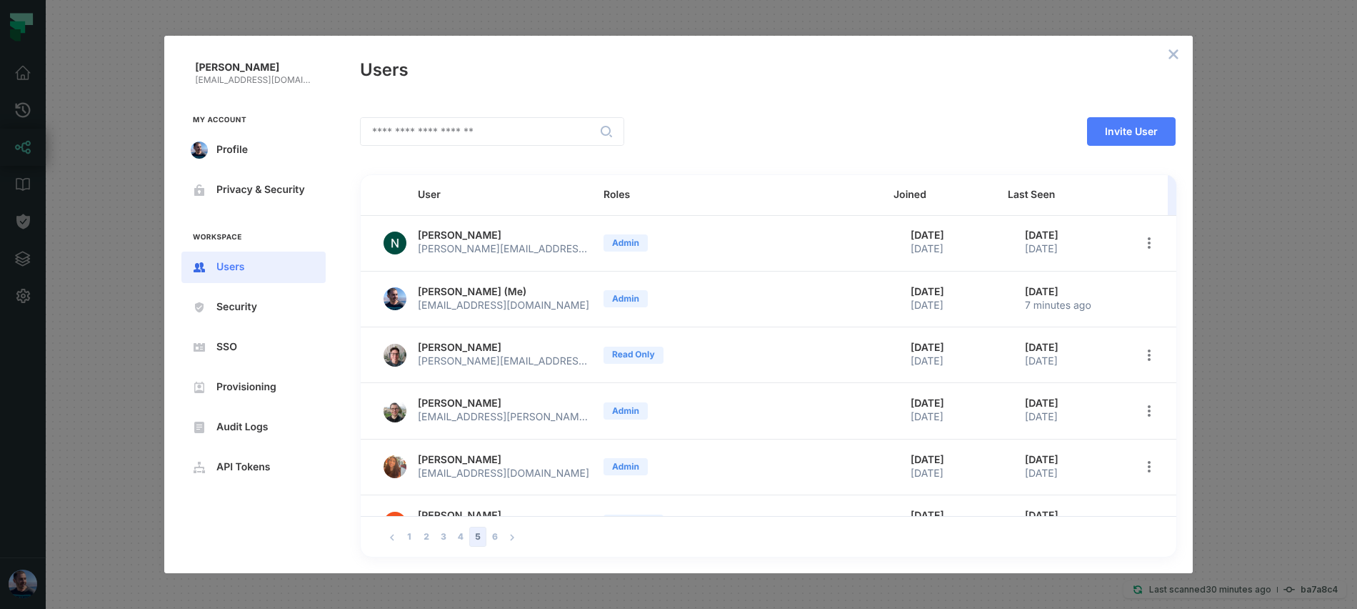
scroll to position [0, 0]
click at [457, 539] on button "4" at bounding box center [460, 536] width 17 height 20
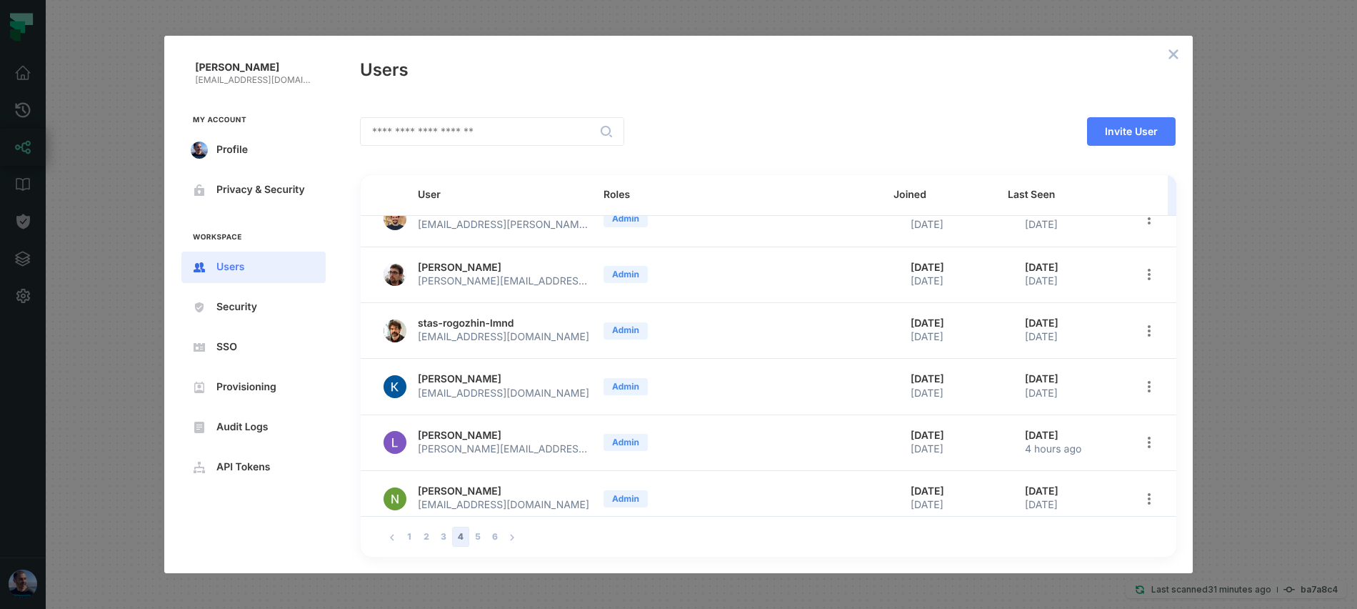
scroll to position [197, 0]
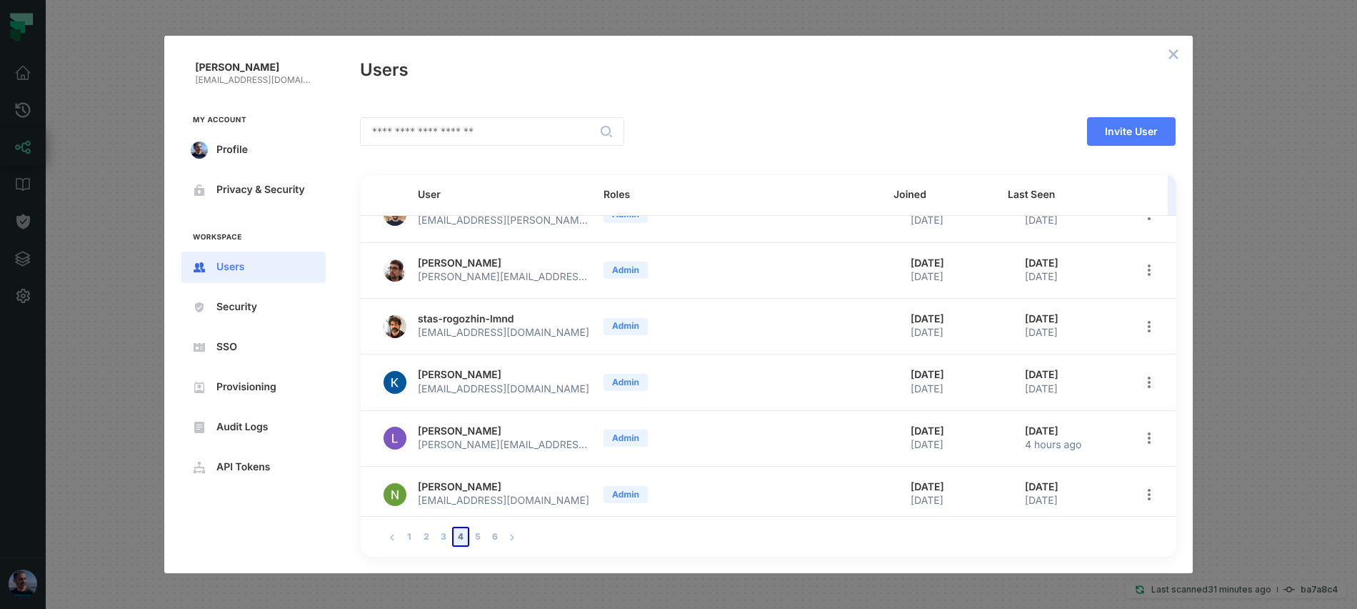
click at [1143, 384] on icon "open options" at bounding box center [1148, 381] width 11 height 11
click at [1101, 411] on li "Edit roles" at bounding box center [1070, 418] width 160 height 29
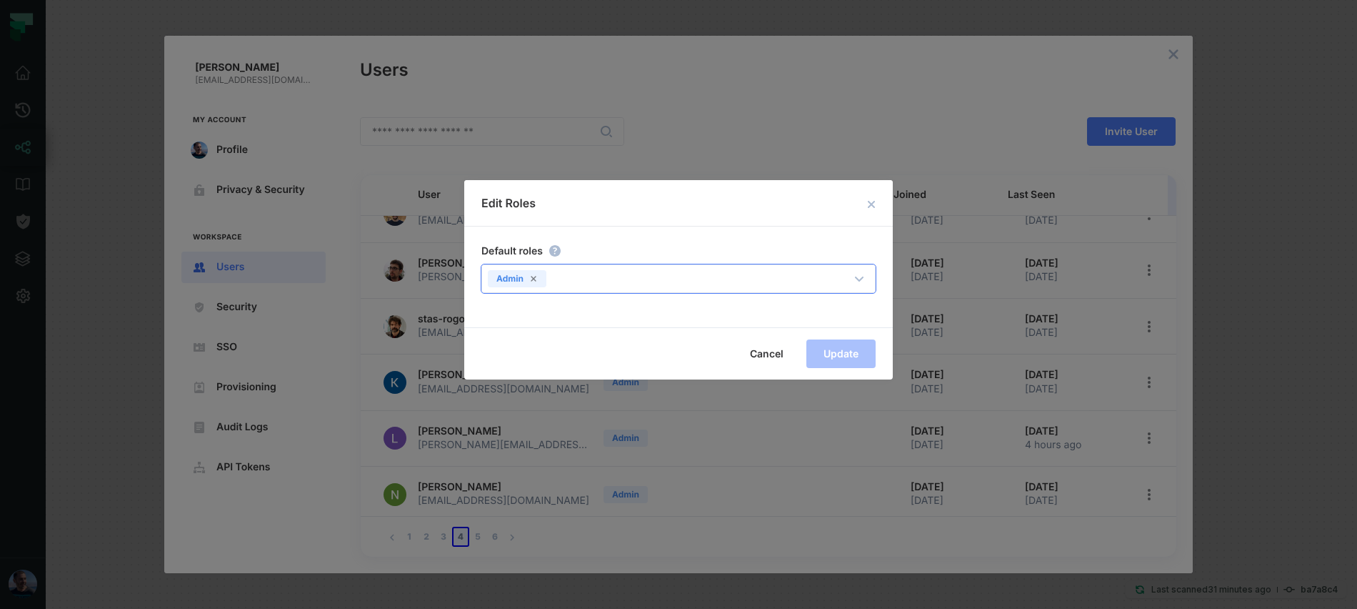
click at [575, 286] on div "Admin" at bounding box center [680, 278] width 396 height 27
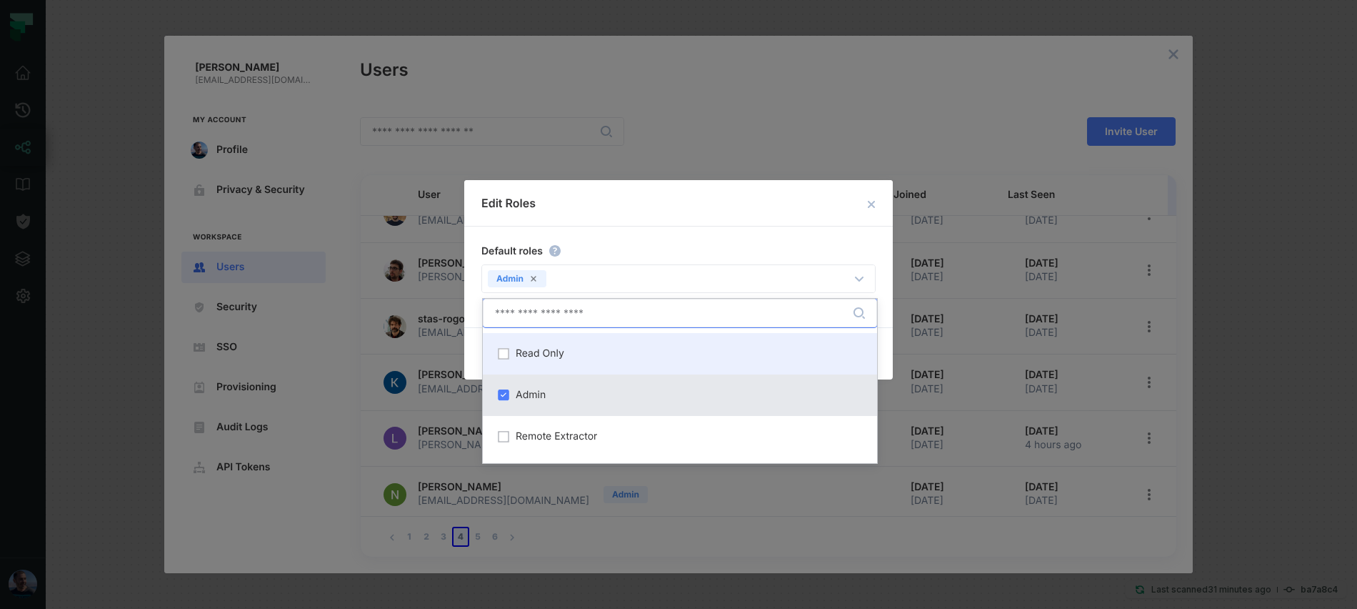
click at [527, 353] on span "Read Only" at bounding box center [540, 353] width 49 height 11
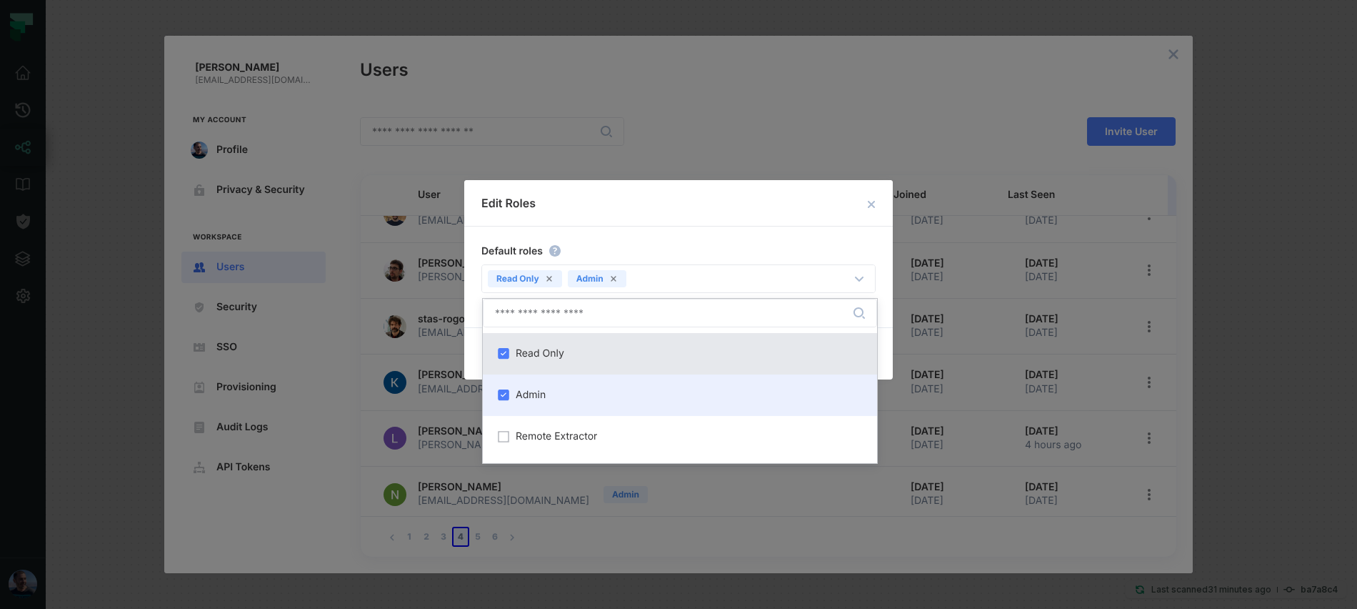
click at [525, 386] on div "Admin" at bounding box center [679, 395] width 377 height 24
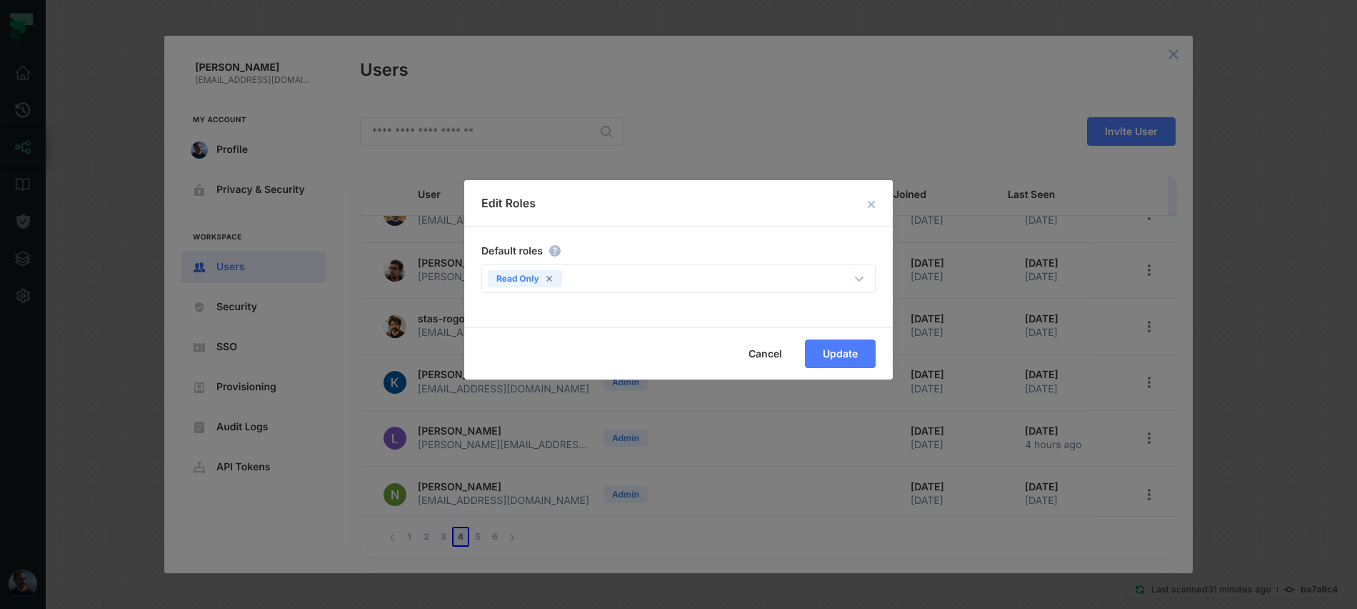
click at [711, 235] on div "Default roles Read Only ​" at bounding box center [678, 276] width 429 height 101
click at [0, 0] on span "Update" at bounding box center [0, 0] width 0 height 0
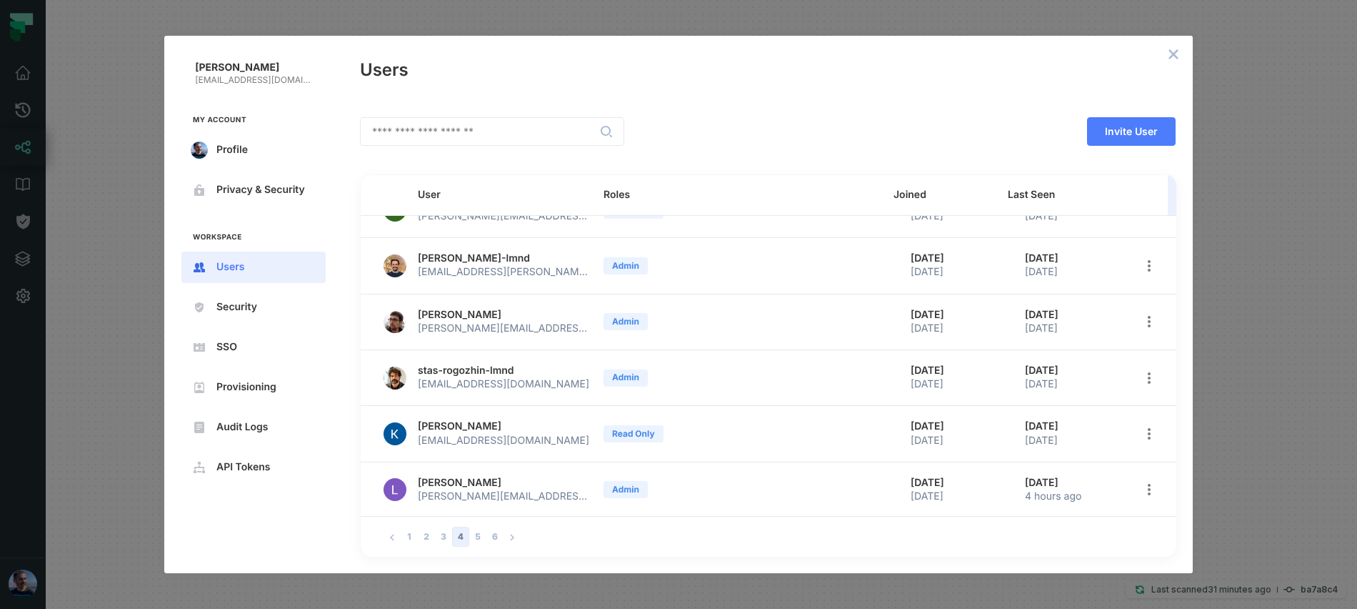
scroll to position [136, 0]
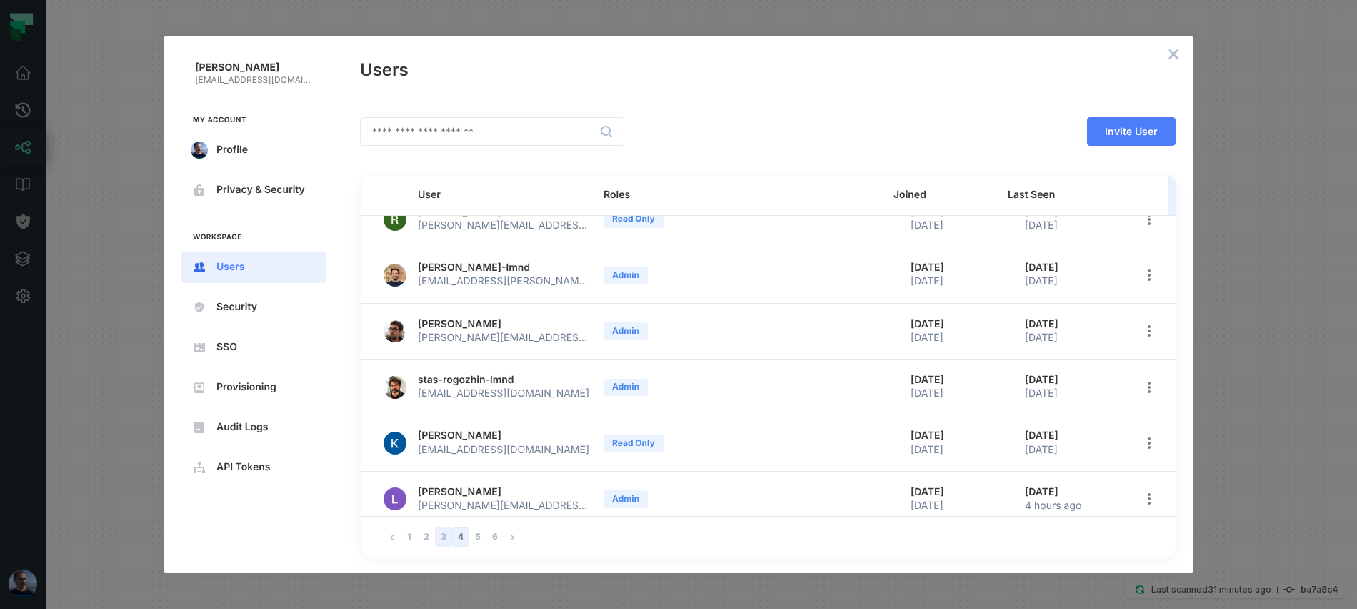
click at [441, 534] on button "3" at bounding box center [443, 536] width 17 height 20
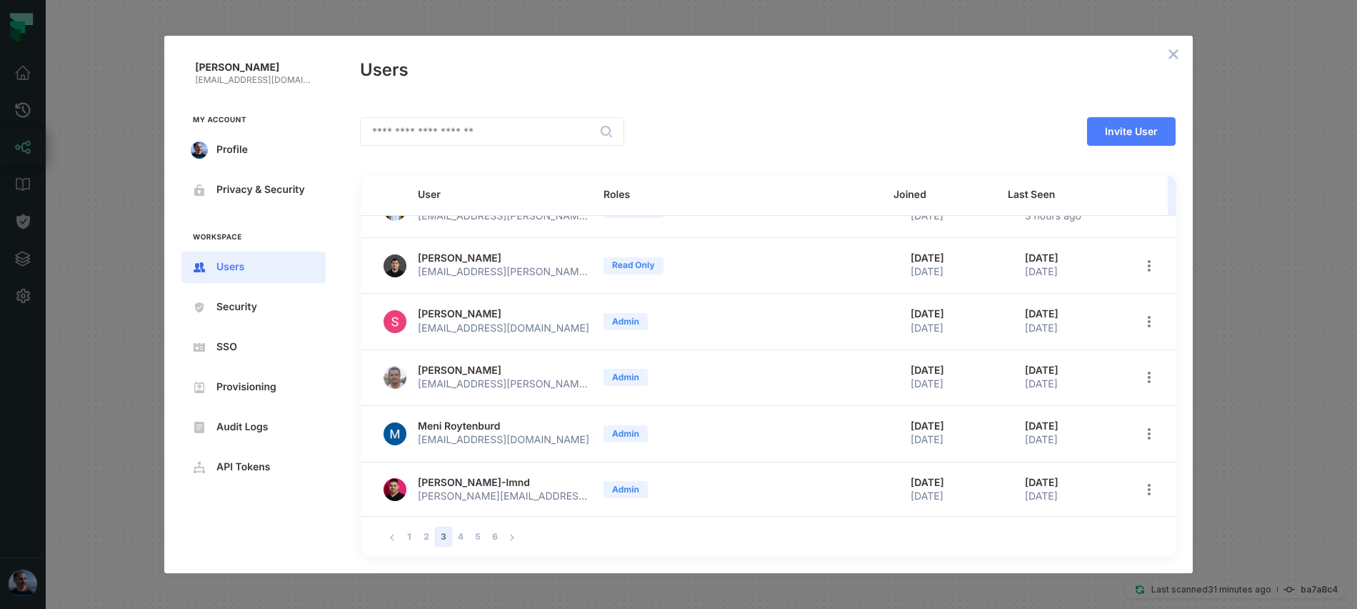
scroll to position [259, 0]
click at [428, 537] on button "2" at bounding box center [426, 536] width 17 height 20
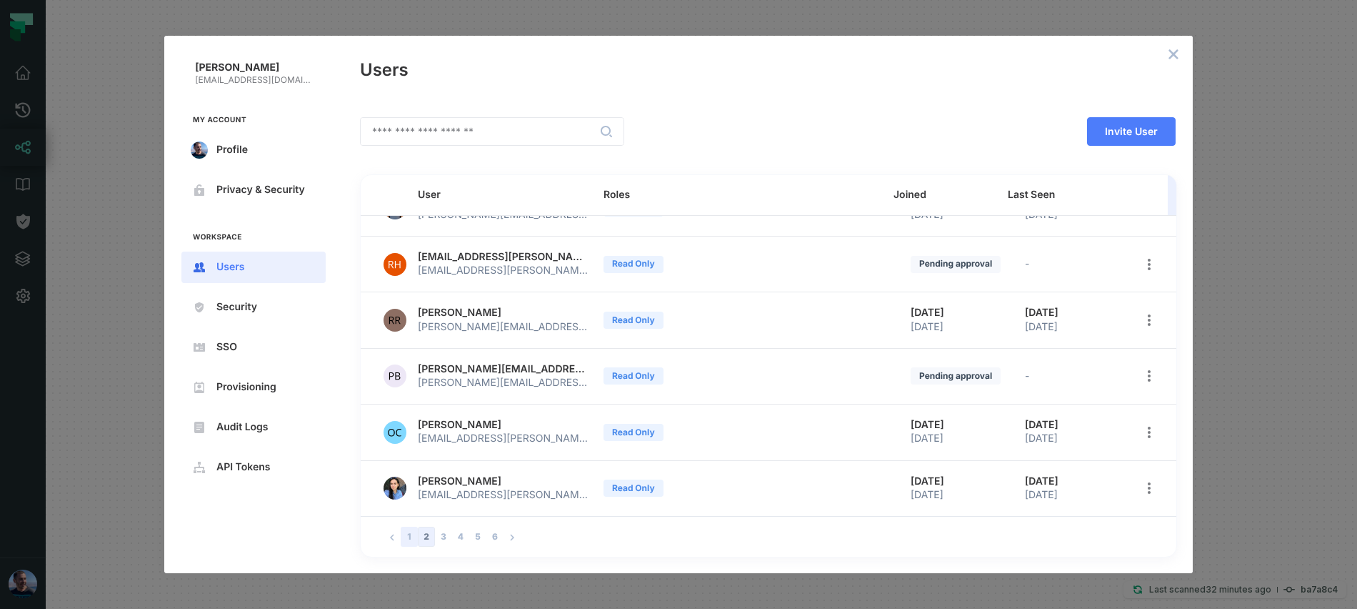
click at [404, 536] on button "1" at bounding box center [409, 536] width 17 height 20
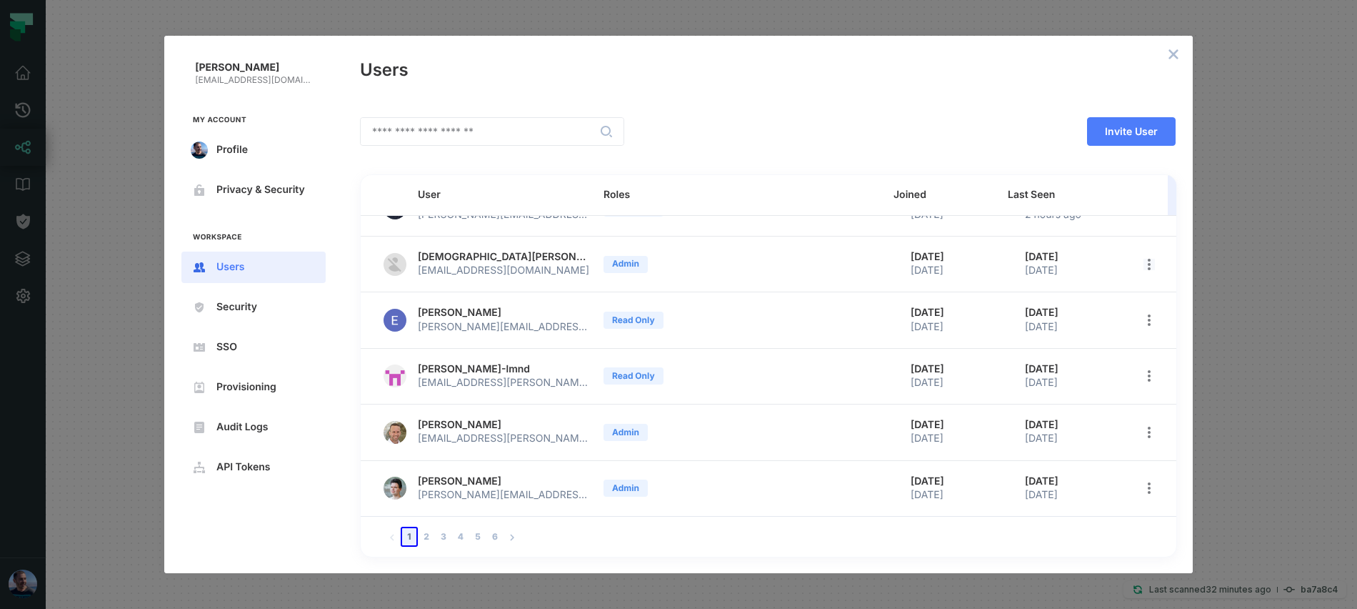
click at [1143, 269] on icon "open options" at bounding box center [1148, 264] width 11 height 11
click at [1073, 385] on span "Delete User" at bounding box center [1075, 386] width 91 height 11
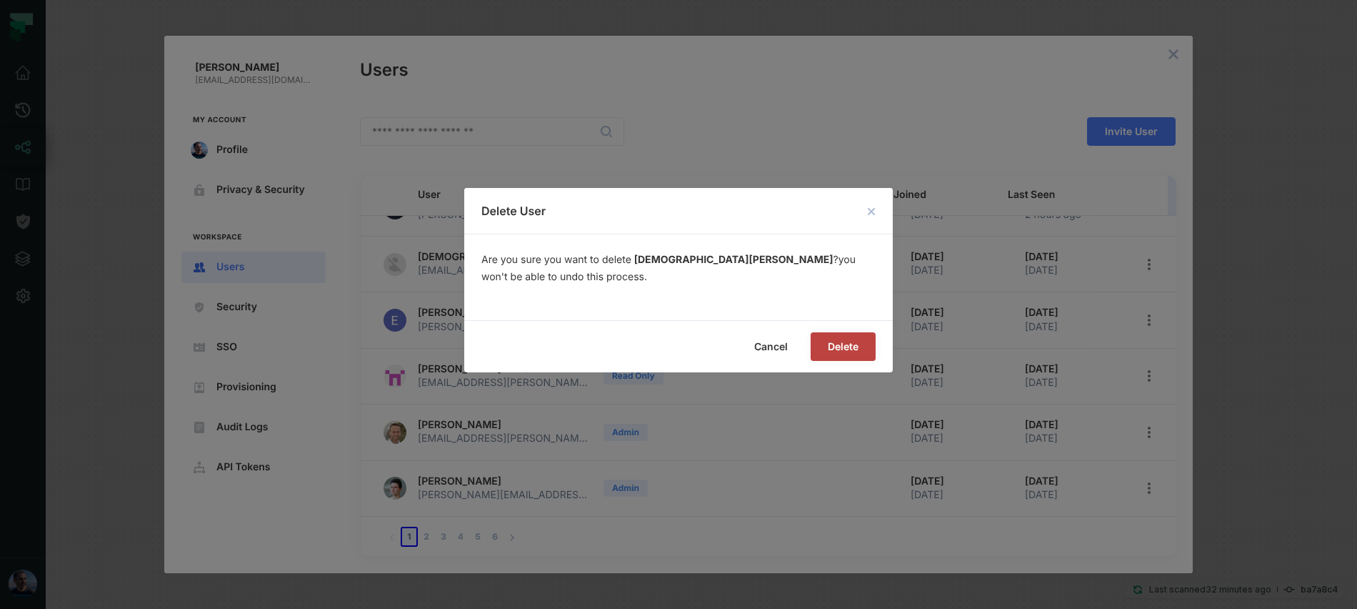
click at [0, 0] on span "Delete" at bounding box center [0, 0] width 0 height 0
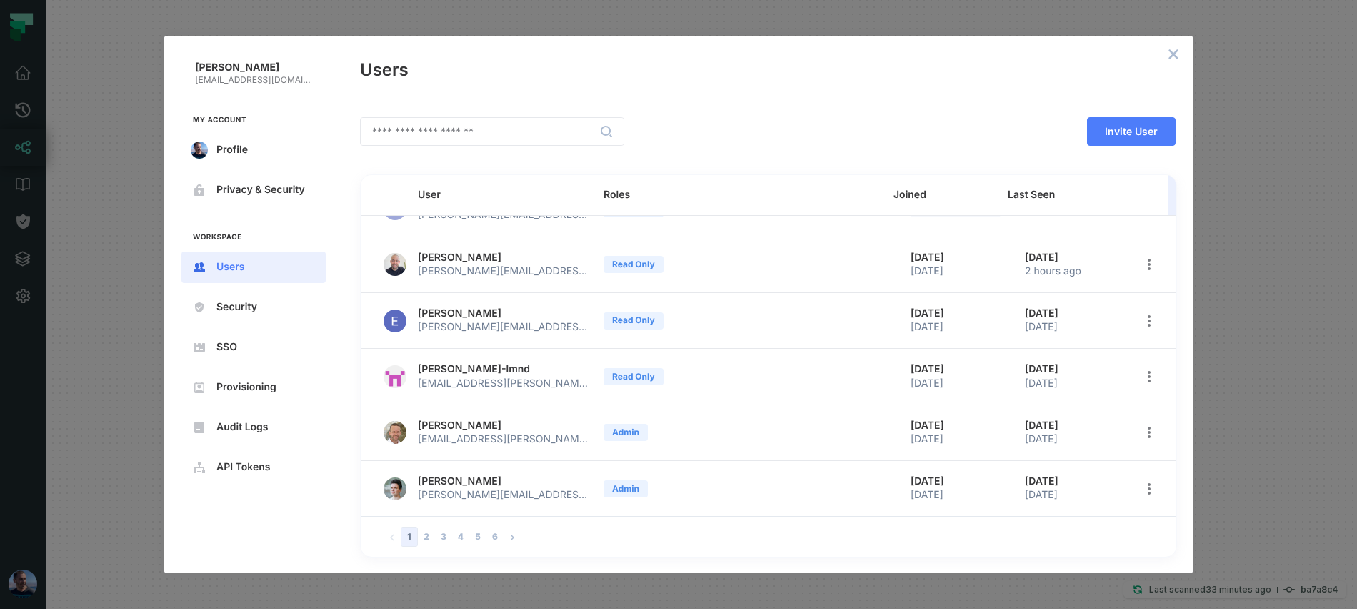
scroll to position [201, 0]
click at [1143, 429] on icon "open options" at bounding box center [1148, 433] width 11 height 11
click at [1098, 474] on span "Edit roles" at bounding box center [1075, 469] width 91 height 11
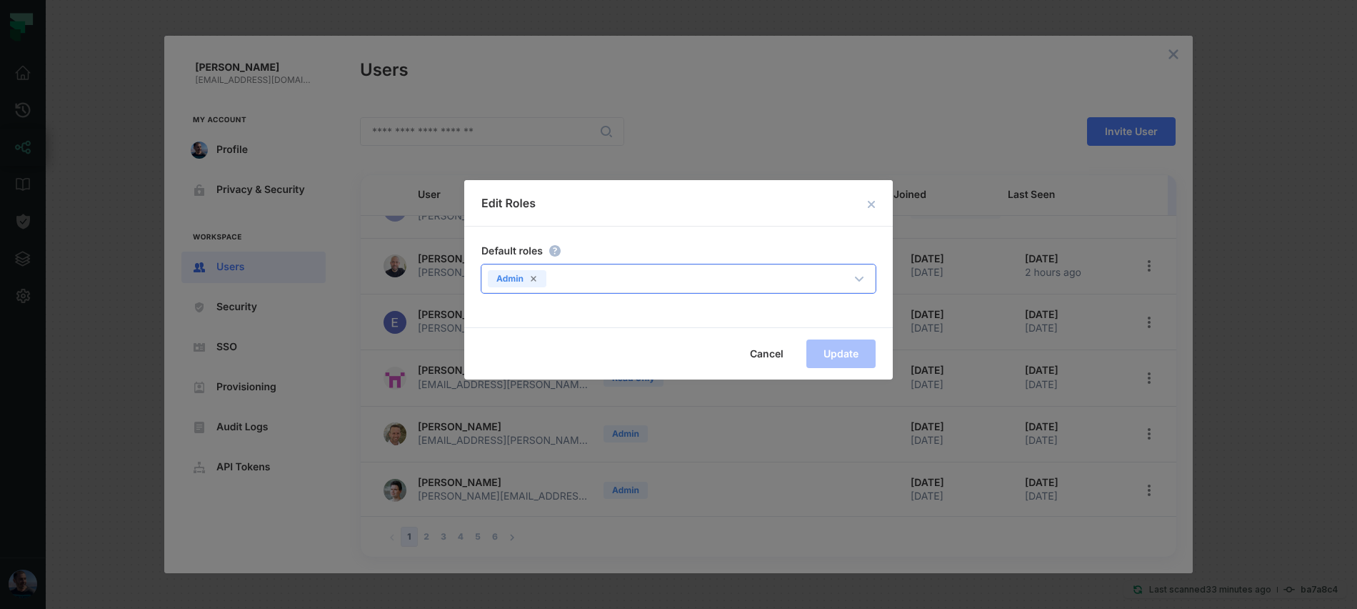
click at [606, 281] on div "Admin" at bounding box center [664, 276] width 364 height 20
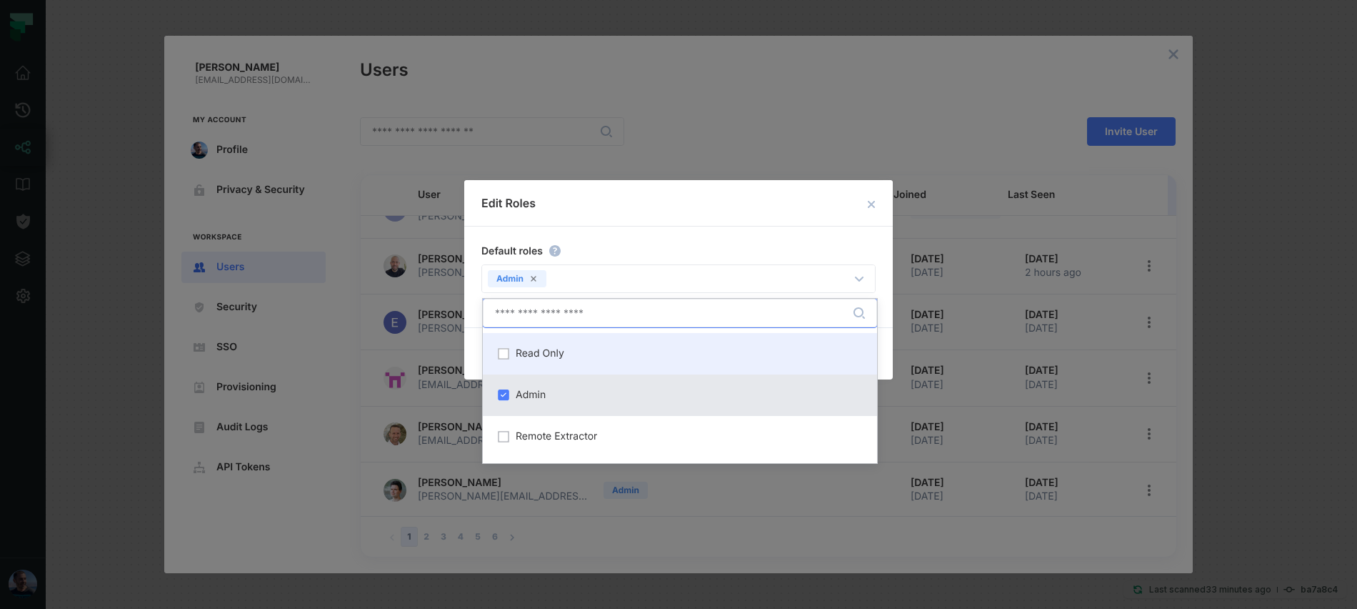
click at [576, 355] on div "Read Only" at bounding box center [679, 353] width 377 height 24
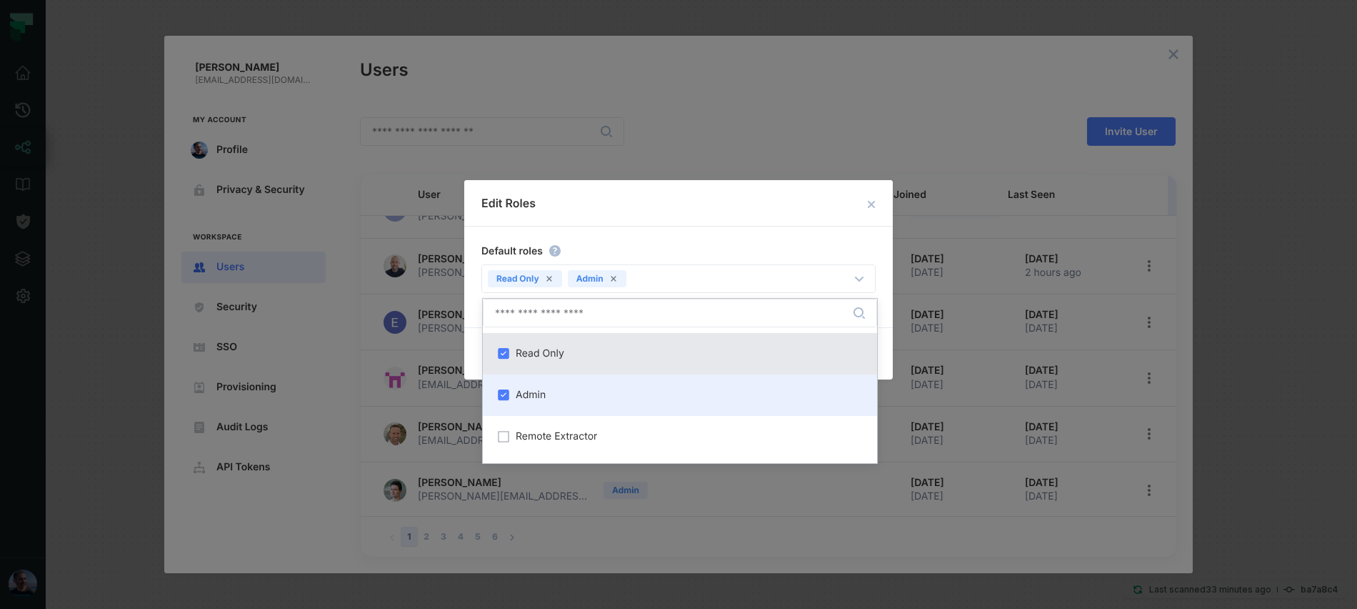
click at [559, 388] on div "Admin" at bounding box center [679, 395] width 377 height 24
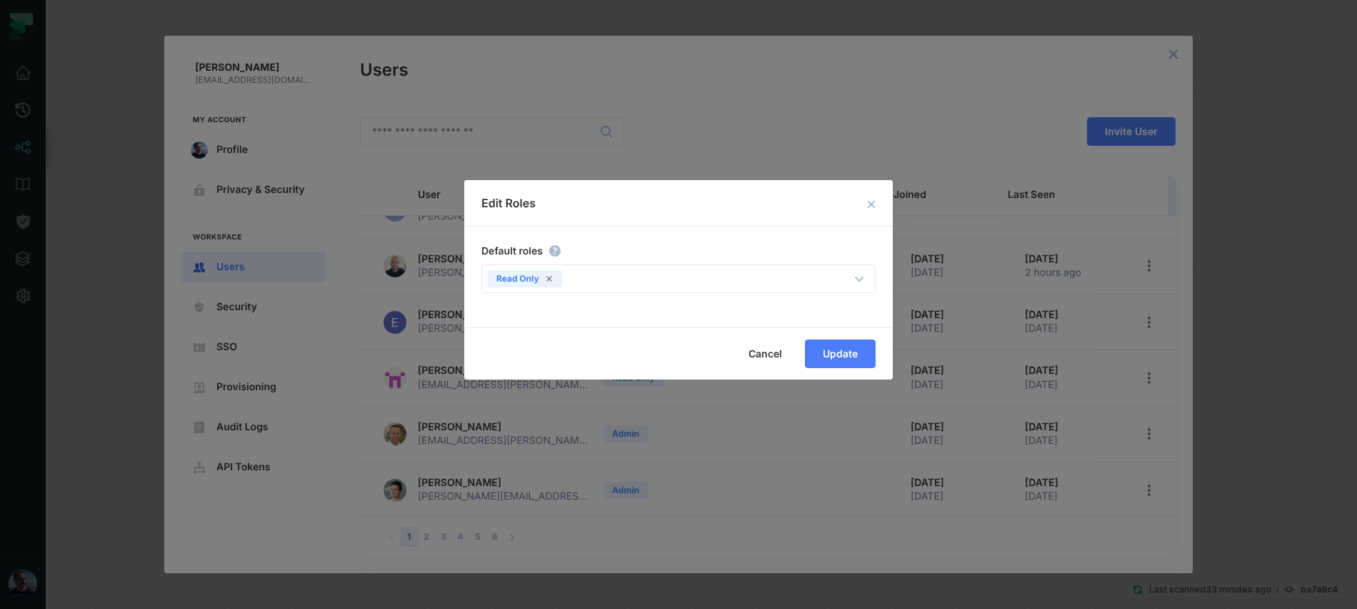
click at [757, 231] on div "Default roles Read Only ​" at bounding box center [678, 276] width 429 height 101
click at [859, 355] on button "Update" at bounding box center [840, 353] width 71 height 29
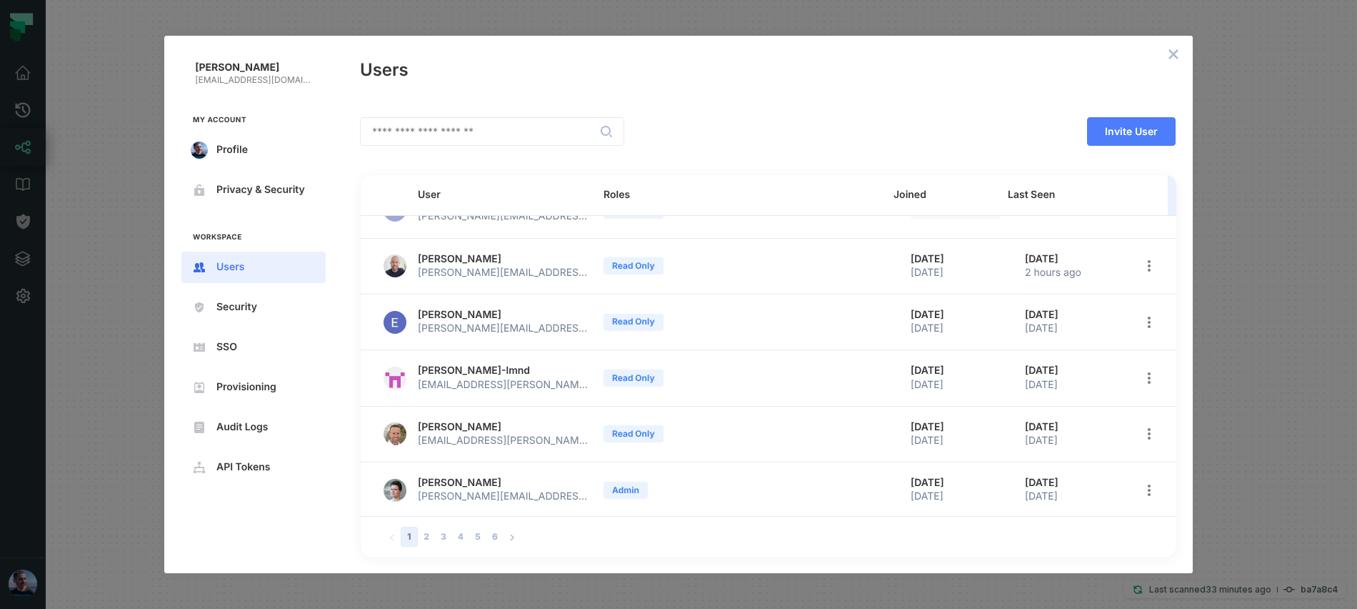
click at [1139, 496] on button "open options" at bounding box center [1149, 490] width 20 height 20
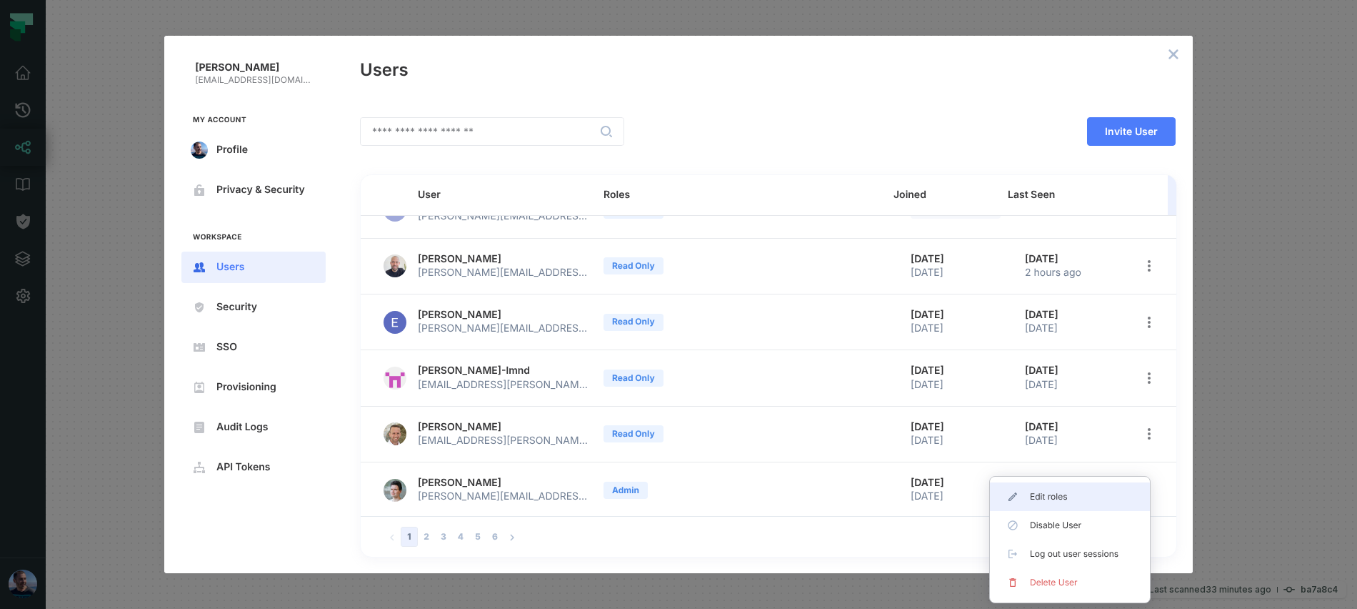
click at [1108, 501] on span "Edit roles" at bounding box center [1075, 496] width 91 height 11
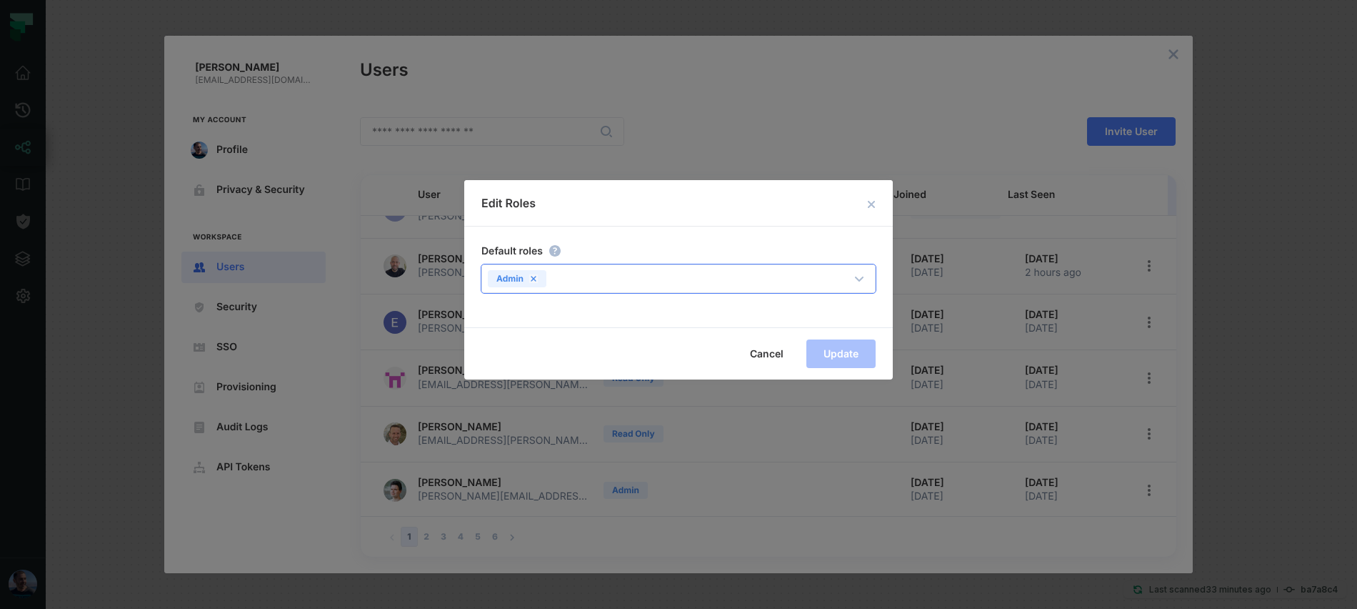
click at [531, 280] on icon at bounding box center [533, 278] width 9 height 9
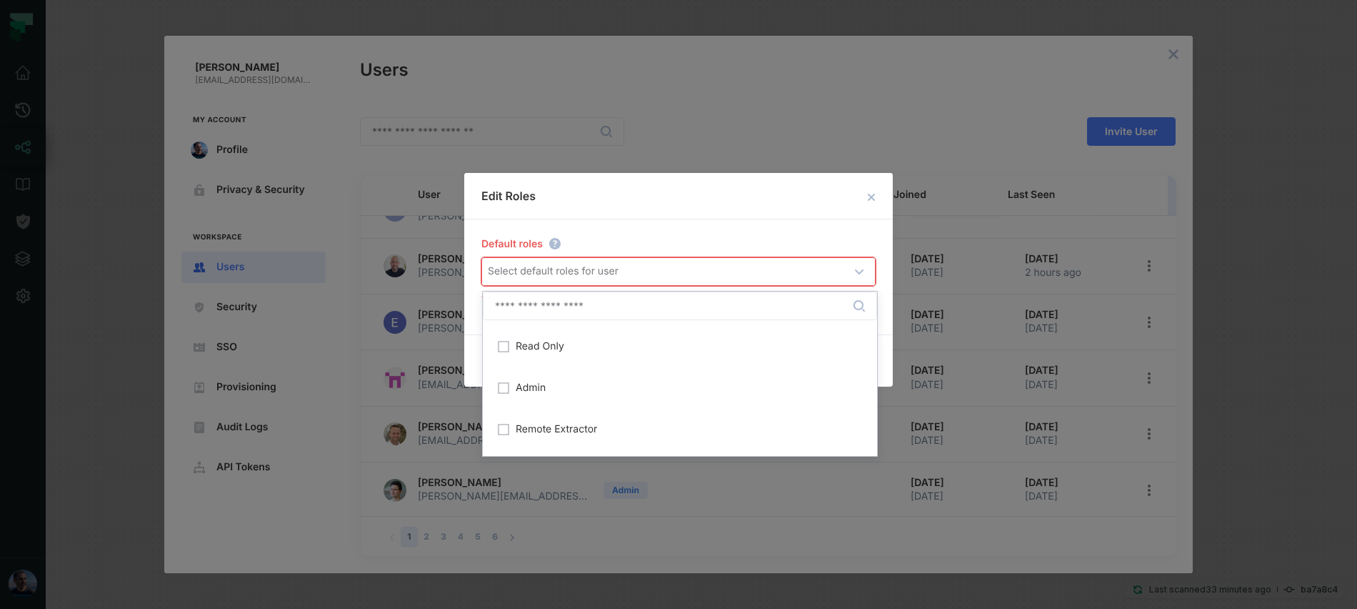
click at [530, 280] on div "Select default roles for user" at bounding box center [680, 271] width 396 height 27
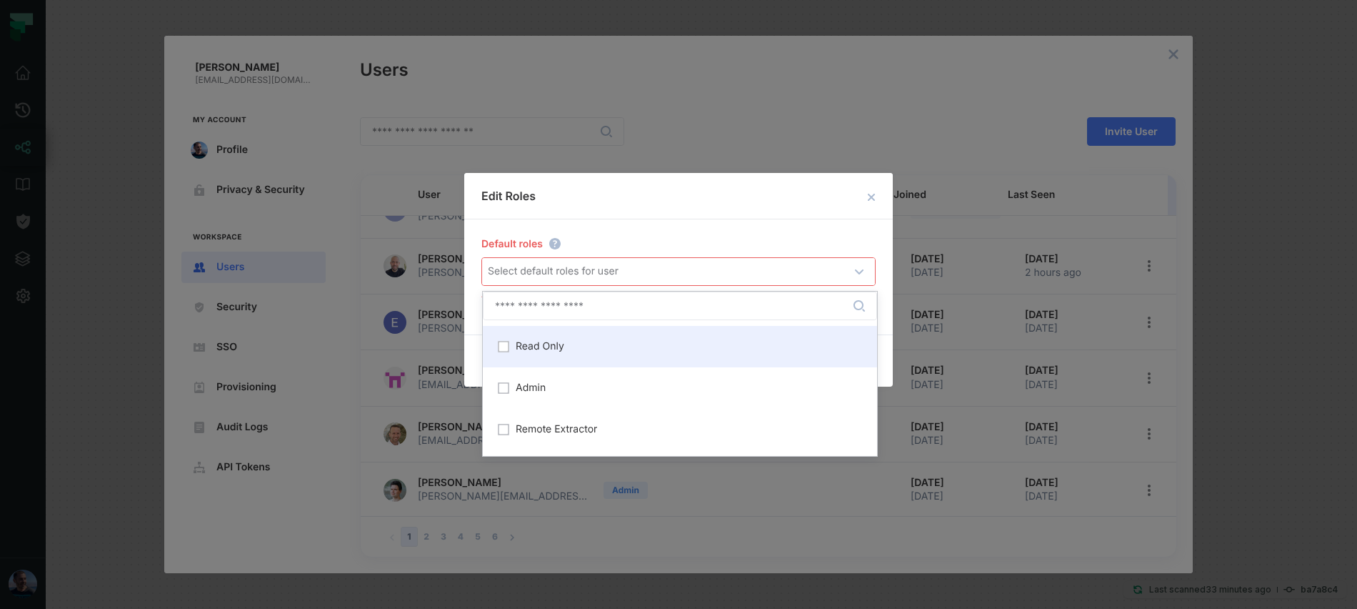
click at [519, 351] on span "Read Only" at bounding box center [540, 346] width 49 height 11
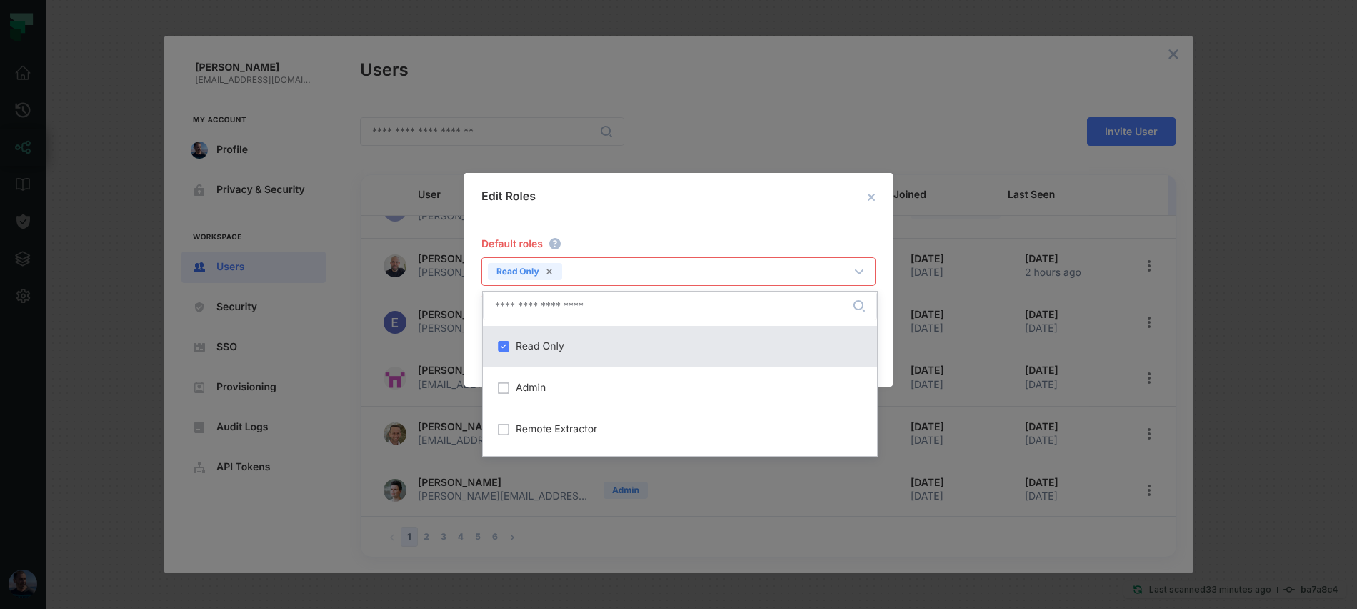
click at [645, 224] on div "Edit Roles Default roles Read Only ​ At least one role is required Cancel Update" at bounding box center [678, 280] width 429 height 214
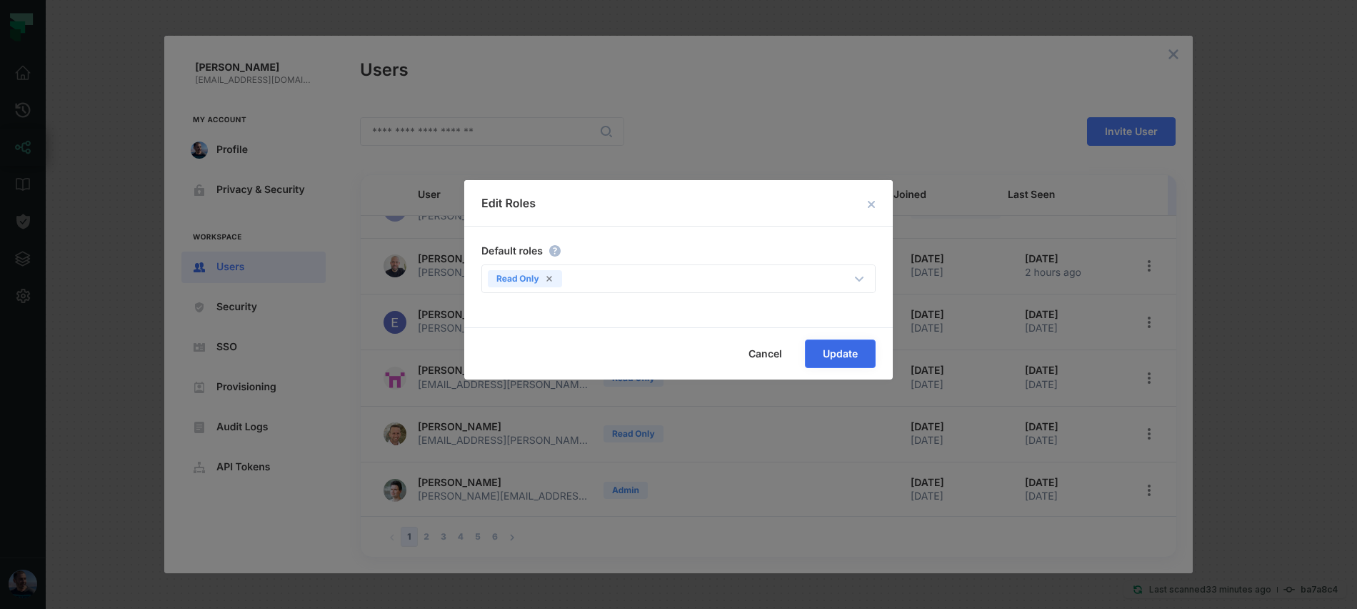
click at [0, 0] on span "Update" at bounding box center [0, 0] width 0 height 0
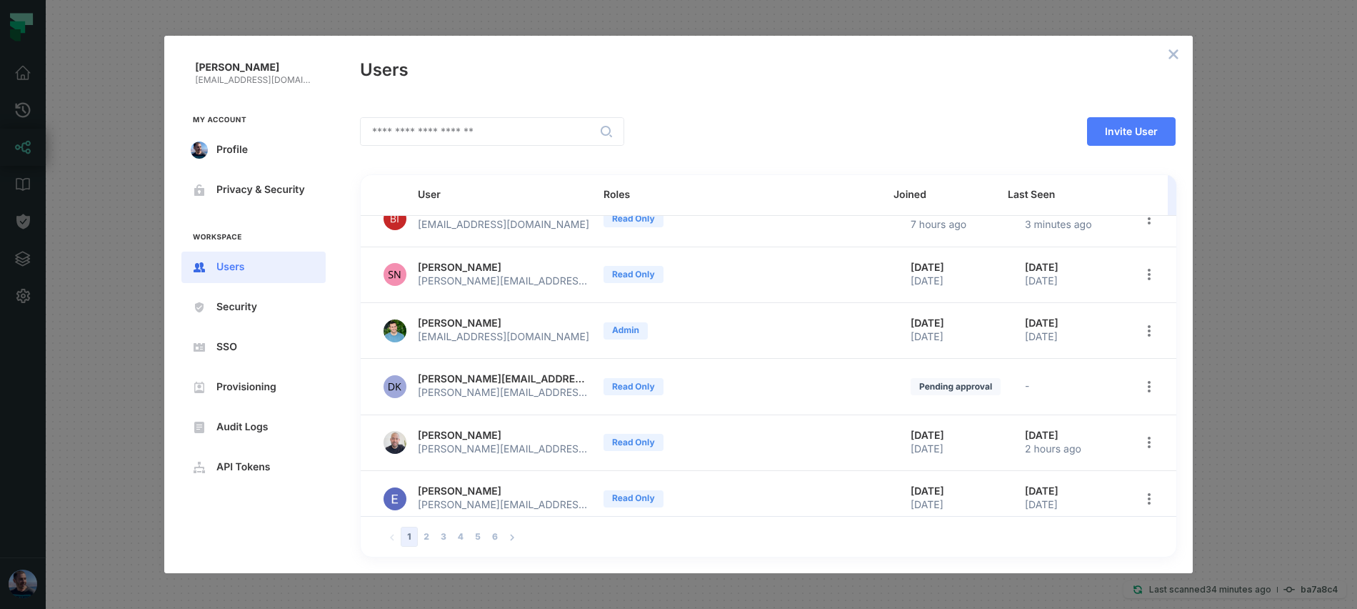
scroll to position [0, 0]
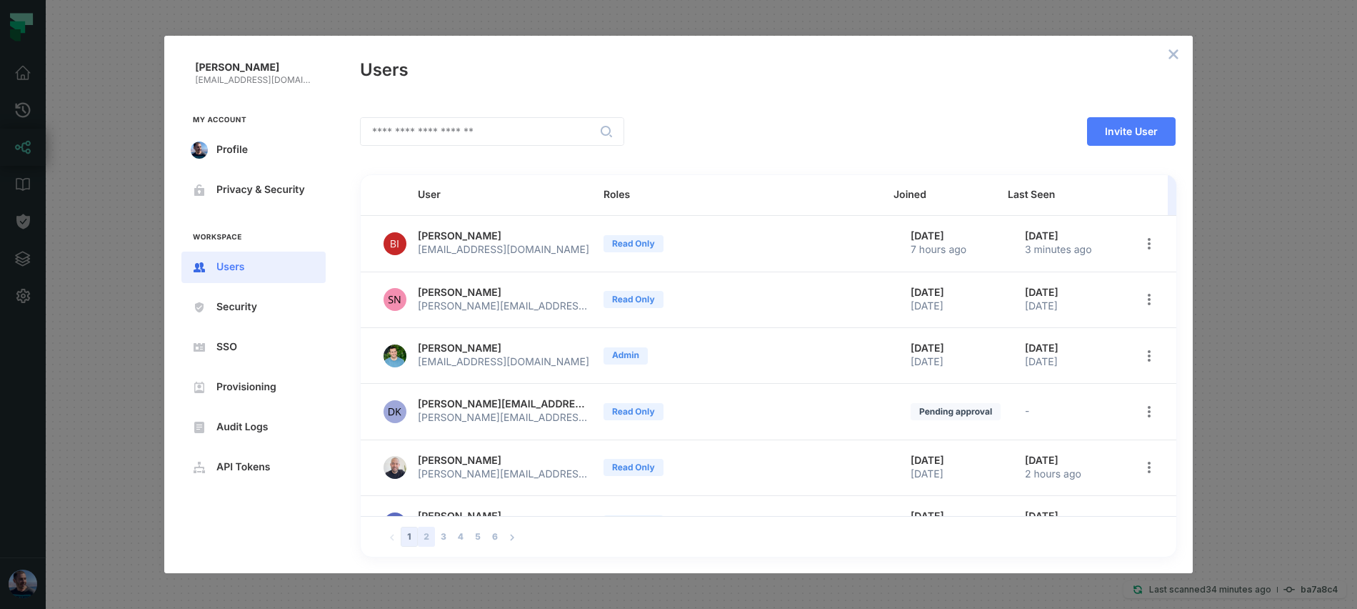
click at [422, 538] on button "2" at bounding box center [426, 536] width 17 height 20
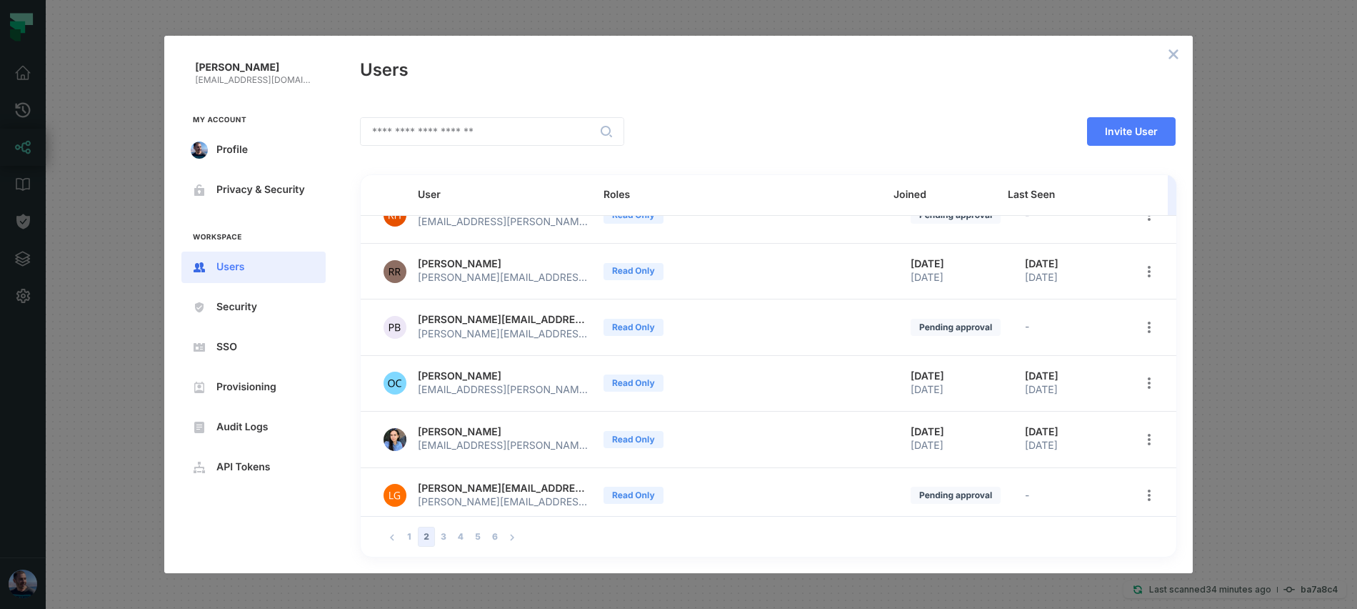
scroll to position [259, 0]
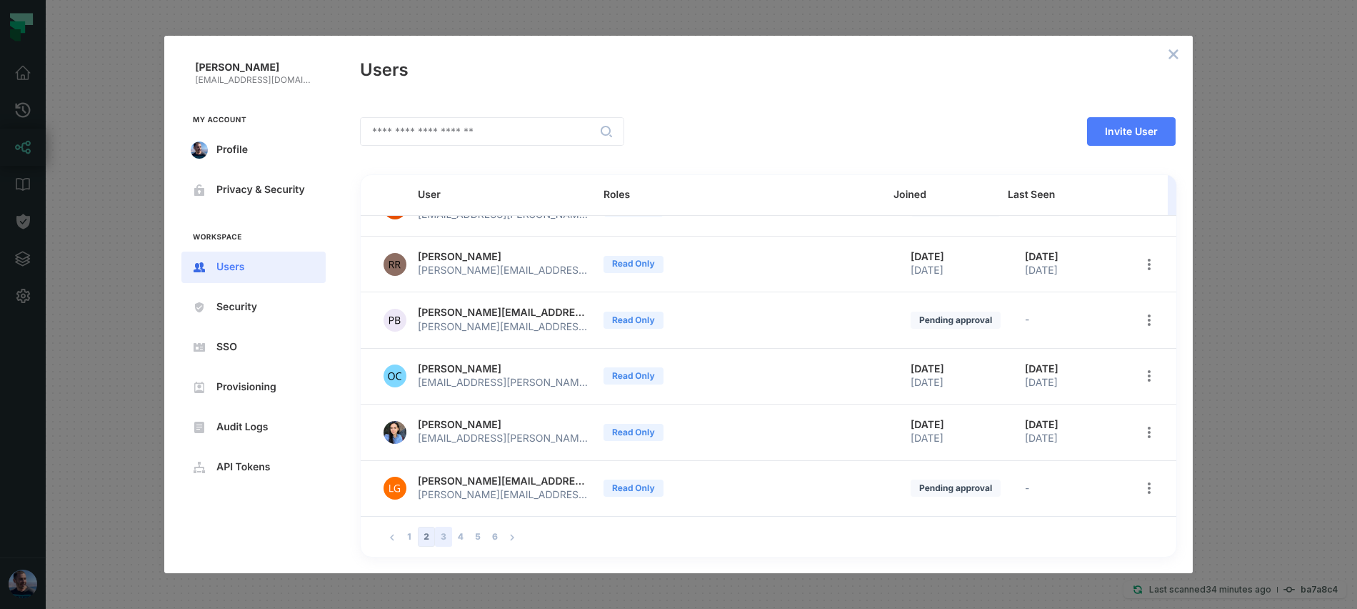
click at [446, 537] on button "3" at bounding box center [443, 536] width 17 height 20
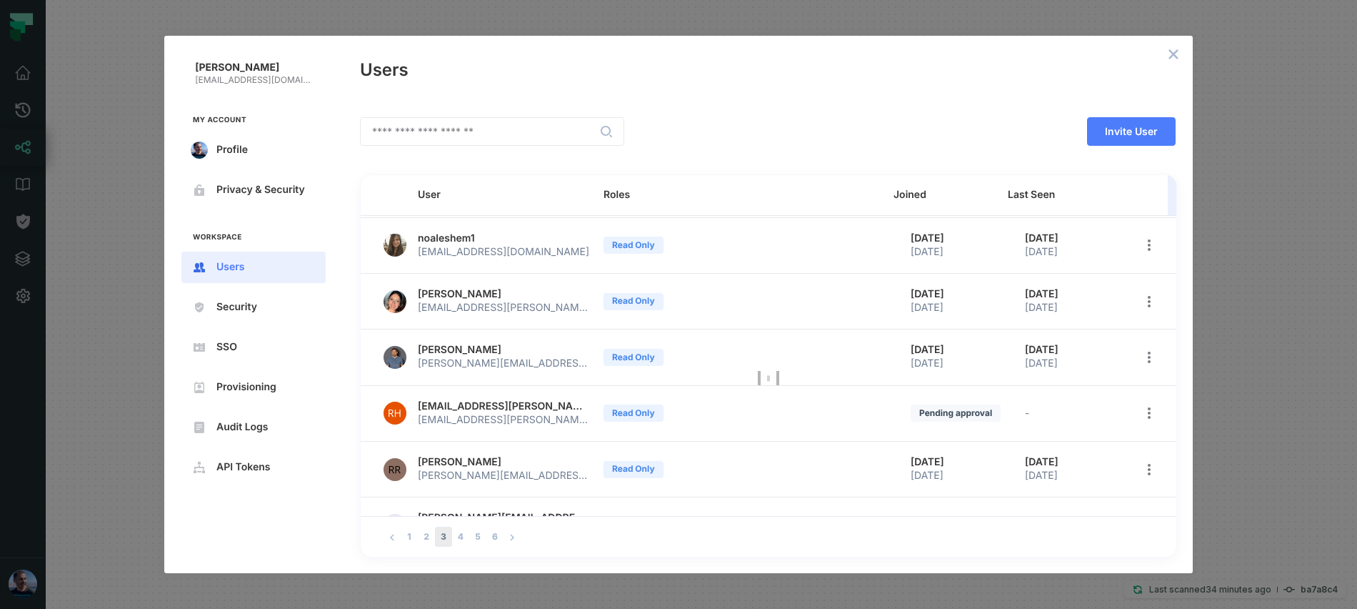
scroll to position [0, 0]
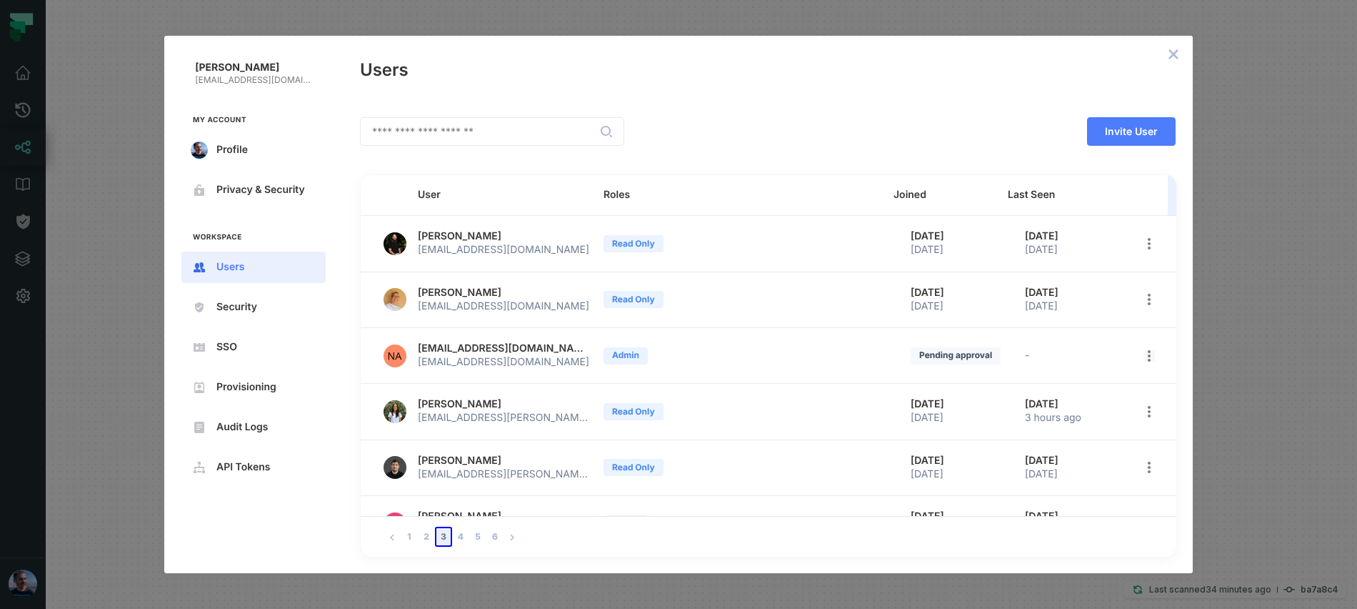
click at [1143, 356] on icon "open options" at bounding box center [1148, 355] width 11 height 11
click at [1087, 386] on span "Edit roles" at bounding box center [1074, 391] width 93 height 11
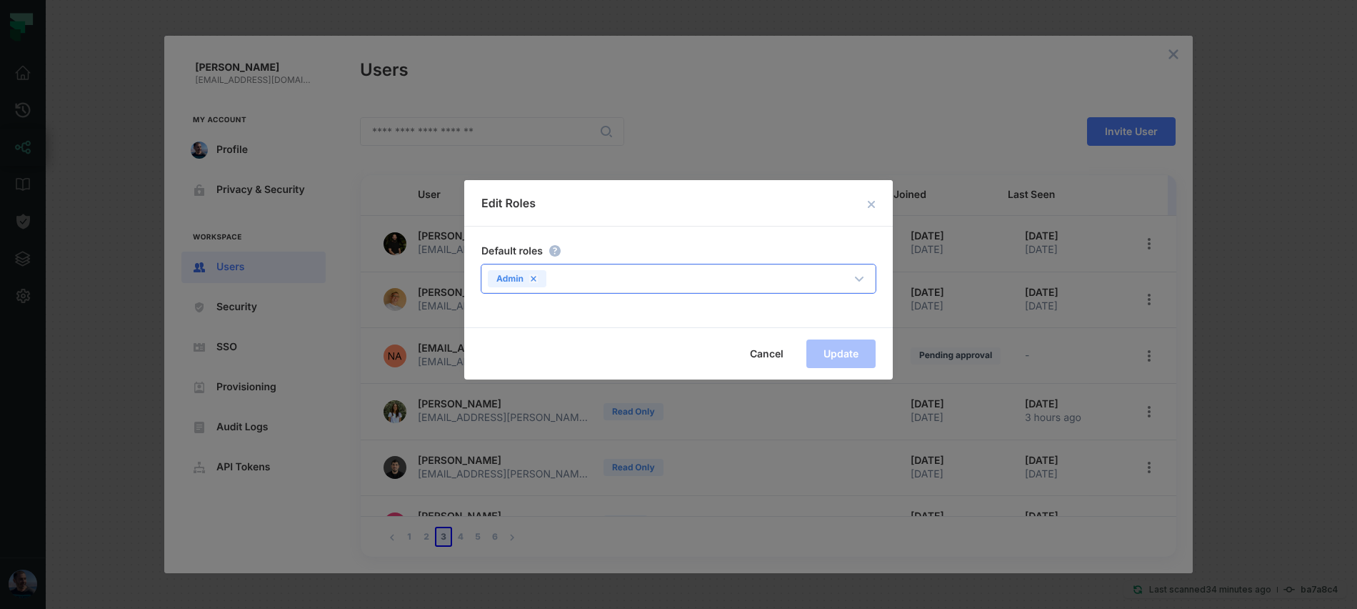
click at [530, 279] on icon at bounding box center [533, 278] width 9 height 9
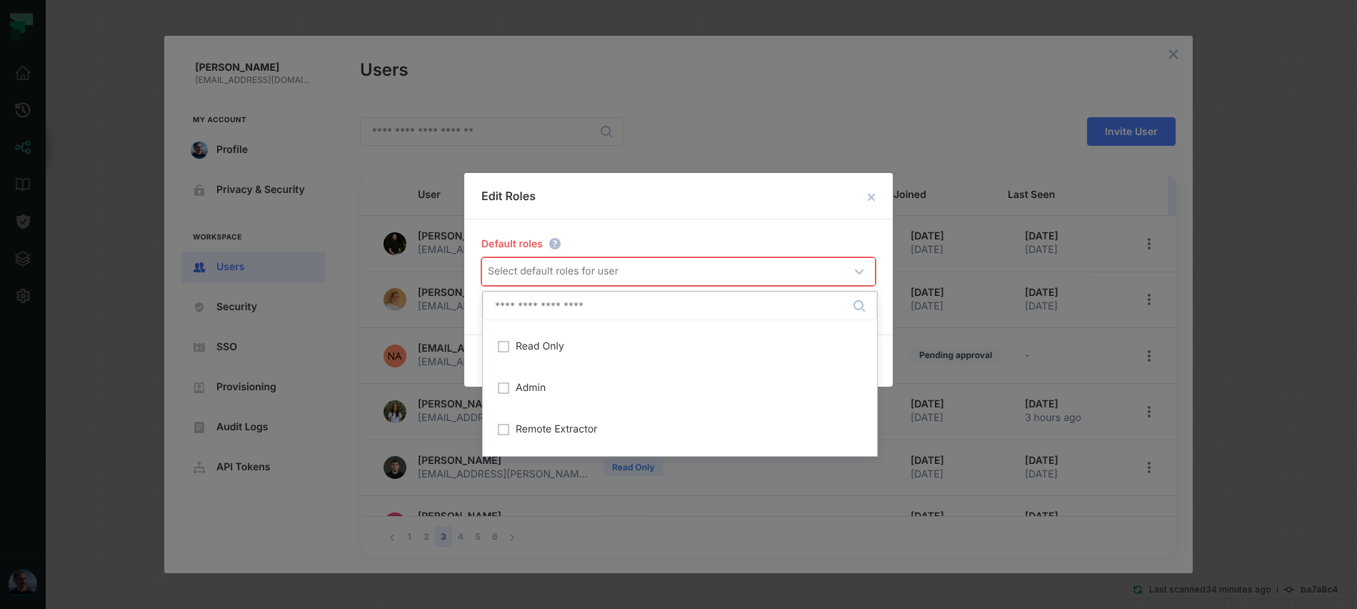
click at [530, 279] on div "Select default roles for user" at bounding box center [680, 271] width 396 height 27
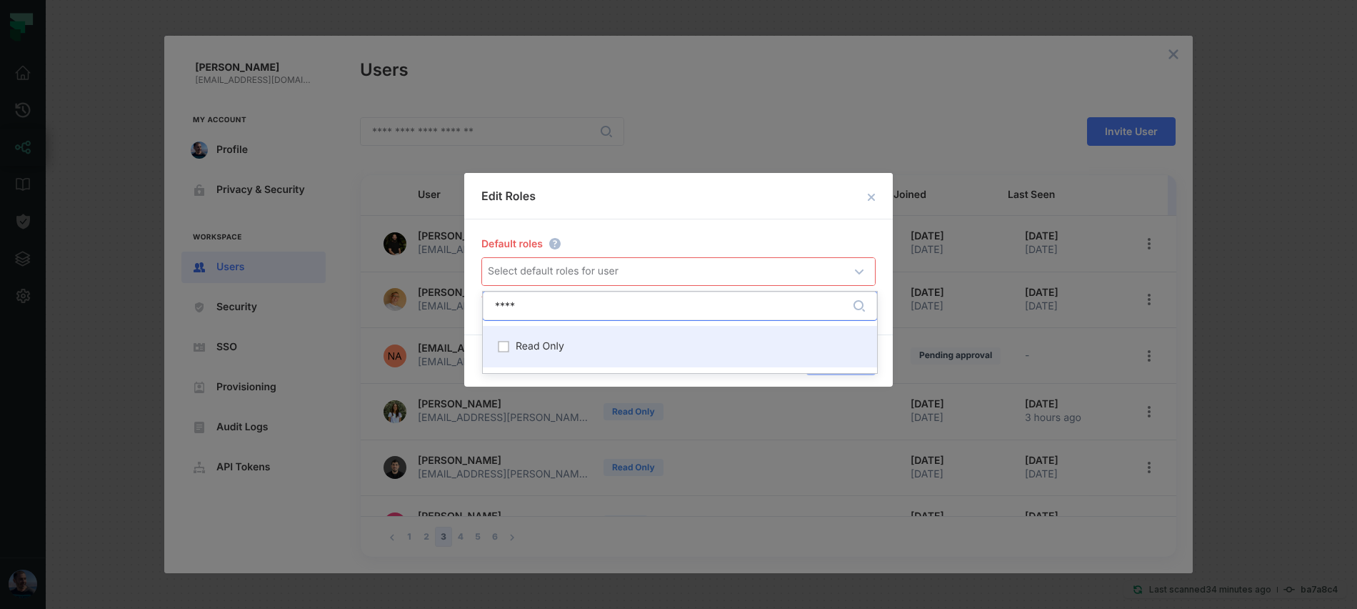
type input "****"
click at [728, 346] on div "Read Only" at bounding box center [679, 346] width 377 height 24
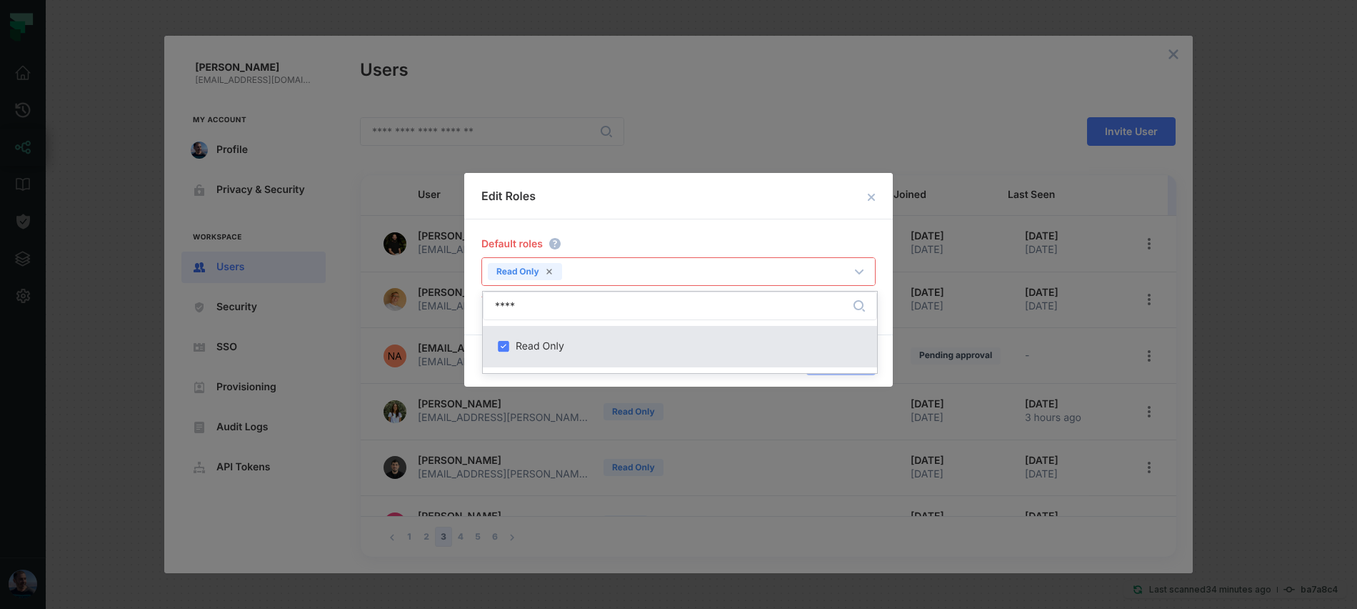
click at [727, 225] on div "Edit Roles Default roles Read Only ​ At least one role is required Cancel Update" at bounding box center [678, 280] width 429 height 214
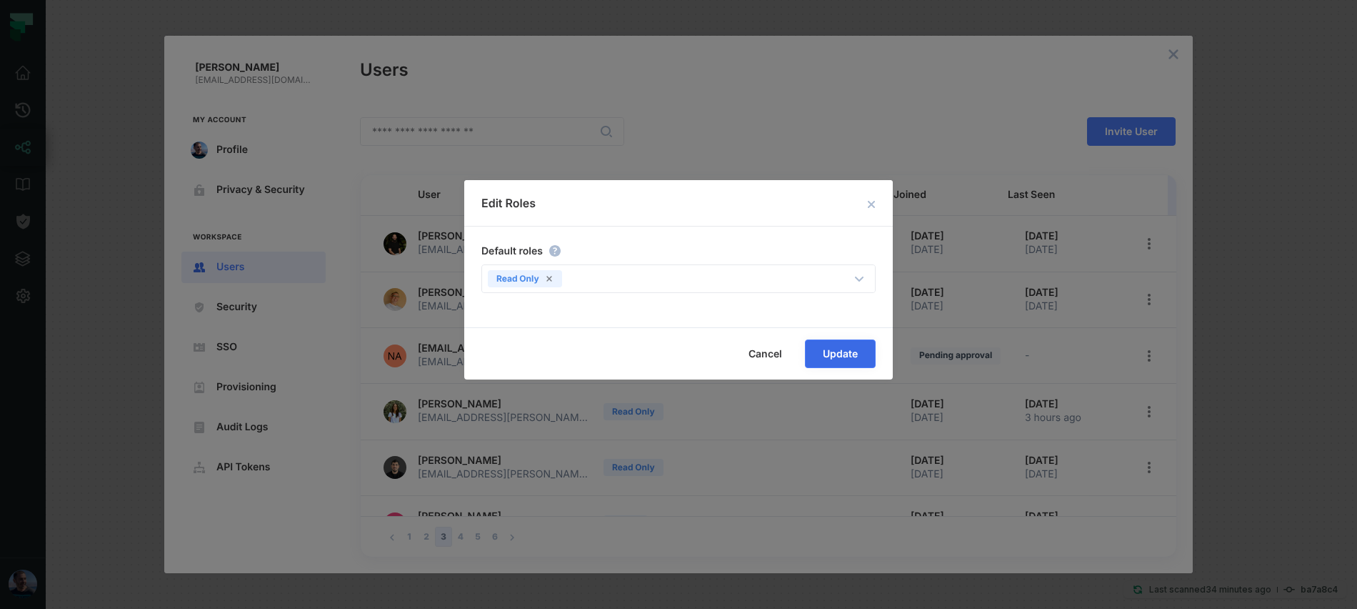
click at [0, 0] on span "Update" at bounding box center [0, 0] width 0 height 0
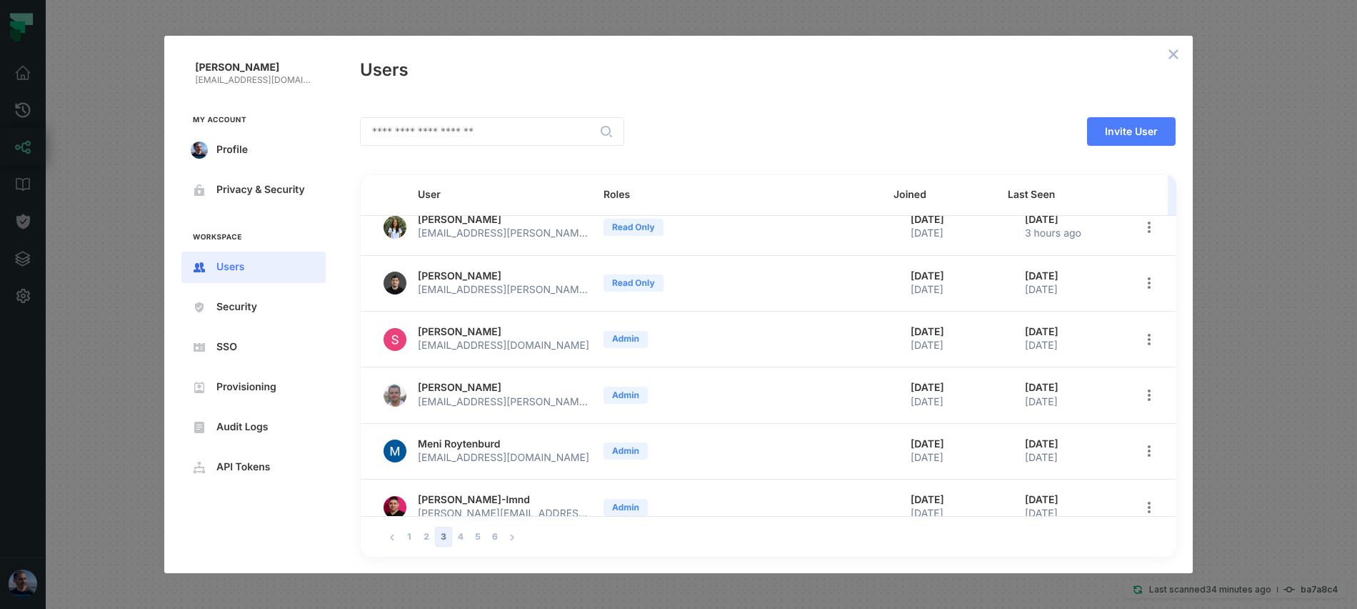
scroll to position [194, 0]
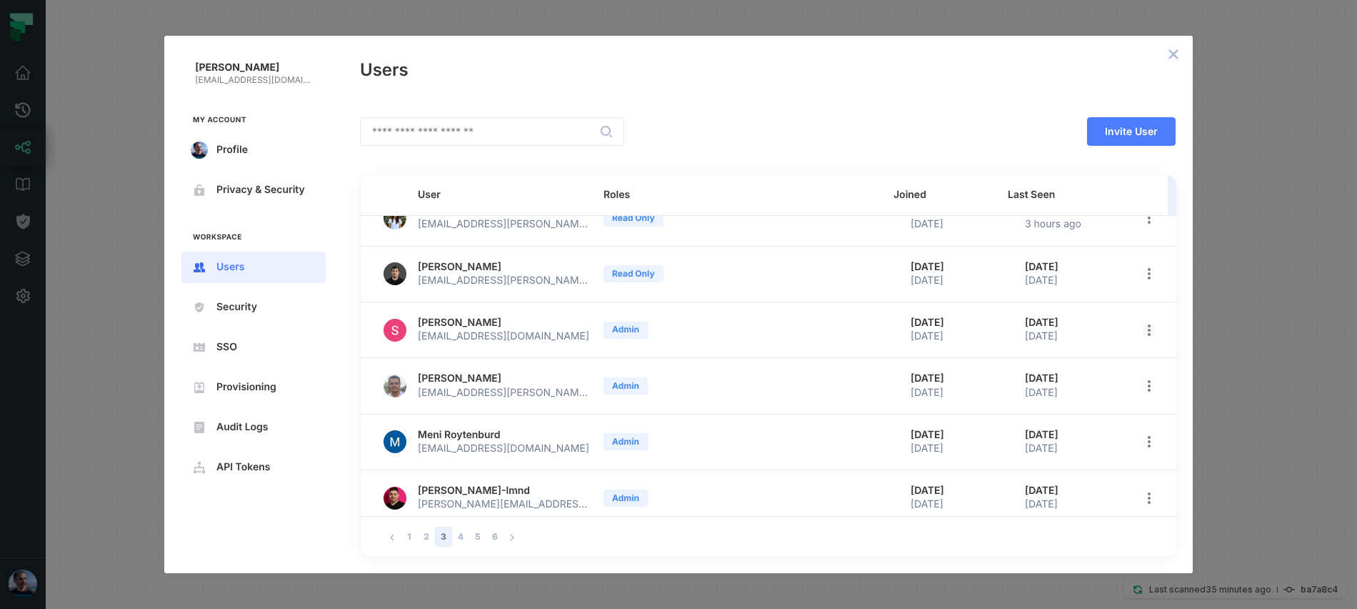
click at [1143, 332] on icon "open options" at bounding box center [1148, 329] width 11 height 11
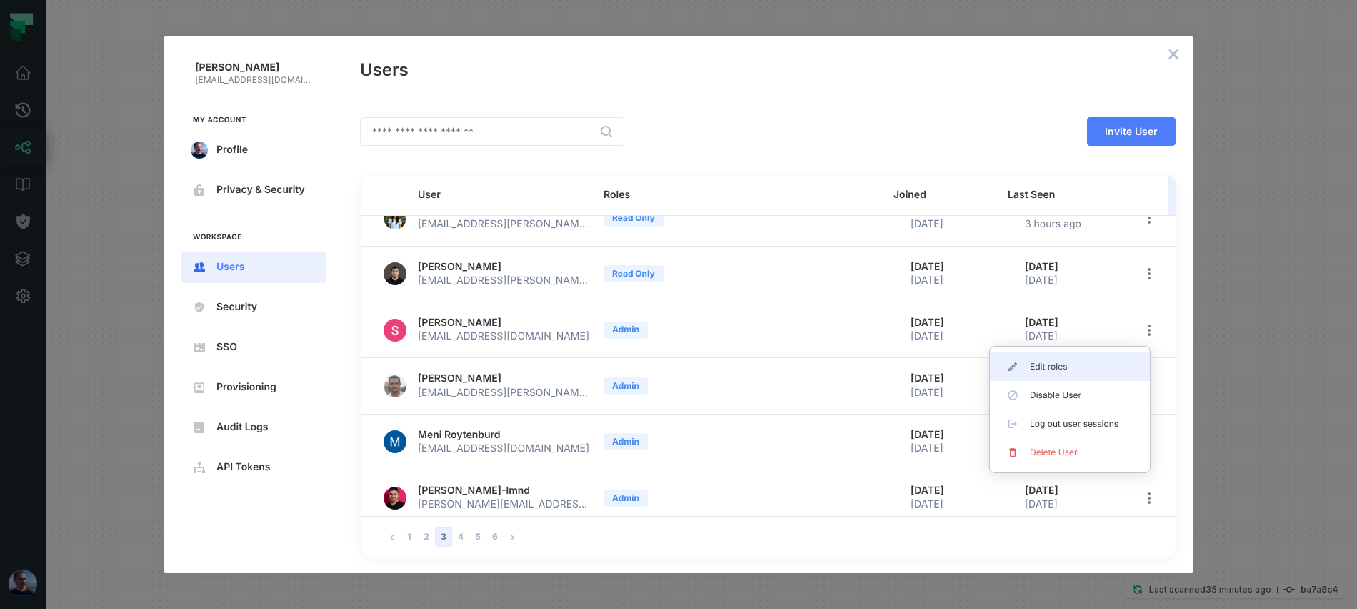
click at [1099, 362] on span "Edit roles" at bounding box center [1075, 366] width 91 height 11
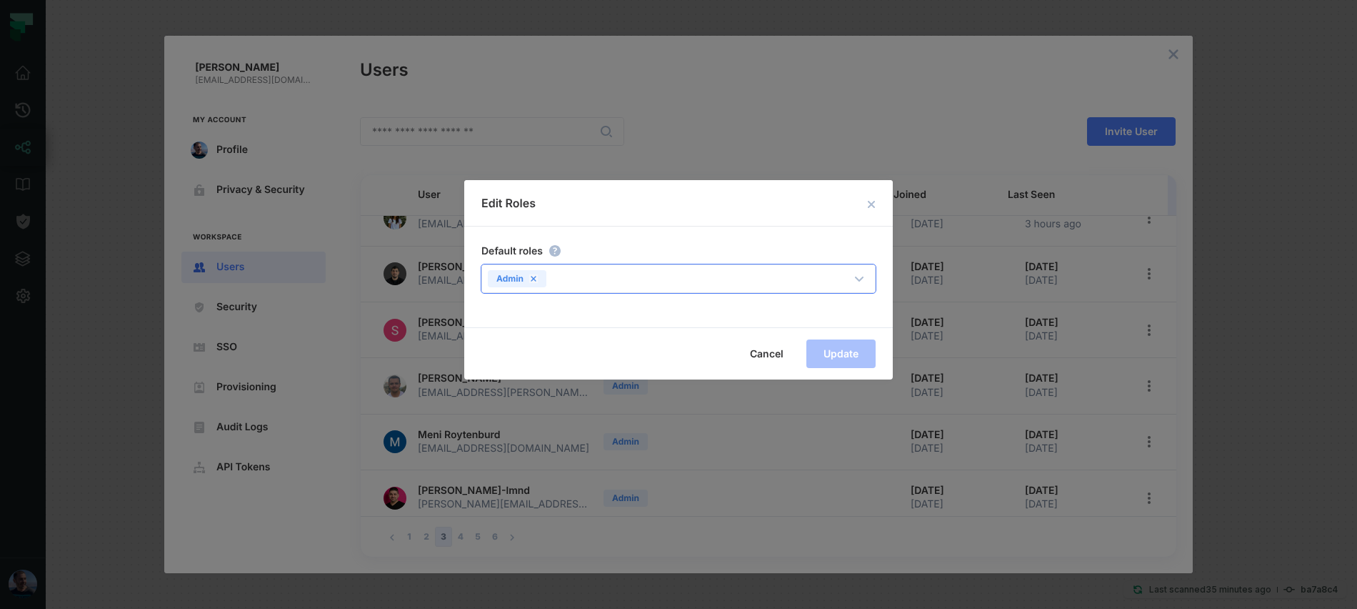
click at [533, 279] on icon at bounding box center [533, 278] width 5 height 5
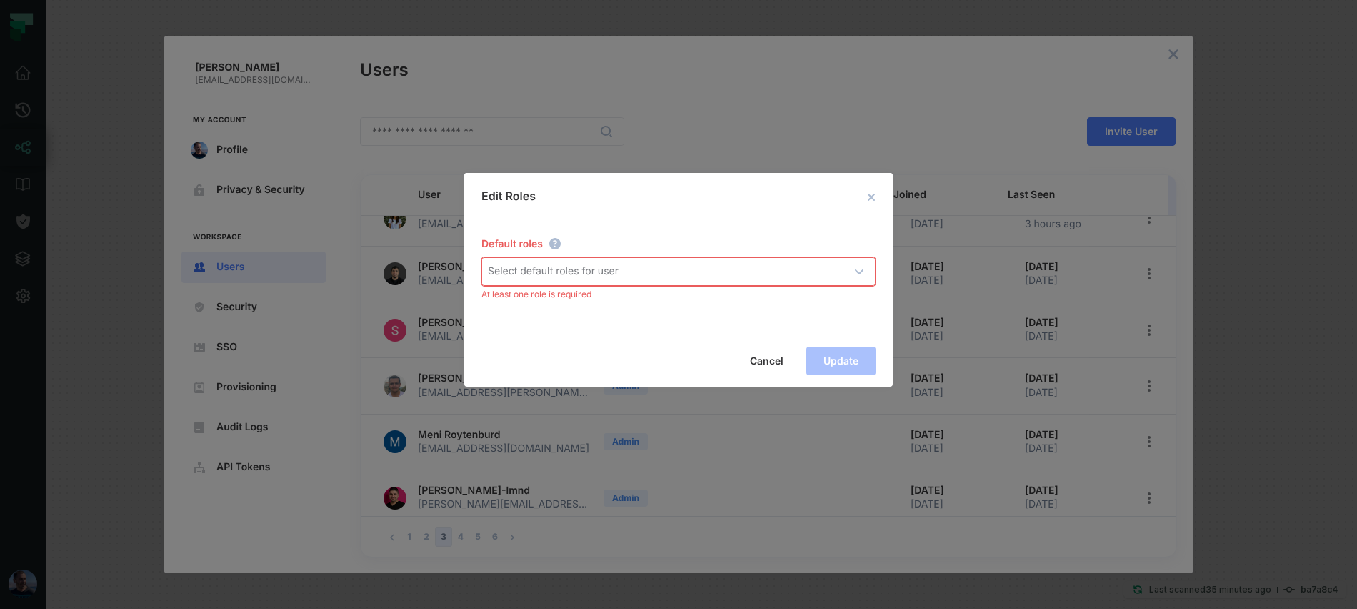
click at [533, 279] on div "Select default roles for user" at bounding box center [680, 271] width 396 height 27
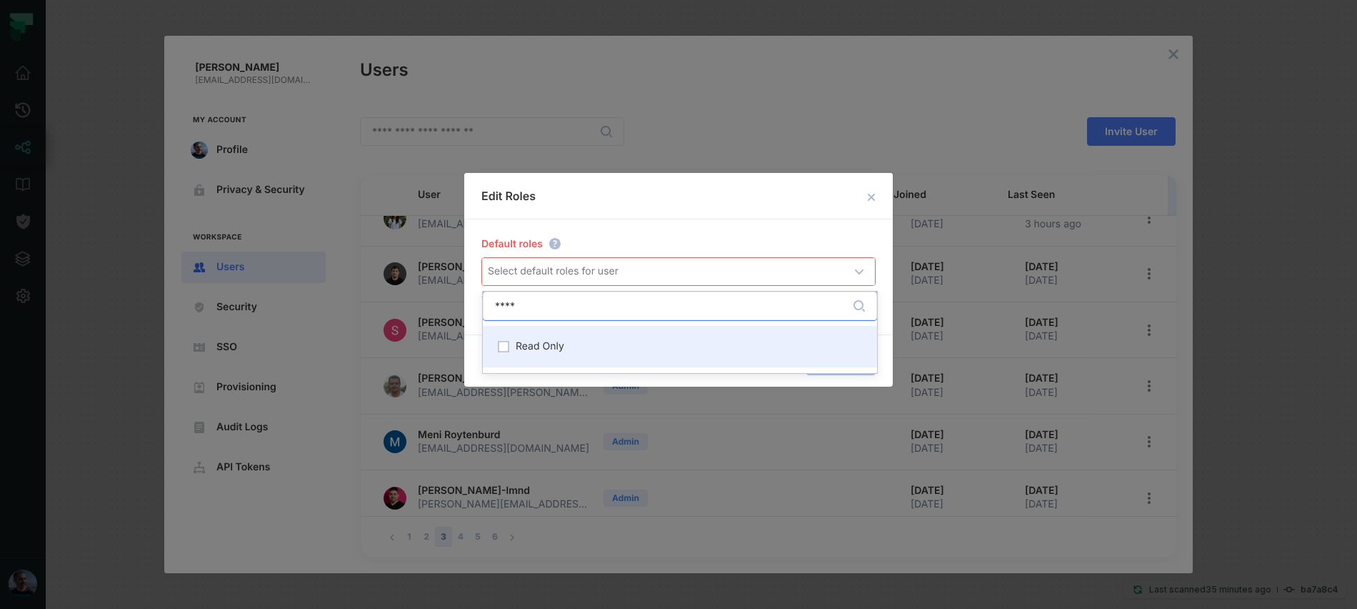
type input "****"
click at [549, 345] on span "Read Only" at bounding box center [540, 346] width 49 height 11
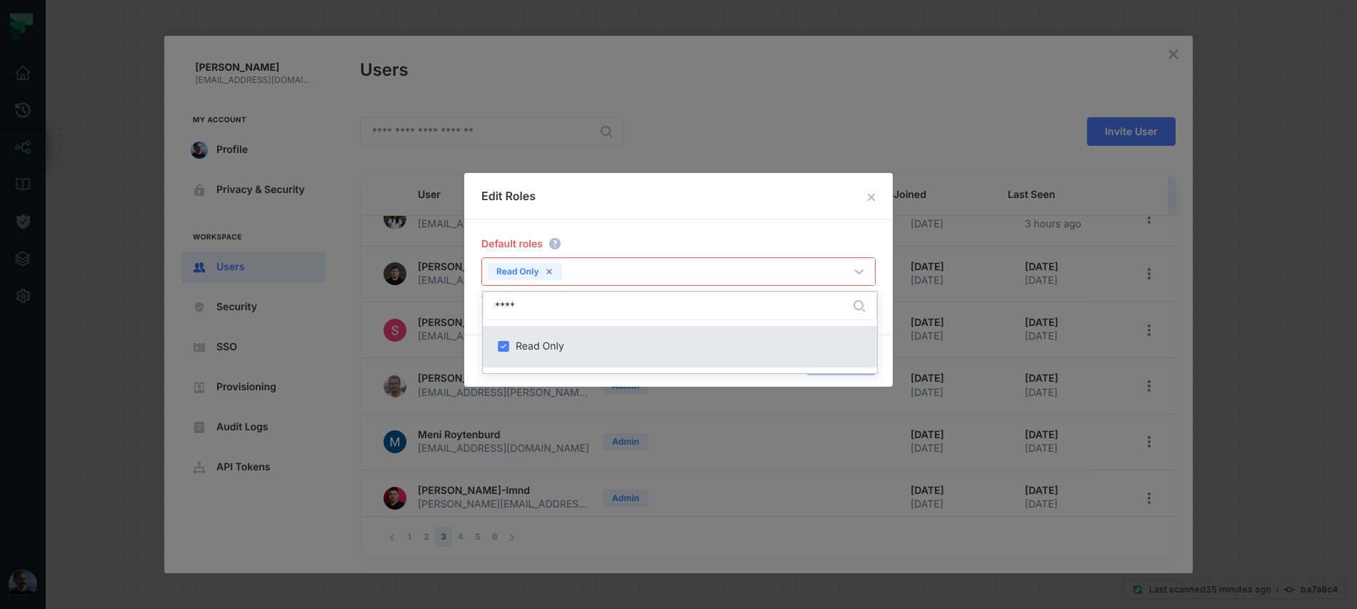
click at [643, 191] on h2 "Edit Roles" at bounding box center [678, 196] width 429 height 46
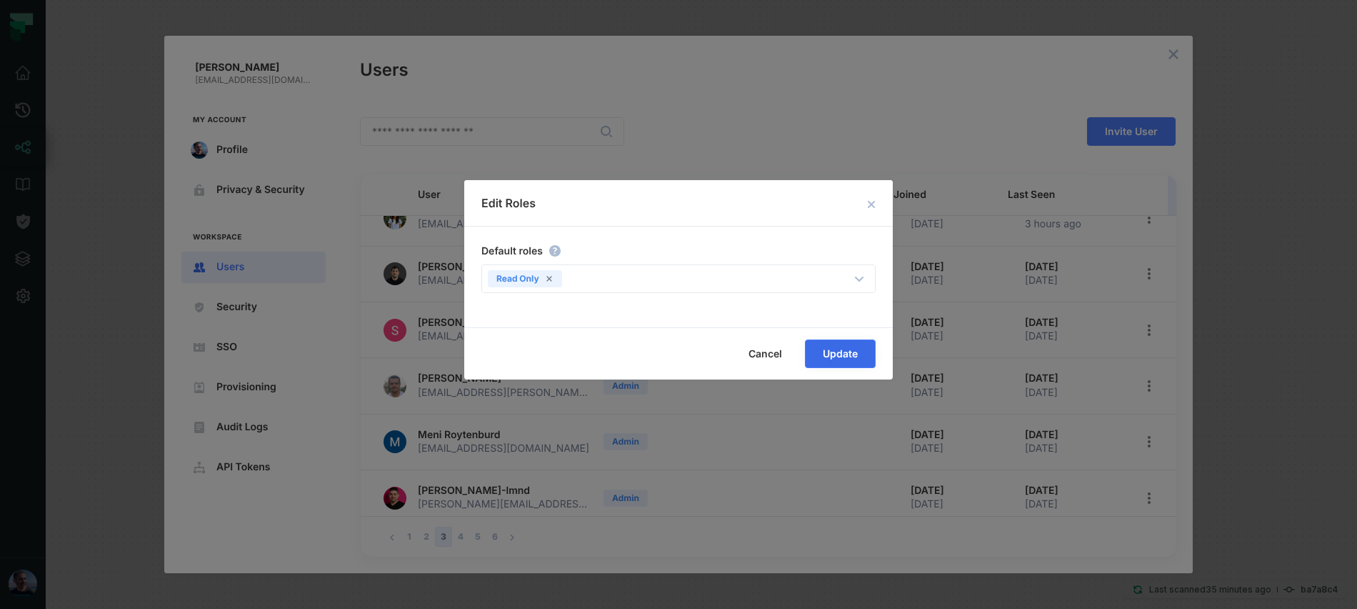
click at [0, 0] on span "Update" at bounding box center [0, 0] width 0 height 0
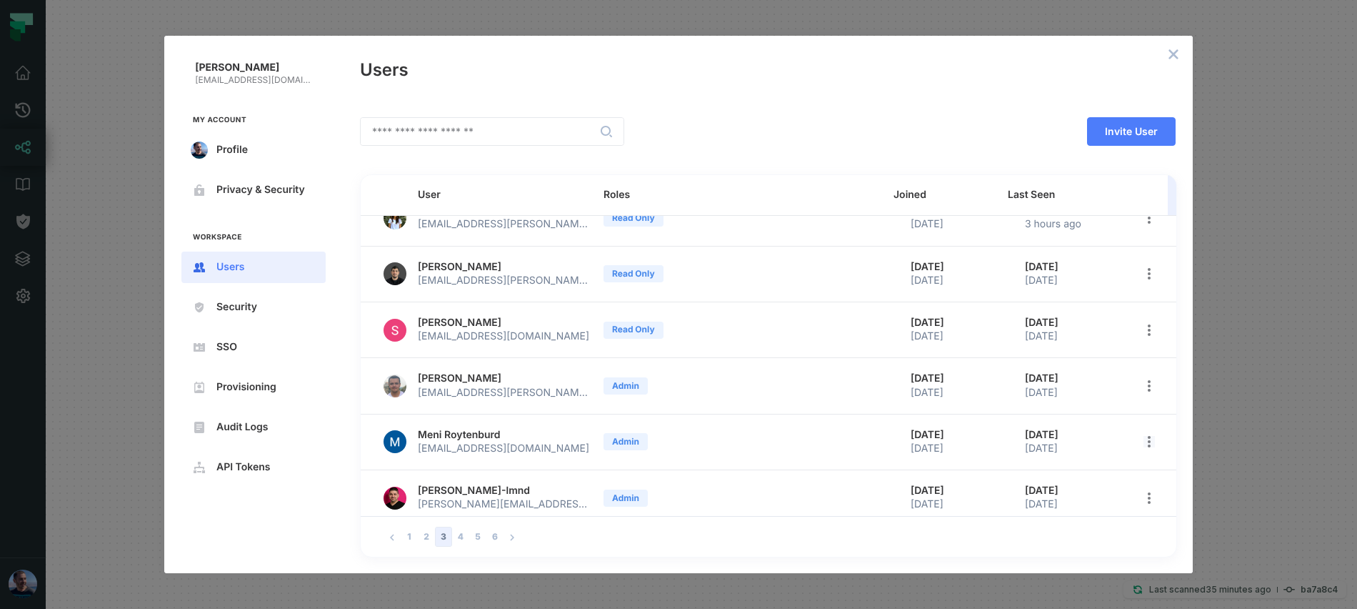
click at [1146, 439] on icon "open options" at bounding box center [1148, 441] width 11 height 11
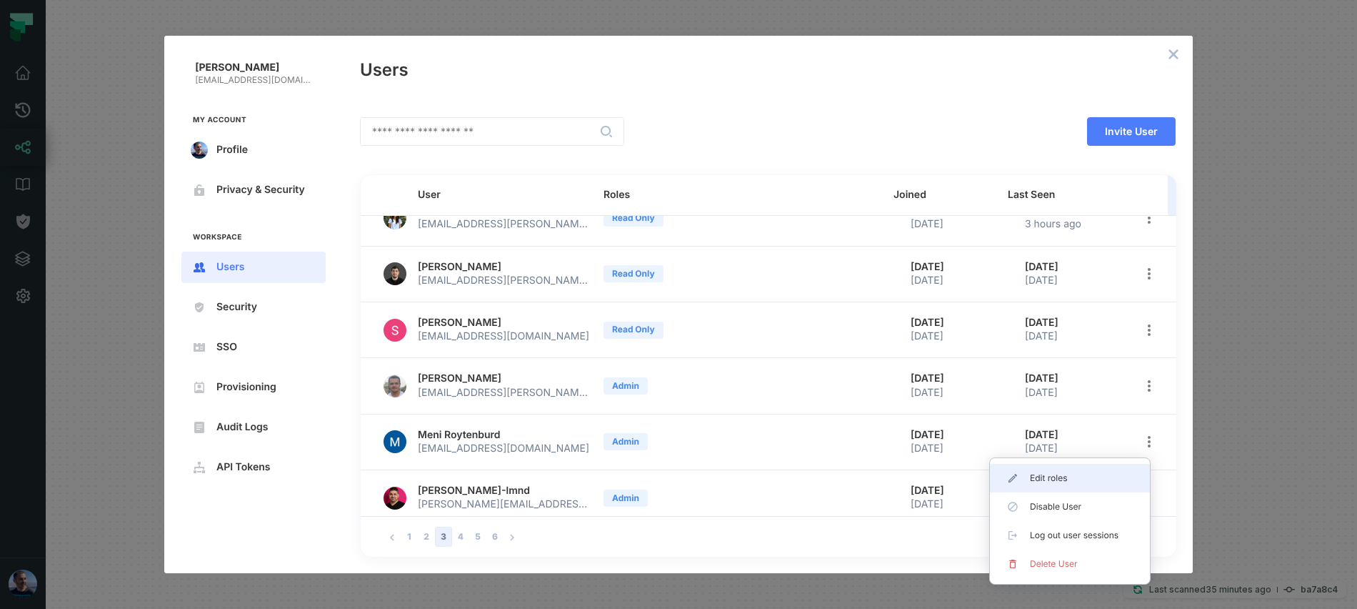
click at [1073, 466] on li "Edit roles" at bounding box center [1070, 478] width 160 height 29
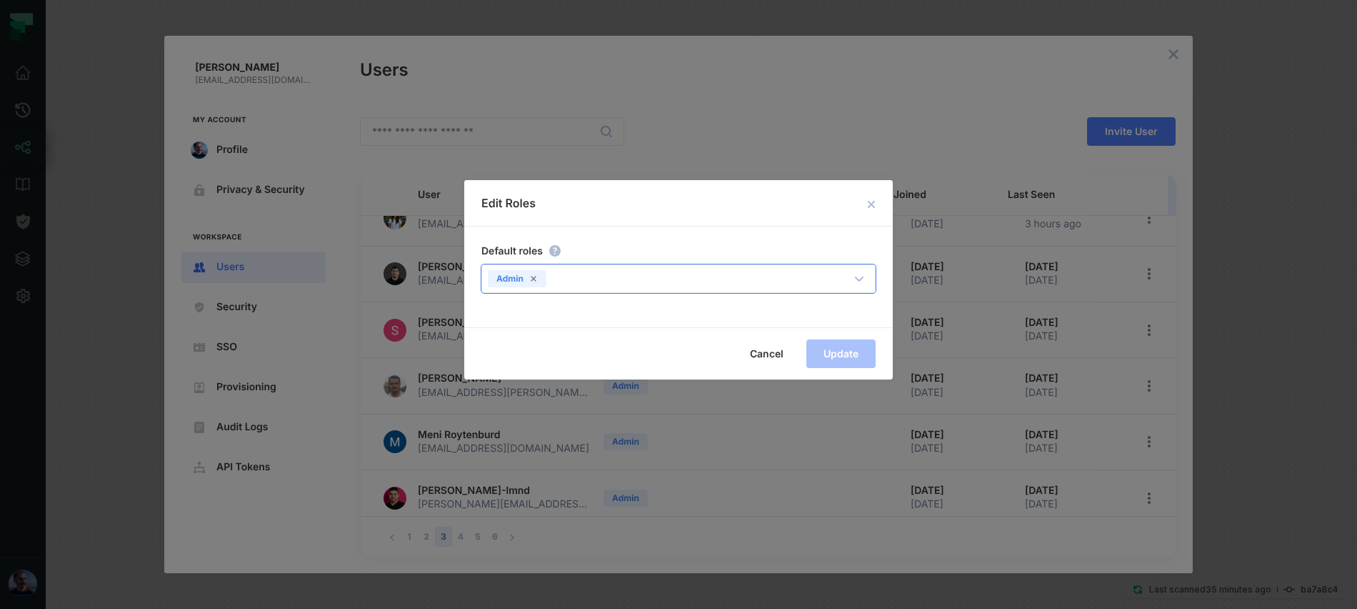
click at [538, 281] on div "Admin" at bounding box center [517, 278] width 59 height 17
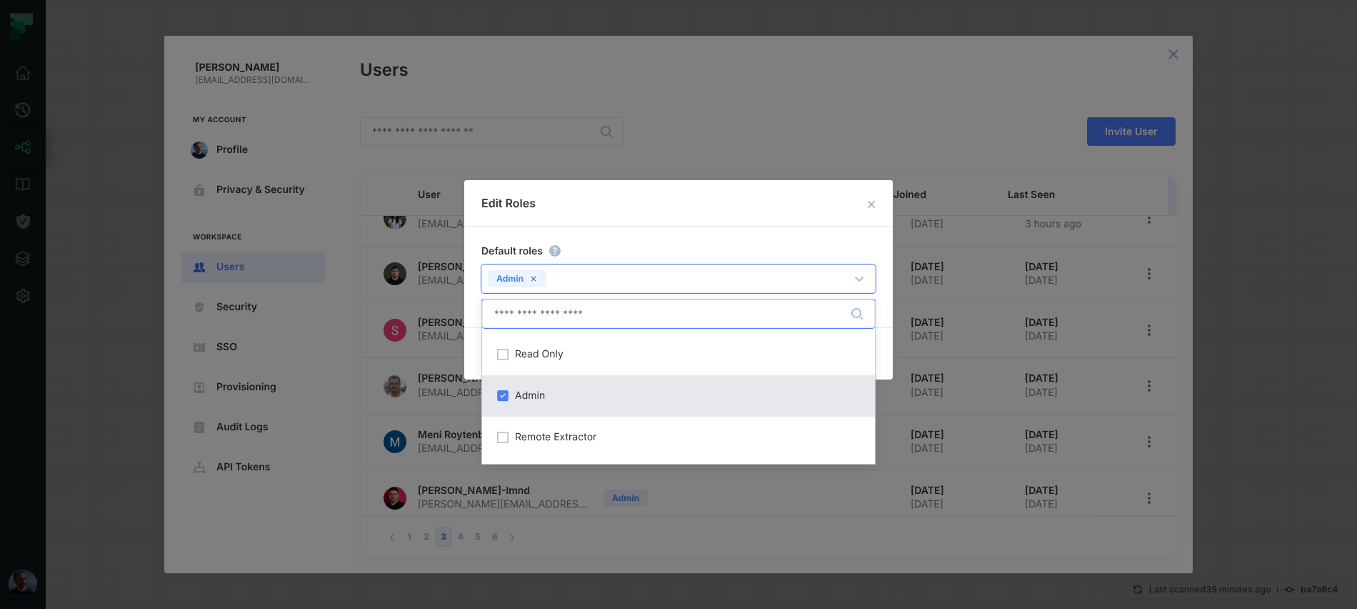
click at [532, 280] on icon at bounding box center [533, 278] width 5 height 5
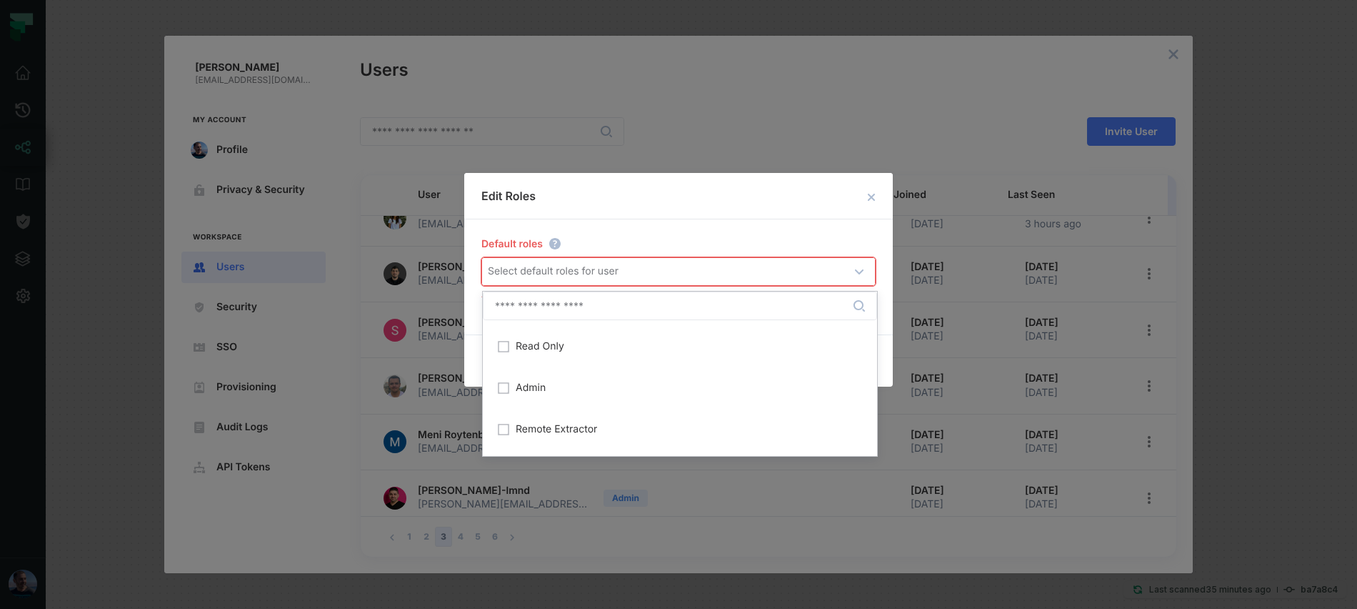
click at [532, 280] on div "Select default roles for user" at bounding box center [680, 271] width 396 height 27
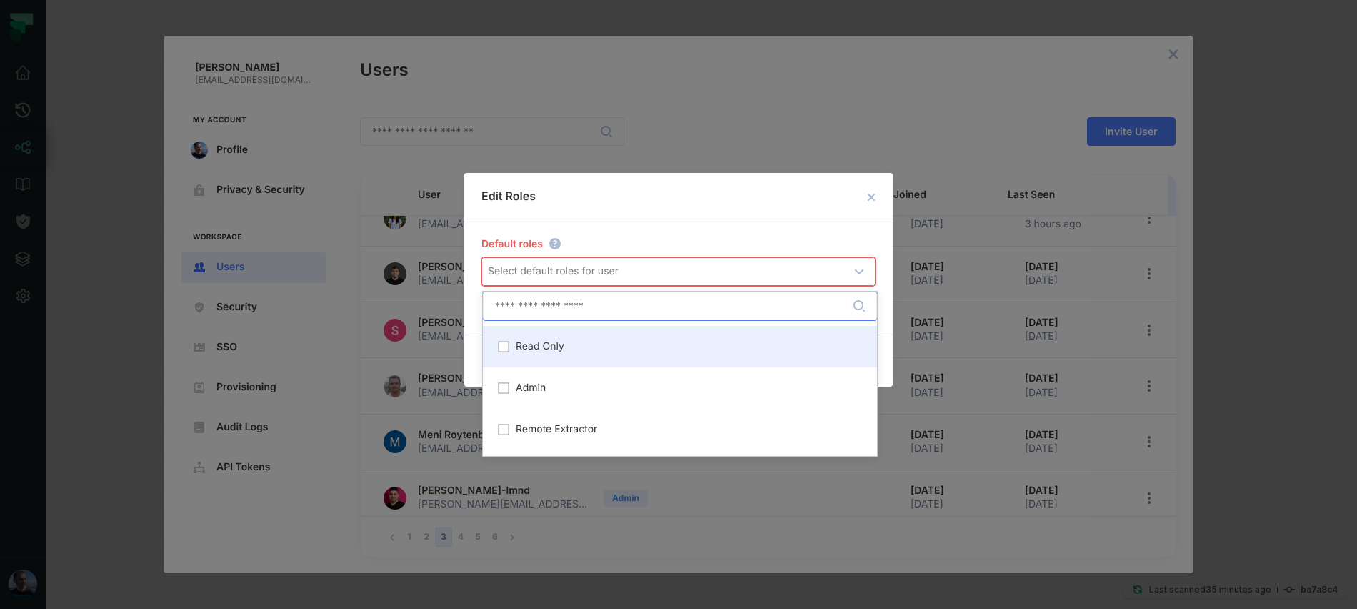
click at [580, 339] on div "Read Only" at bounding box center [679, 346] width 377 height 24
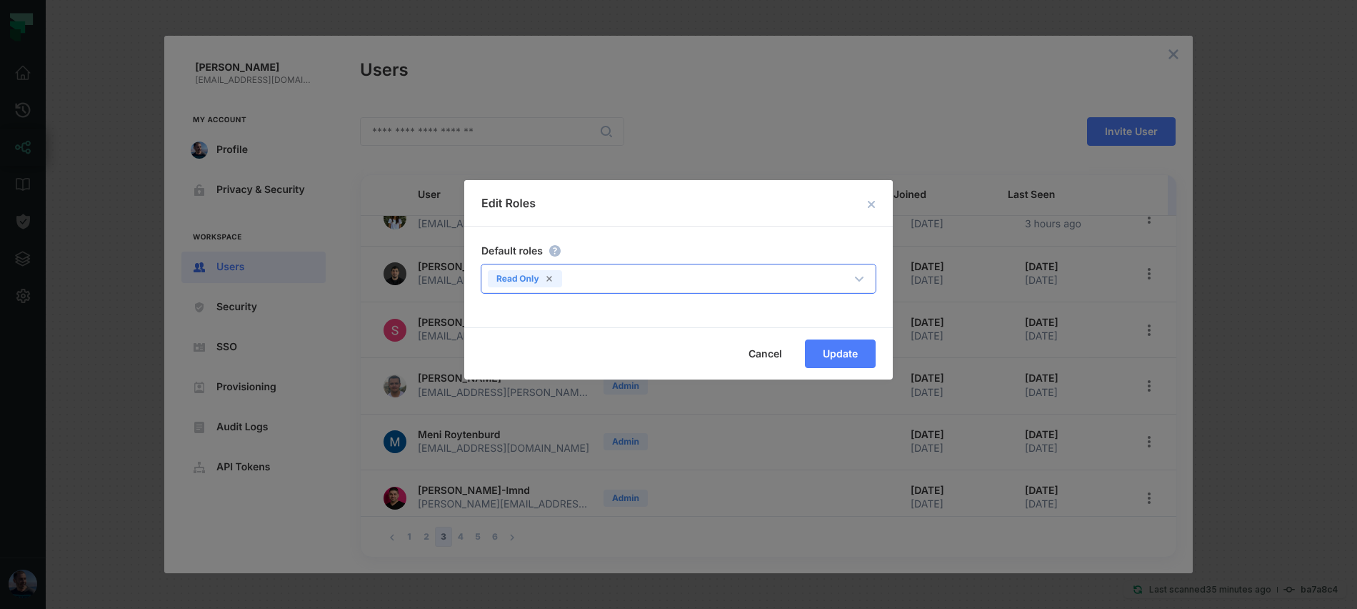
click at [613, 224] on div "Edit Roles Default roles Read Only ​ Cancel Update" at bounding box center [678, 279] width 429 height 199
click at [0, 0] on span "Update" at bounding box center [0, 0] width 0 height 0
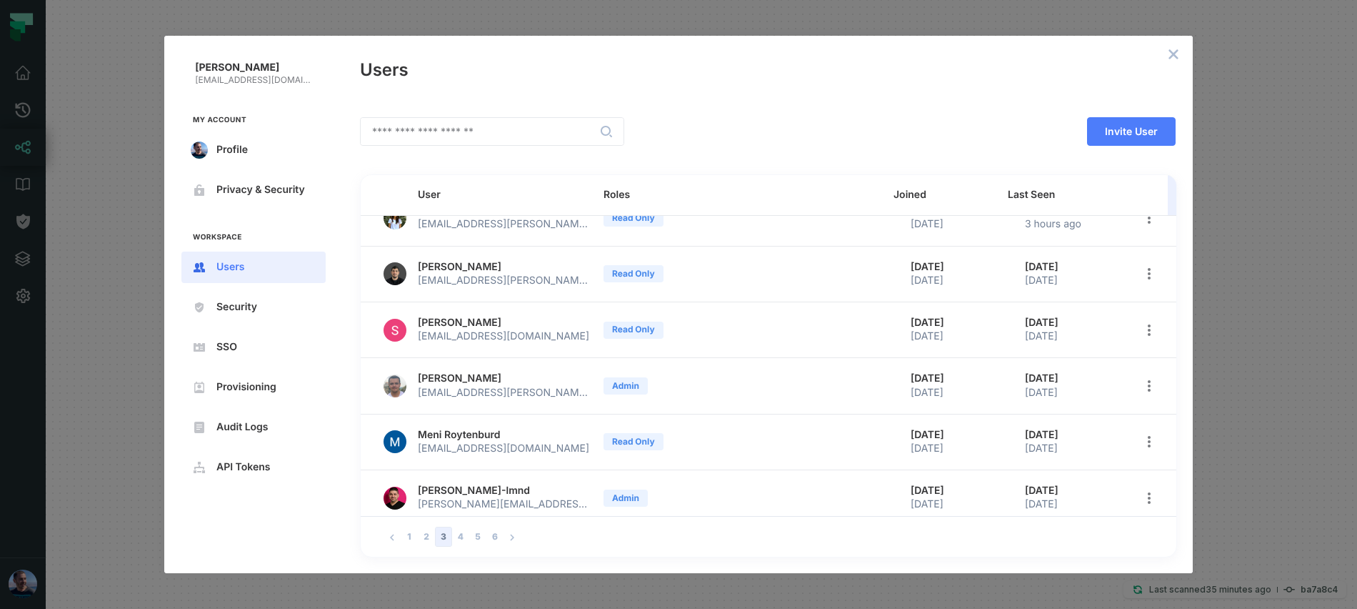
click at [1128, 494] on td at bounding box center [1152, 498] width 49 height 56
click at [1139, 495] on button "open options" at bounding box center [1149, 498] width 20 height 20
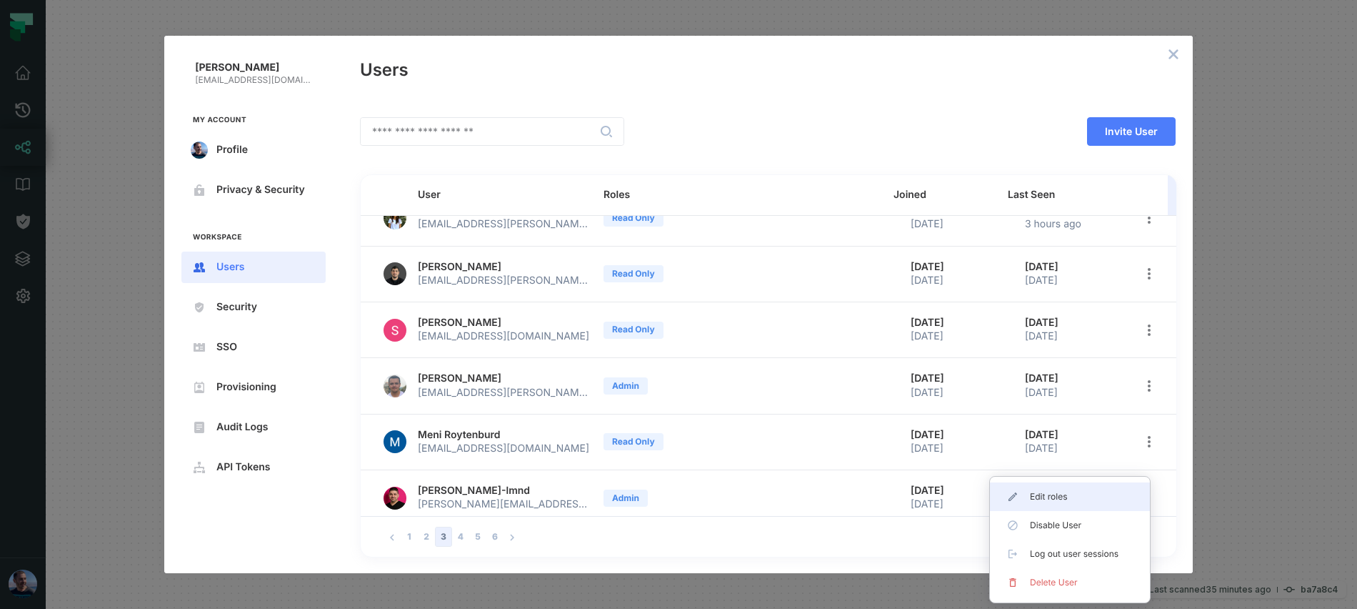
click at [1042, 491] on span "Edit roles" at bounding box center [1075, 496] width 91 height 11
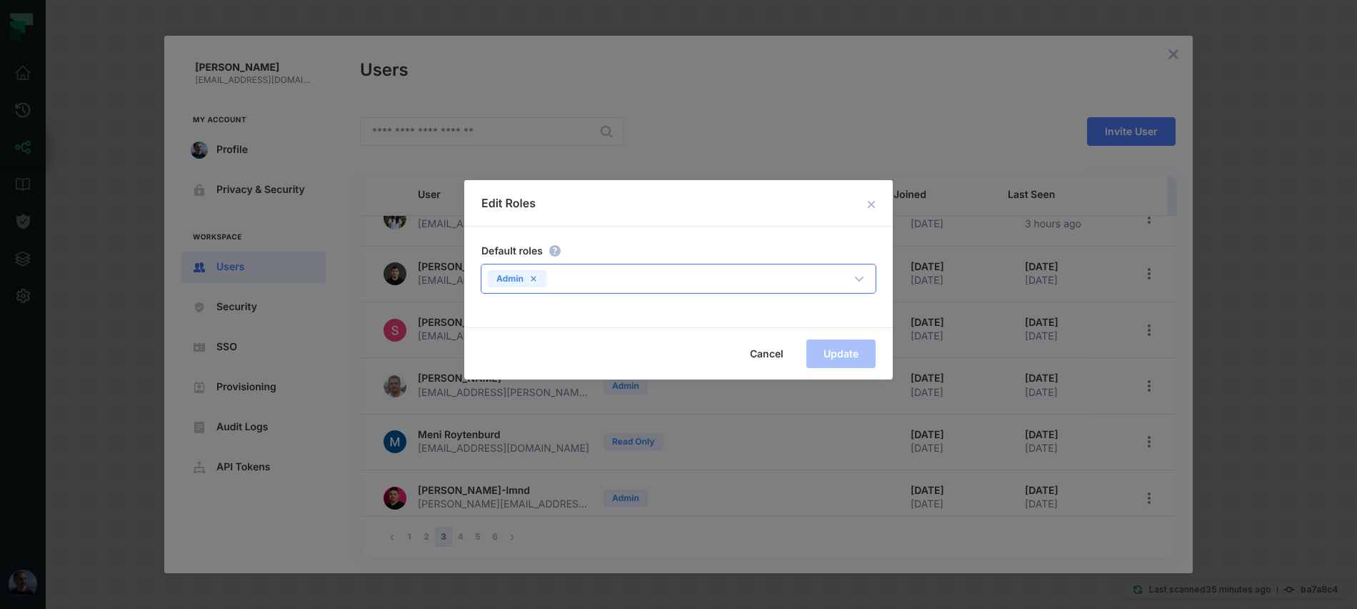
click at [531, 276] on icon at bounding box center [533, 278] width 9 height 9
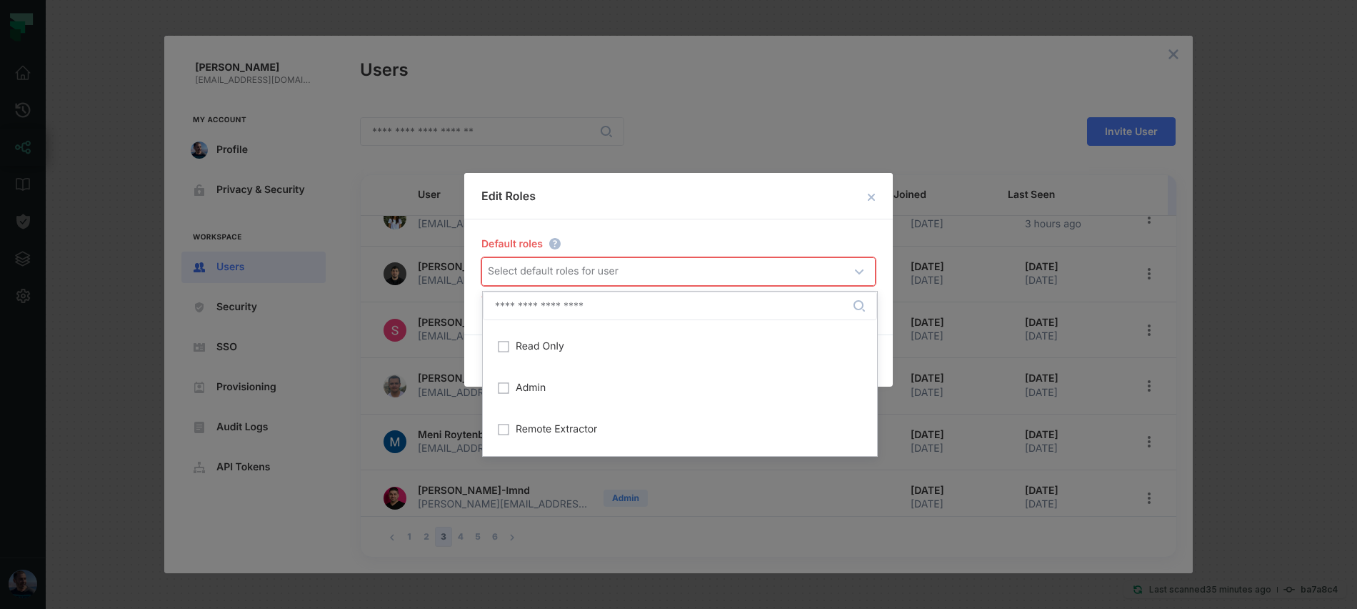
click at [531, 275] on div "Select default roles for user" at bounding box center [553, 271] width 131 height 14
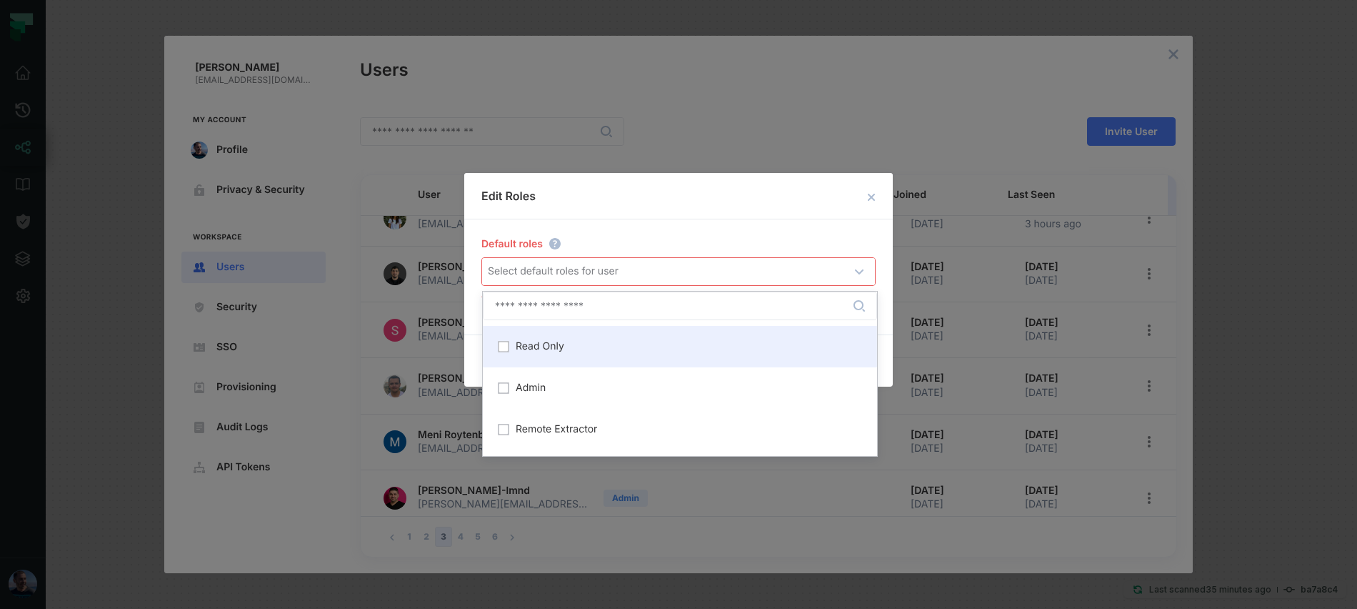
click at [533, 349] on span "Read Only" at bounding box center [540, 346] width 49 height 11
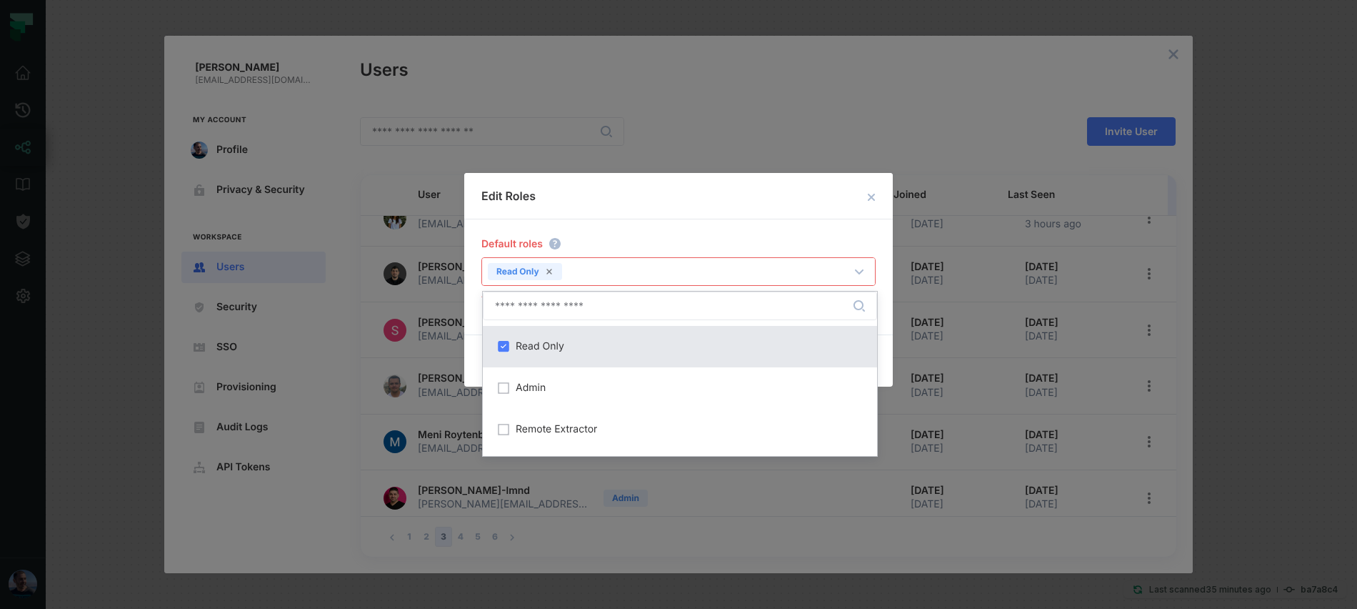
click at [636, 209] on h2 "Edit Roles" at bounding box center [678, 196] width 429 height 46
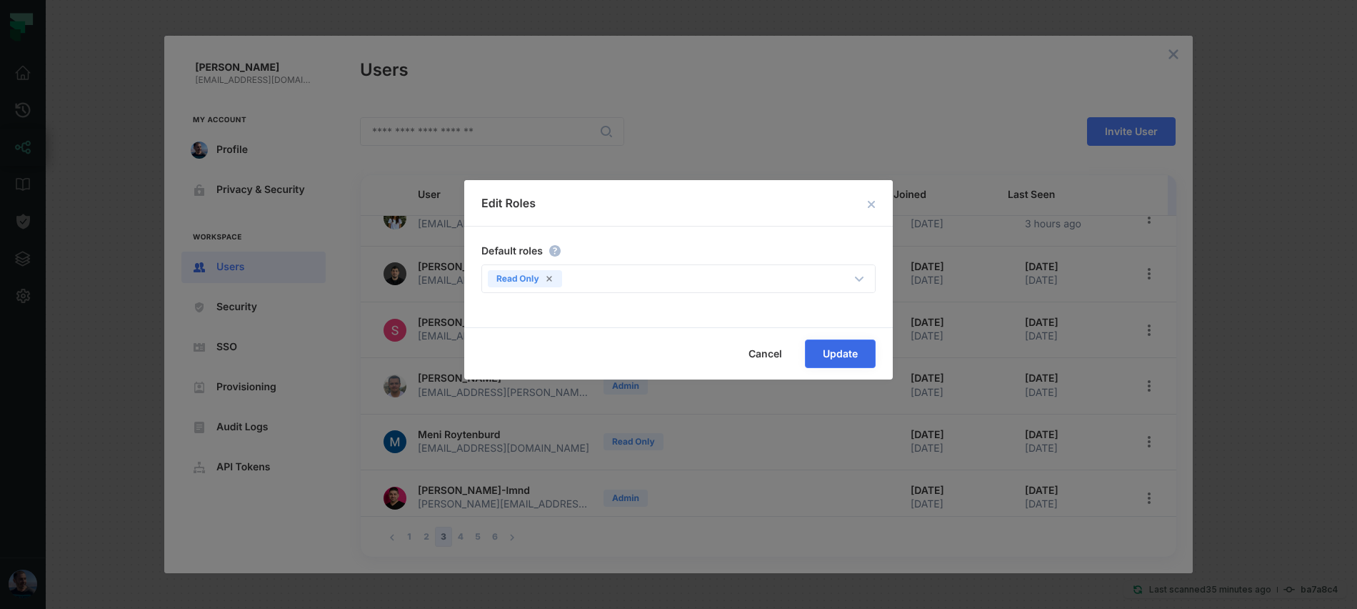
click at [0, 0] on span "Update" at bounding box center [0, 0] width 0 height 0
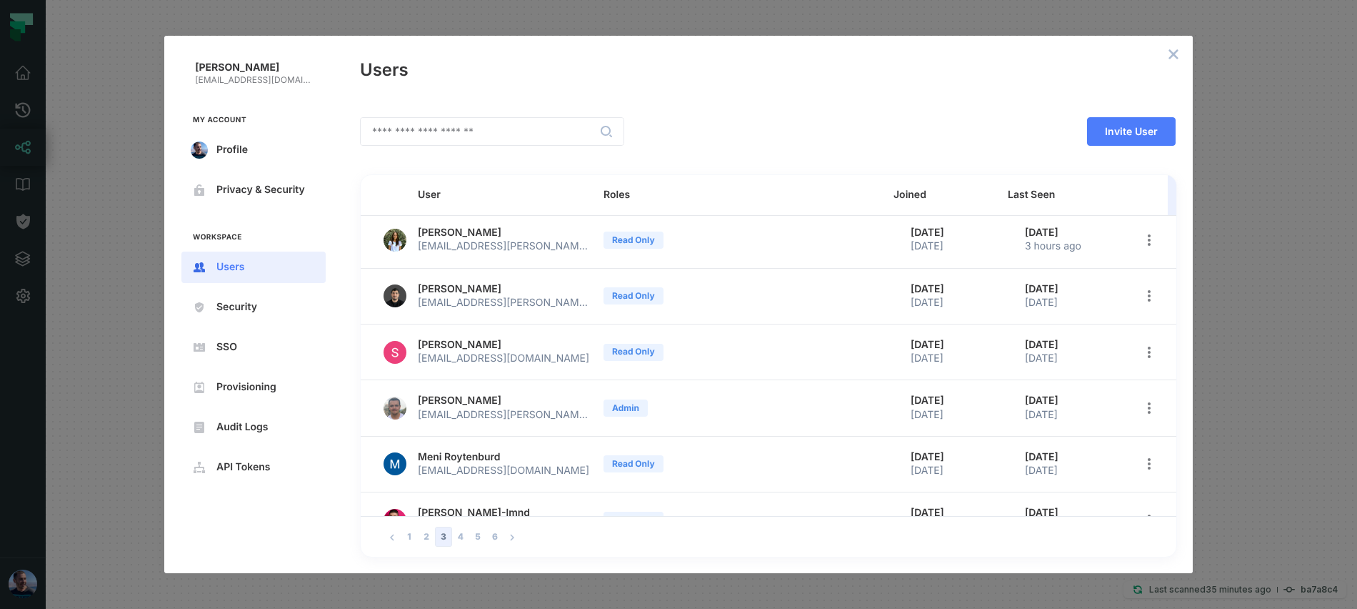
scroll to position [165, 0]
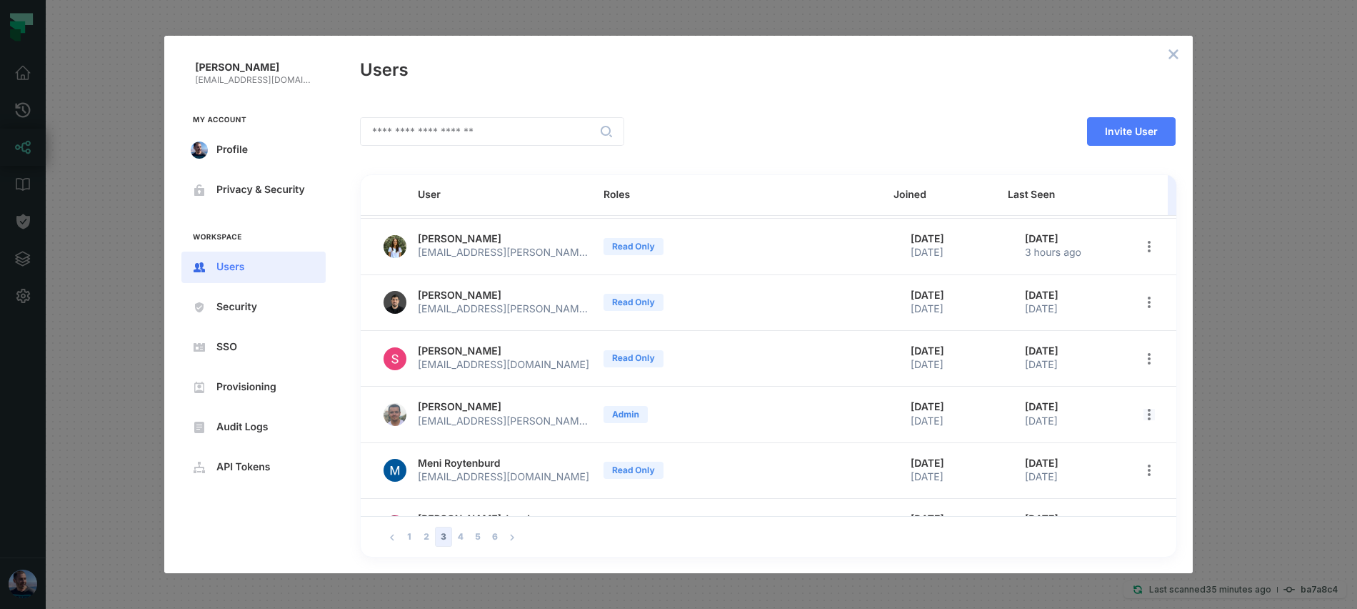
click at [1143, 412] on icon "open options" at bounding box center [1148, 414] width 11 height 11
click at [1088, 439] on li "Edit roles" at bounding box center [1070, 450] width 160 height 29
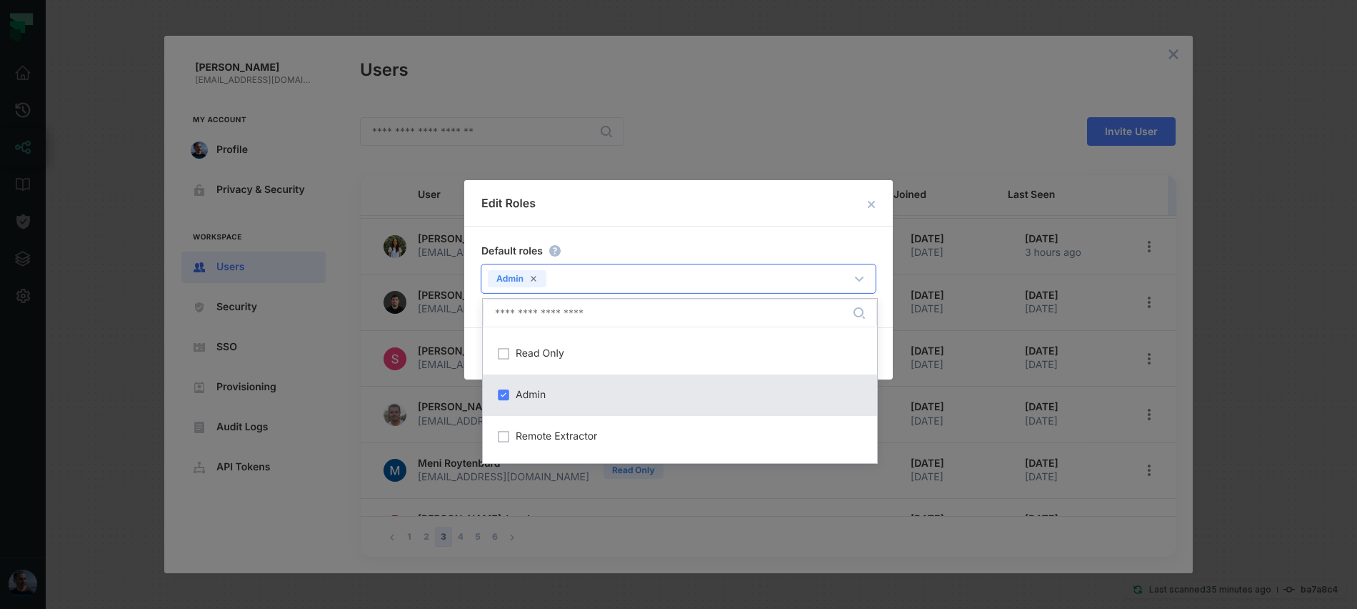
click at [637, 281] on div "Admin" at bounding box center [664, 276] width 364 height 20
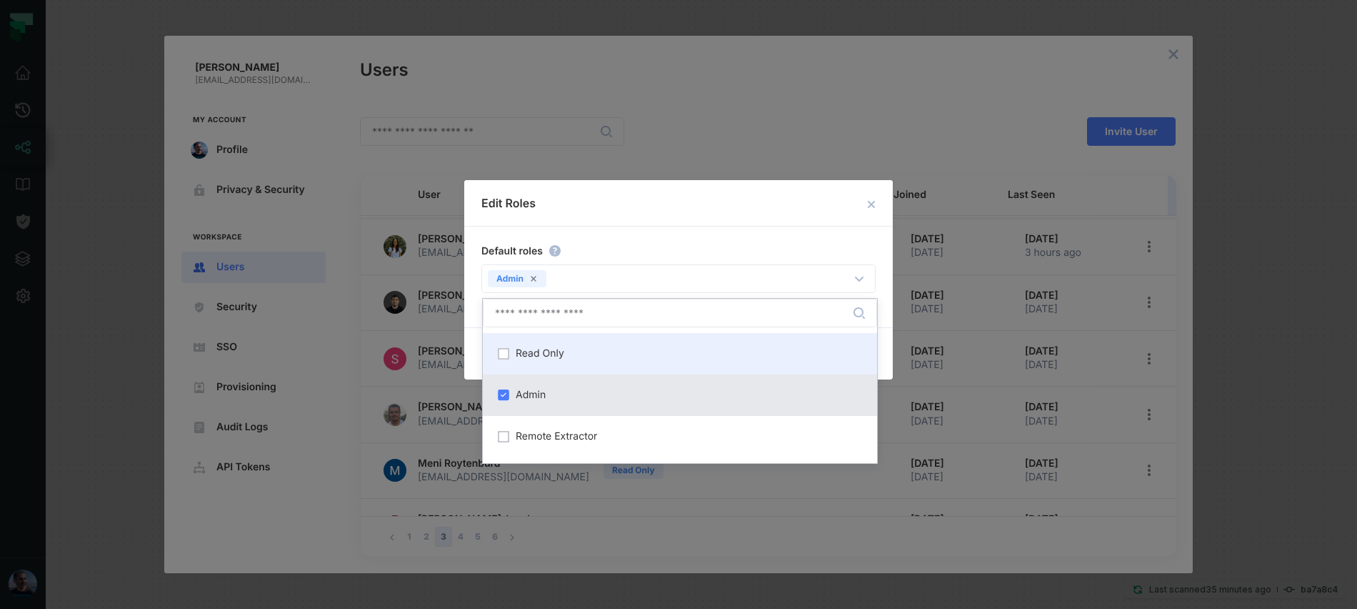
click at [571, 351] on div "Read Only" at bounding box center [679, 353] width 377 height 24
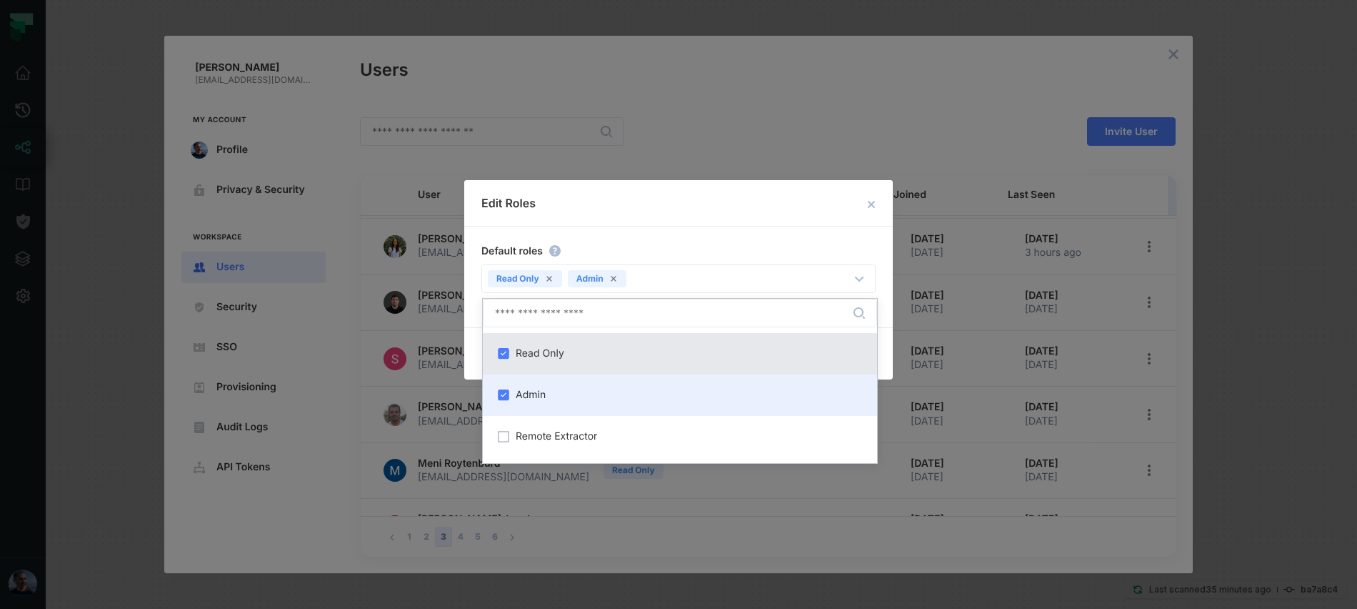
click at [529, 396] on span "Admin" at bounding box center [531, 394] width 30 height 11
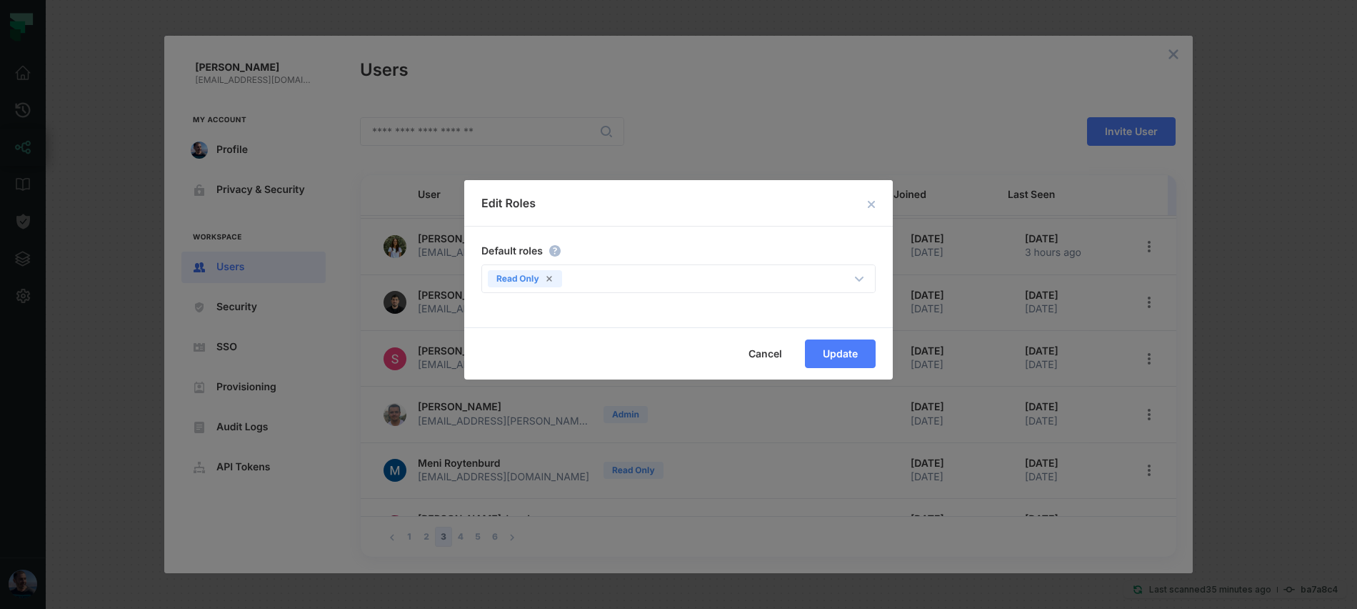
click at [689, 258] on div "Default roles" at bounding box center [677, 250] width 397 height 18
click at [0, 0] on span "Update" at bounding box center [0, 0] width 0 height 0
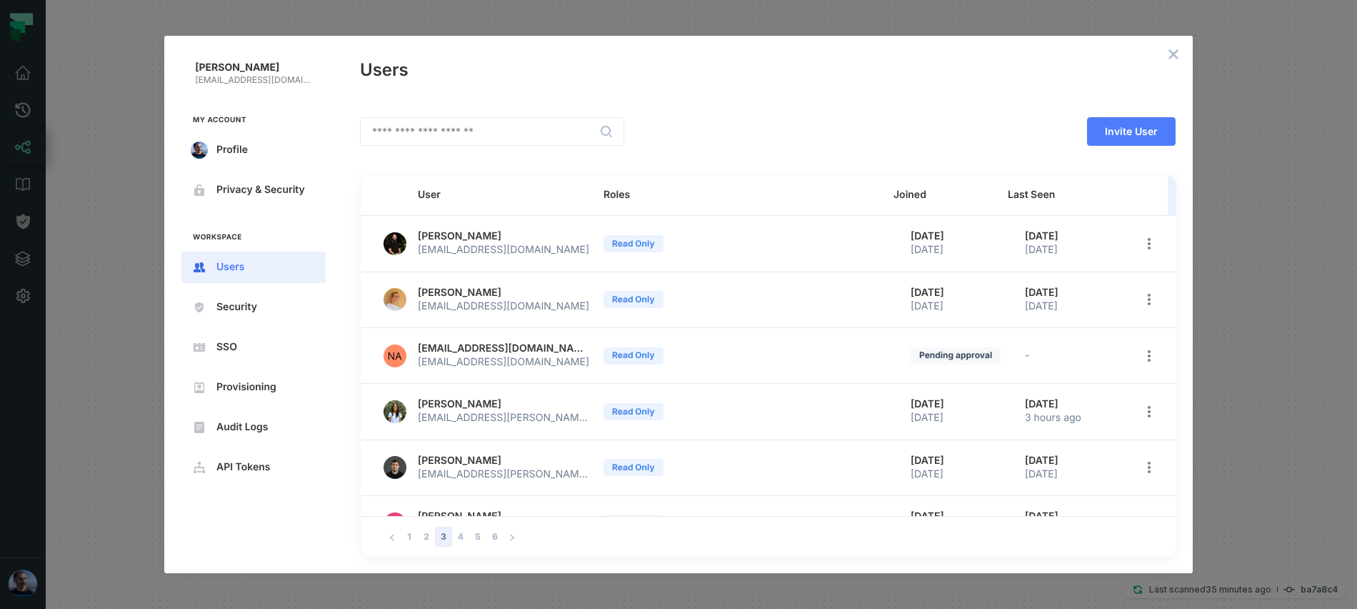
scroll to position [259, 0]
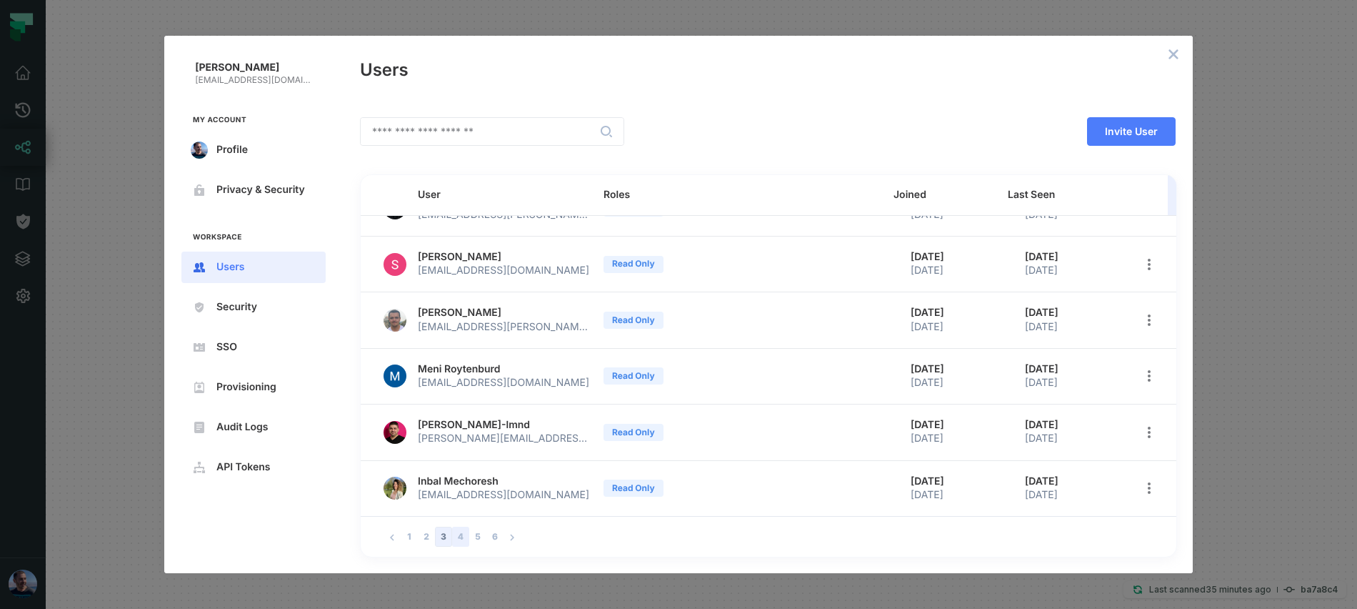
click at [460, 536] on button "4" at bounding box center [460, 536] width 17 height 20
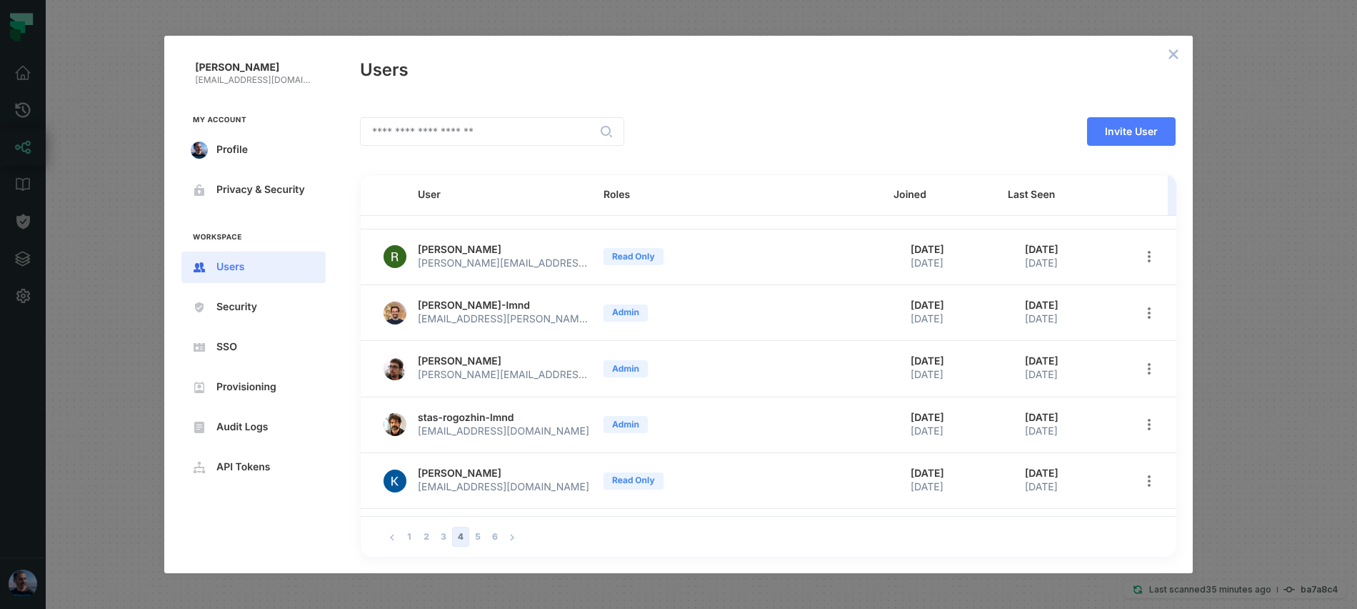
scroll to position [44, 0]
click at [1143, 425] on icon "open options" at bounding box center [1148, 423] width 11 height 11
click at [1081, 449] on li "Edit roles" at bounding box center [1070, 460] width 160 height 29
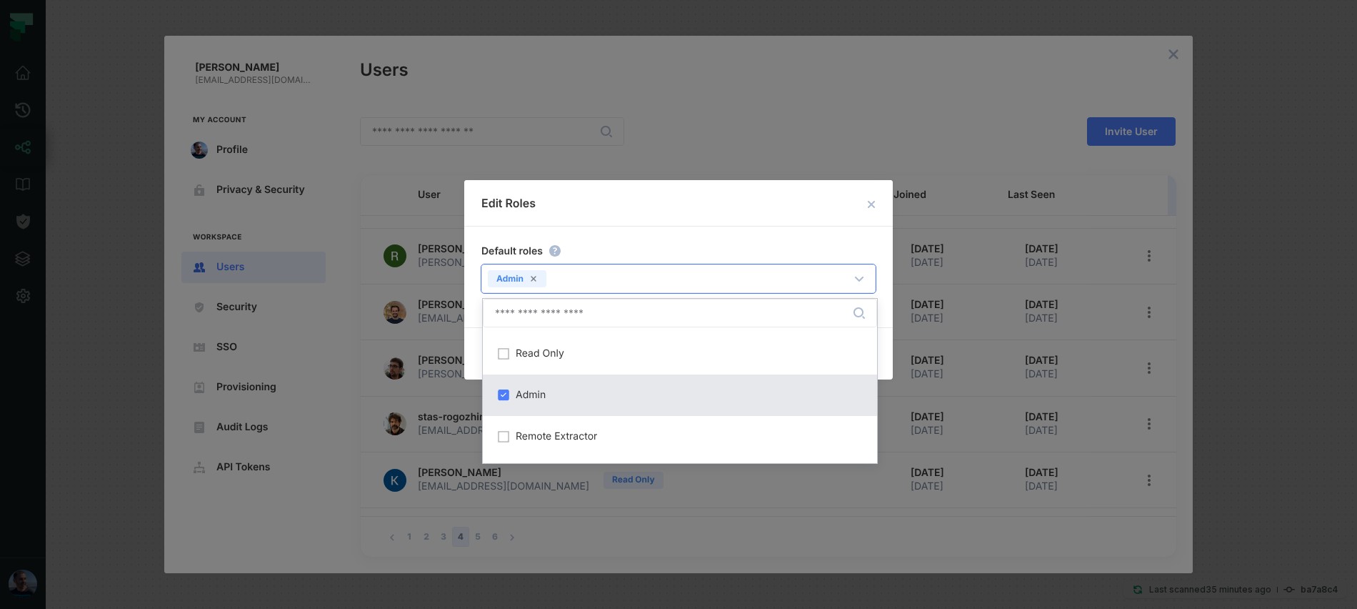
click at [586, 272] on div "Admin" at bounding box center [664, 276] width 364 height 20
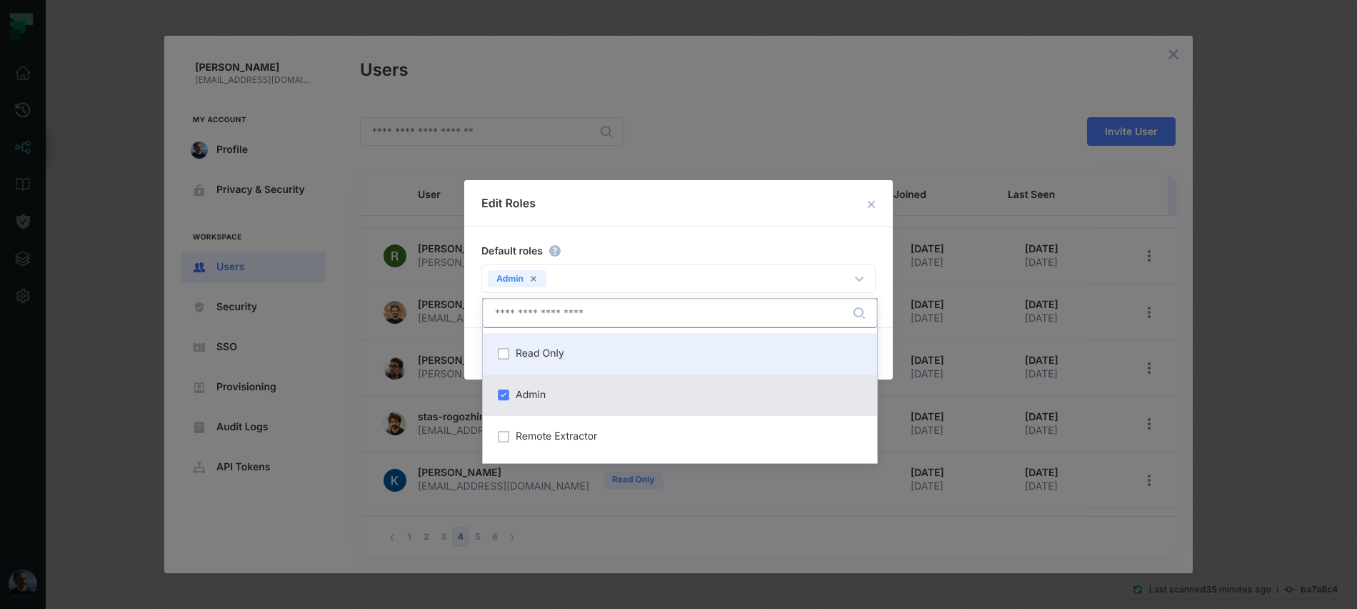
click at [540, 343] on div "Read Only" at bounding box center [679, 353] width 377 height 24
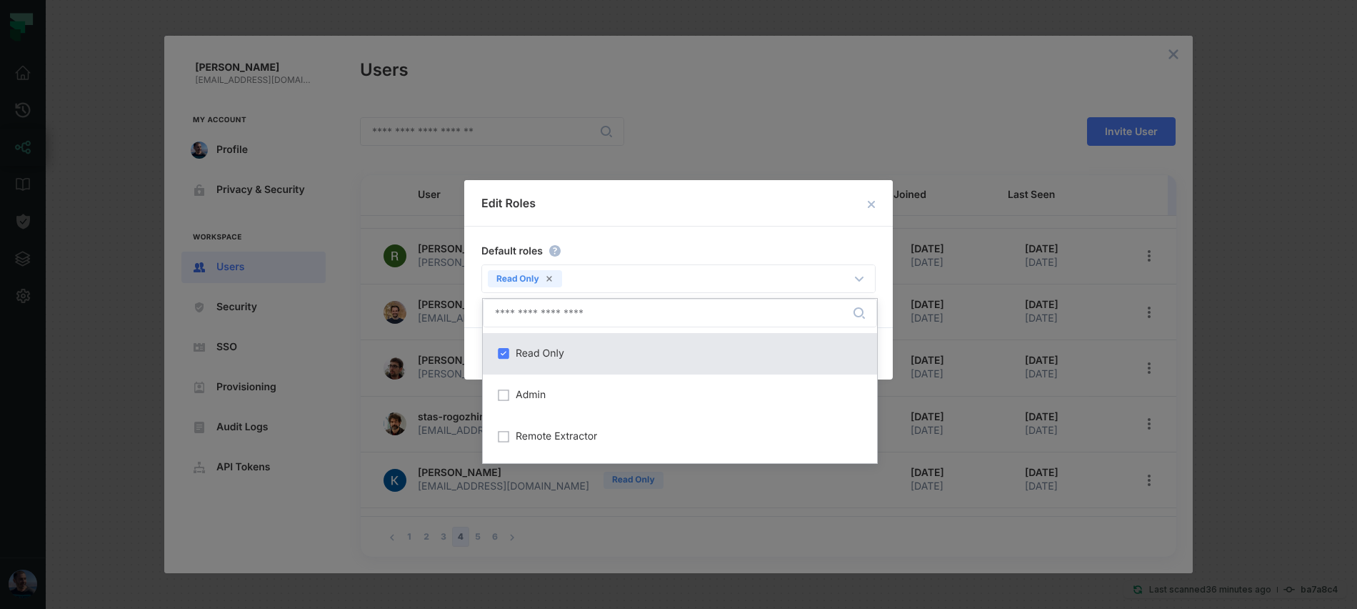
click at [687, 256] on div "Default roles" at bounding box center [677, 250] width 397 height 18
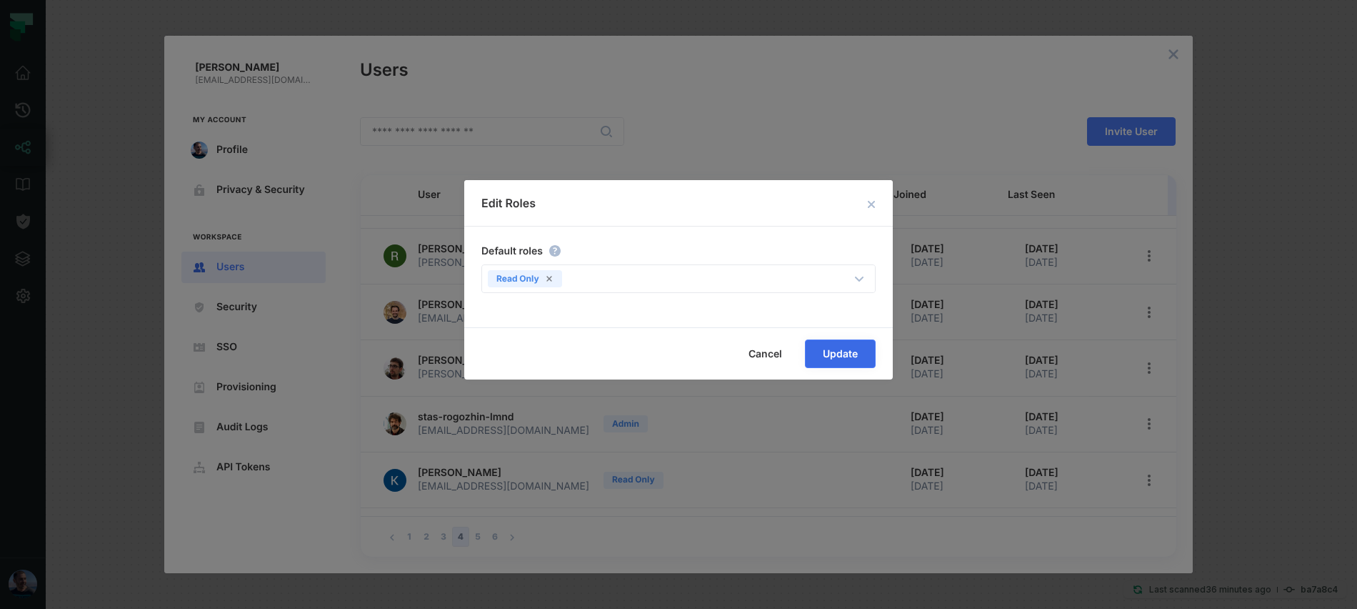
click at [851, 362] on button "Update" at bounding box center [840, 353] width 71 height 29
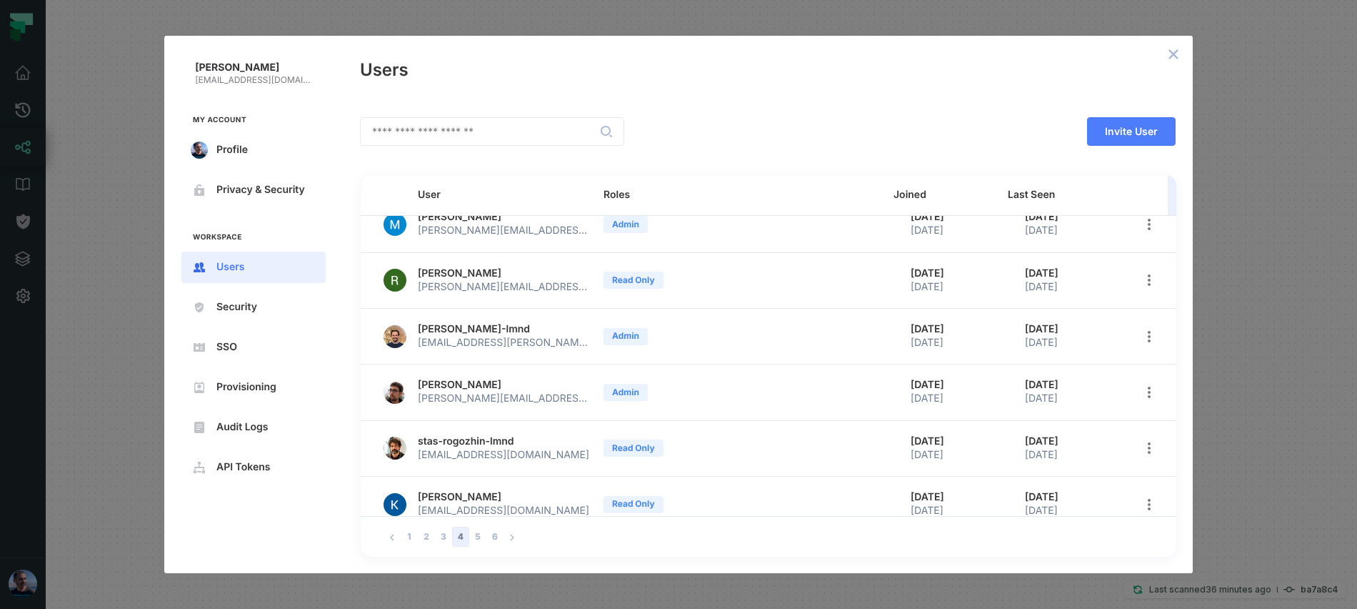
scroll to position [19, 0]
click at [1143, 339] on icon "open options" at bounding box center [1148, 336] width 11 height 11
click at [1100, 365] on li "Edit roles" at bounding box center [1070, 373] width 160 height 29
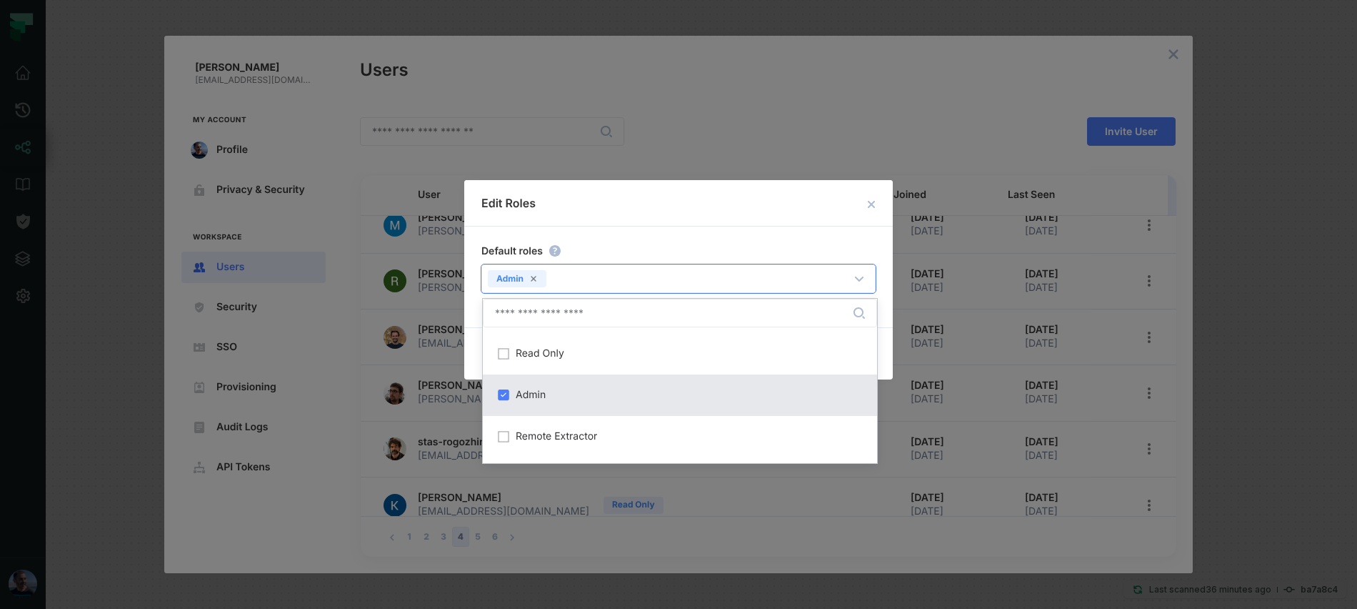
click at [588, 284] on div "Admin" at bounding box center [664, 276] width 364 height 20
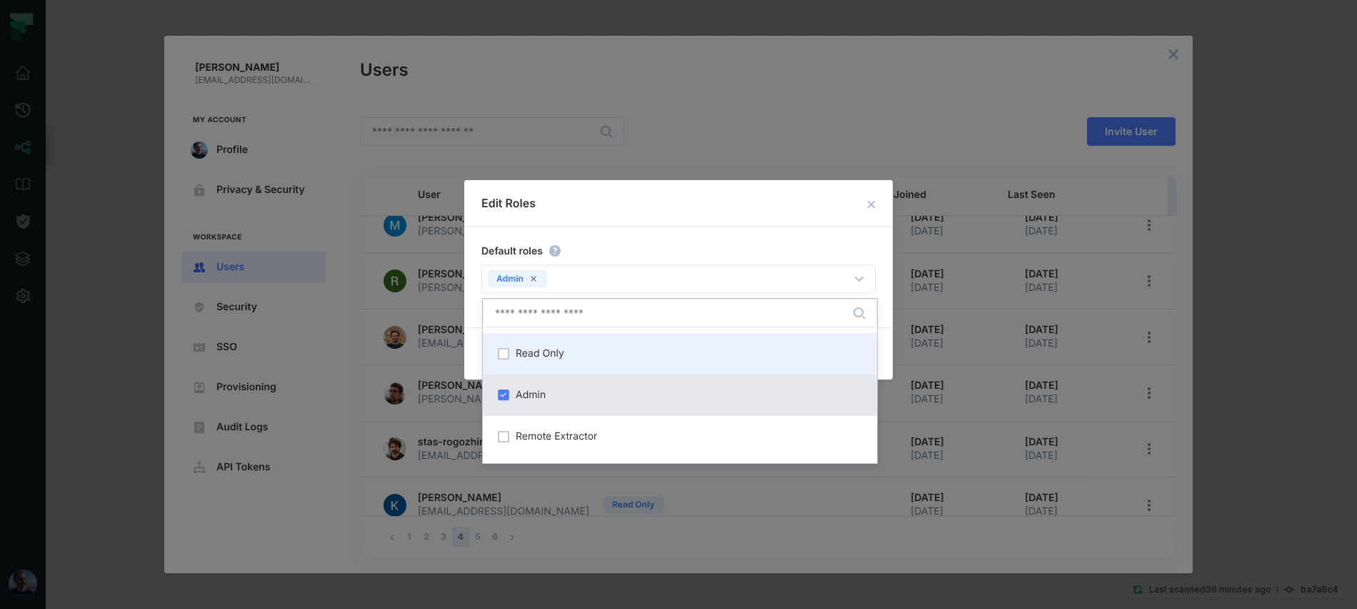
click at [546, 342] on div "Read Only" at bounding box center [679, 353] width 377 height 24
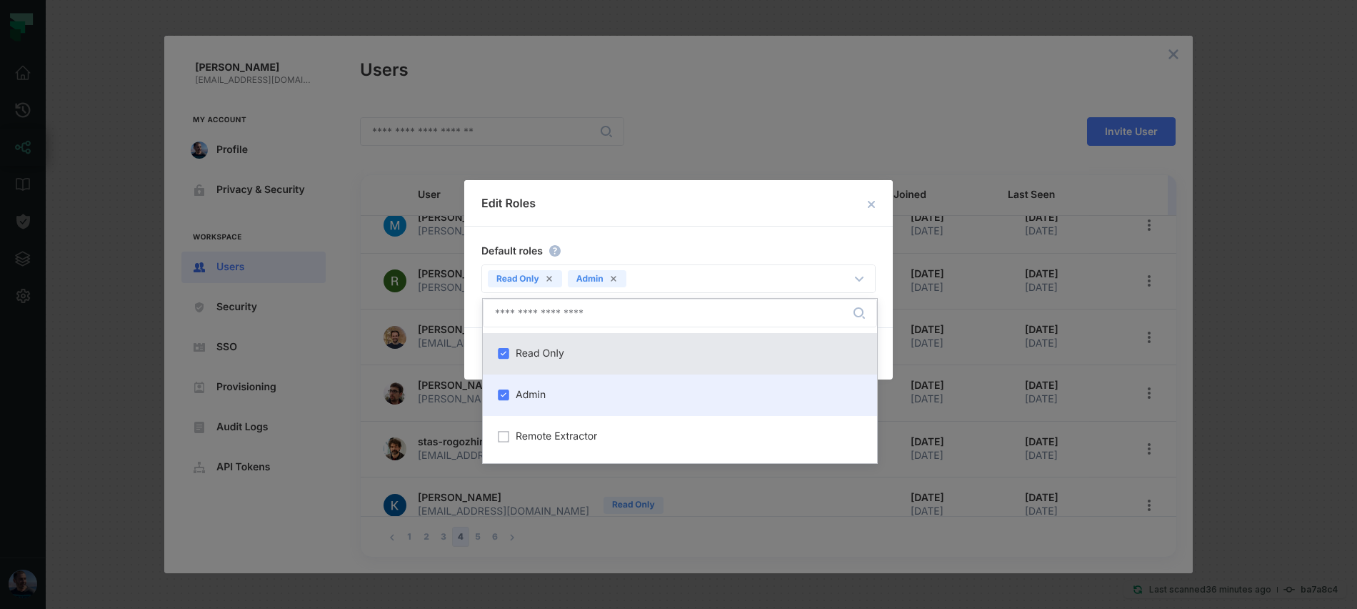
click at [539, 381] on div "Admin" at bounding box center [680, 394] width 394 height 41
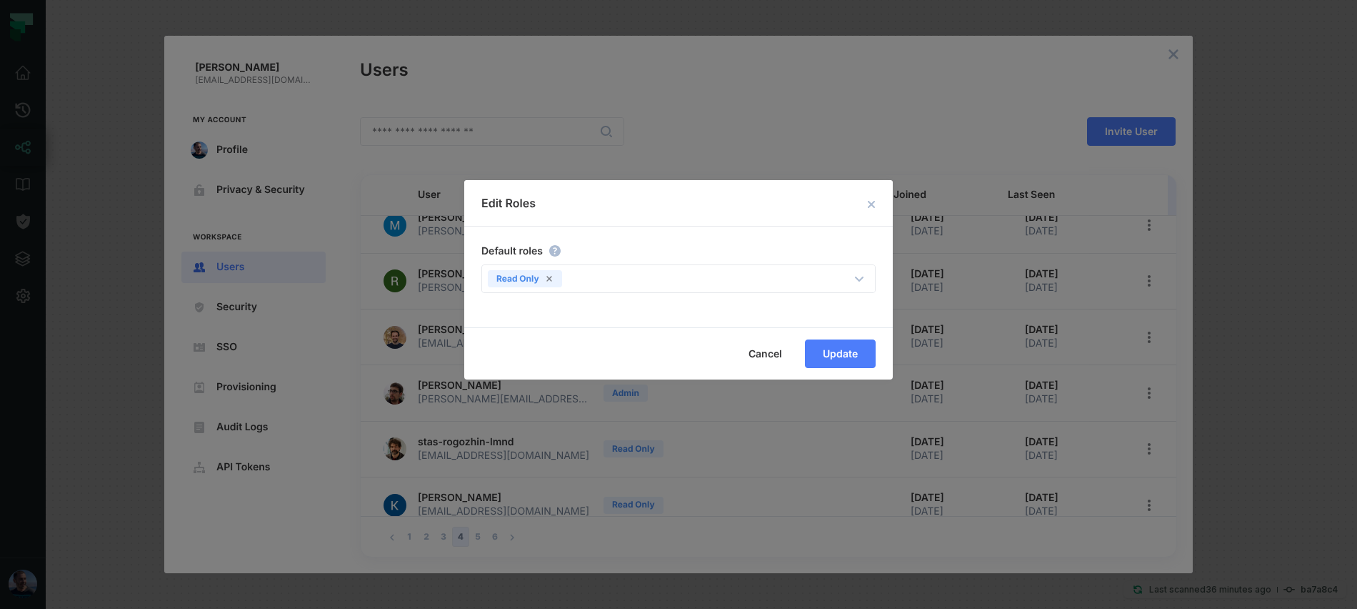
click at [711, 254] on div "Default roles" at bounding box center [677, 250] width 397 height 18
click at [0, 0] on span "Update" at bounding box center [0, 0] width 0 height 0
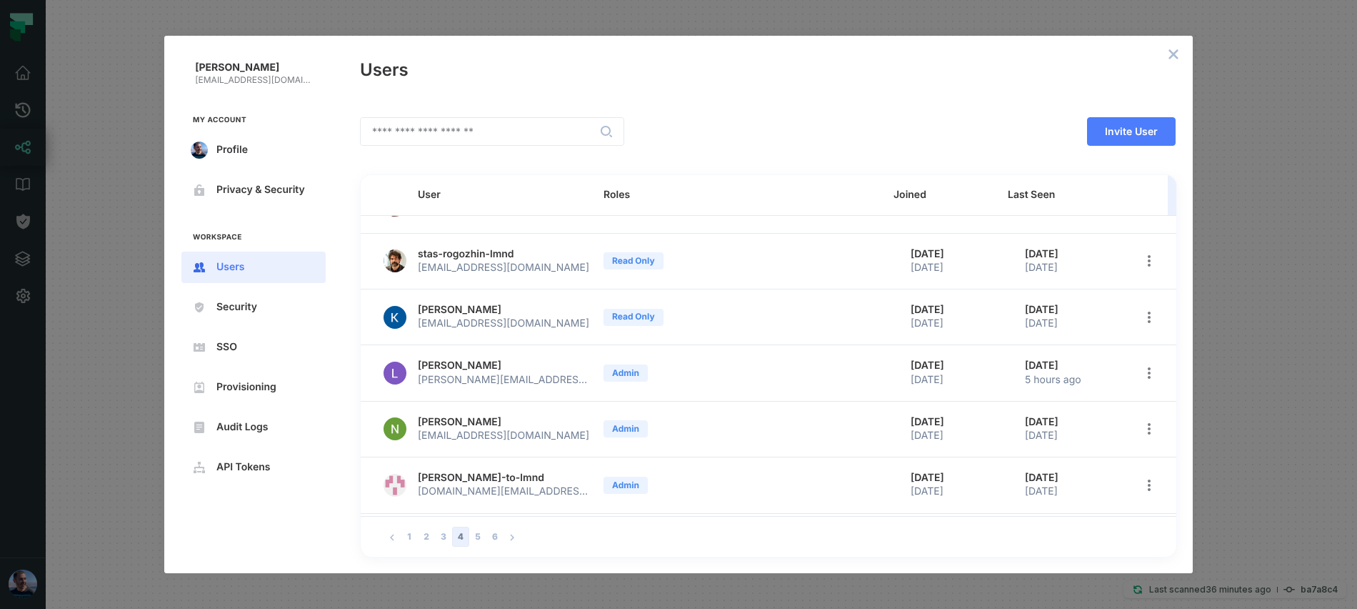
scroll to position [259, 0]
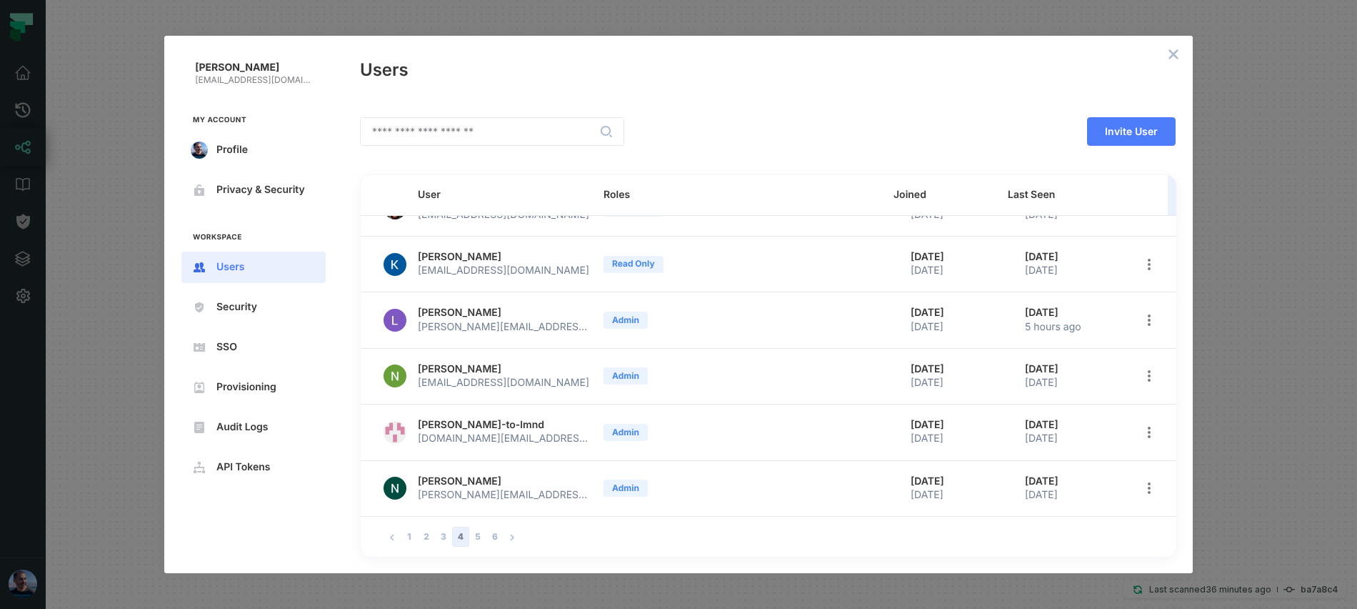
click at [1139, 438] on button "open options" at bounding box center [1149, 432] width 20 height 20
click at [1082, 464] on span "Edit roles" at bounding box center [1075, 468] width 91 height 11
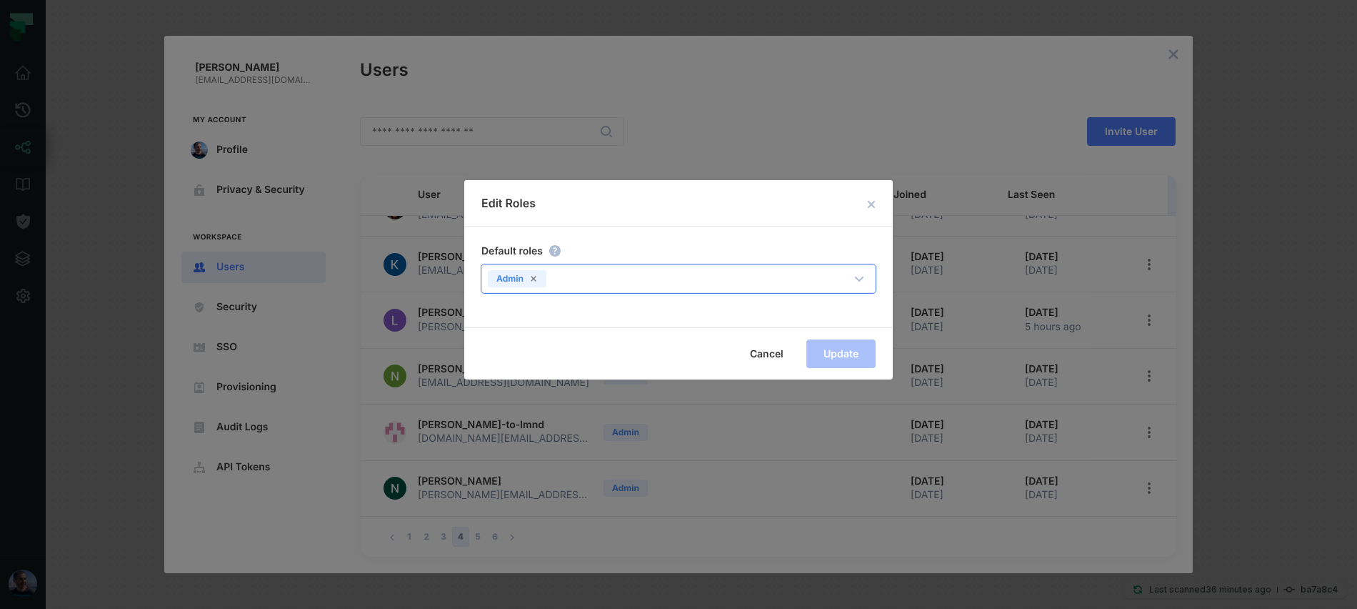
click at [569, 281] on div "Admin" at bounding box center [664, 276] width 364 height 20
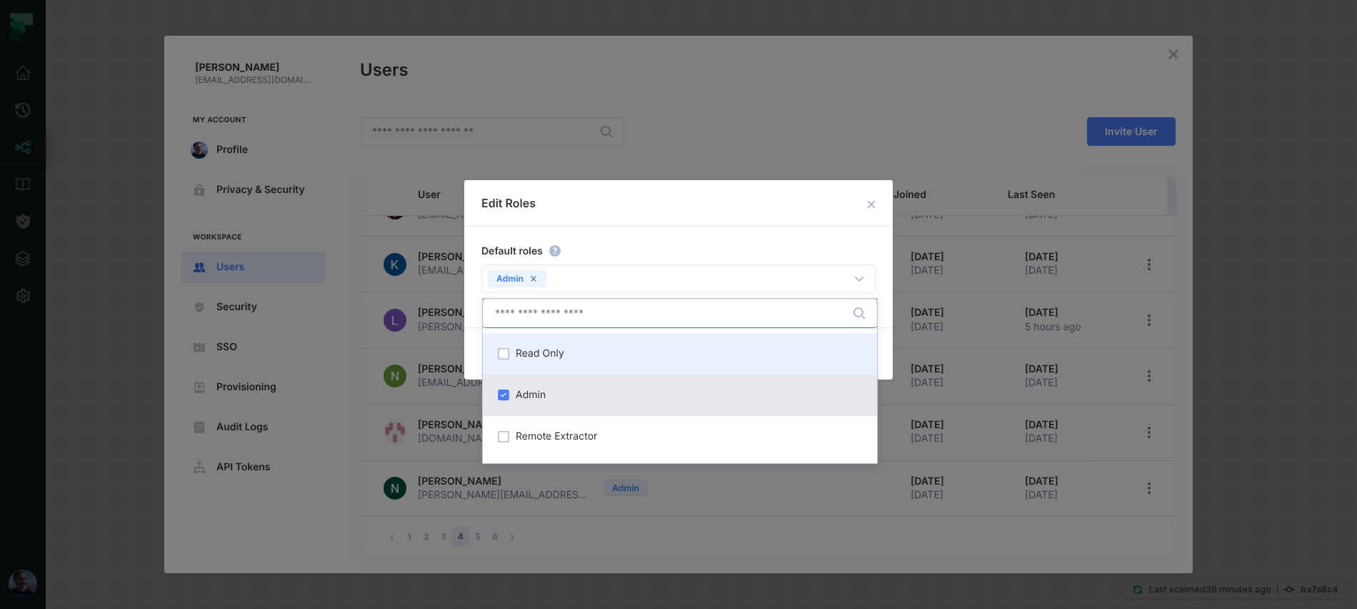
click at [564, 347] on div "Read Only" at bounding box center [679, 353] width 377 height 24
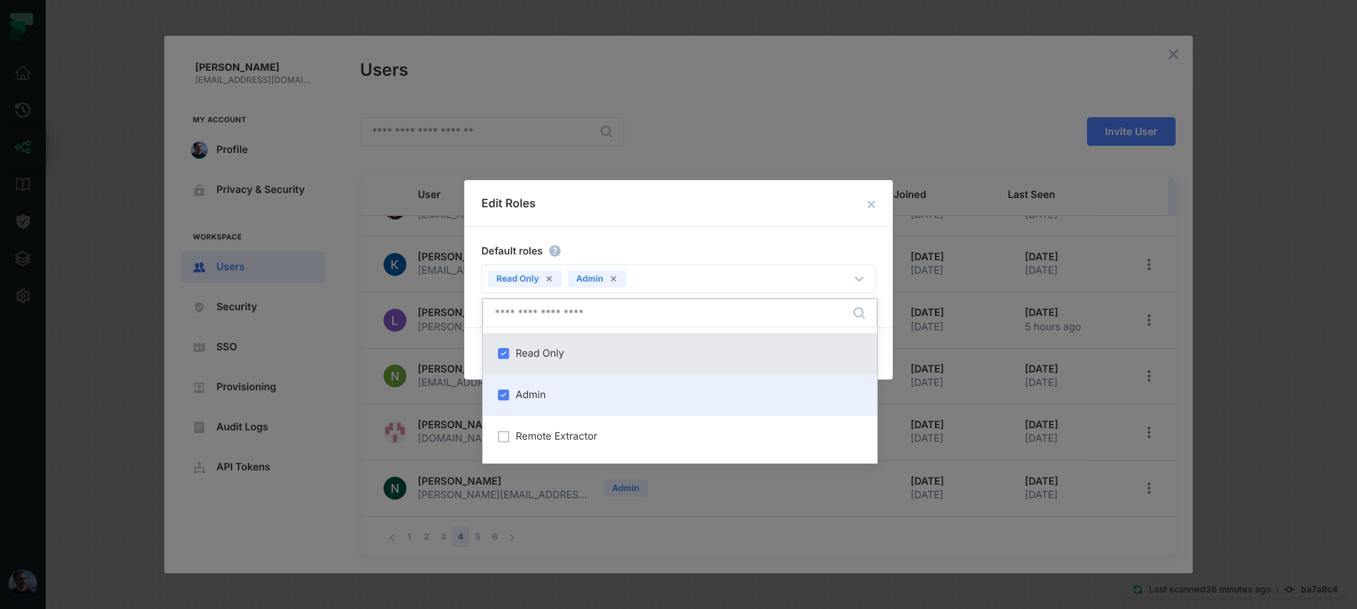
click at [553, 386] on div "Admin" at bounding box center [679, 395] width 377 height 24
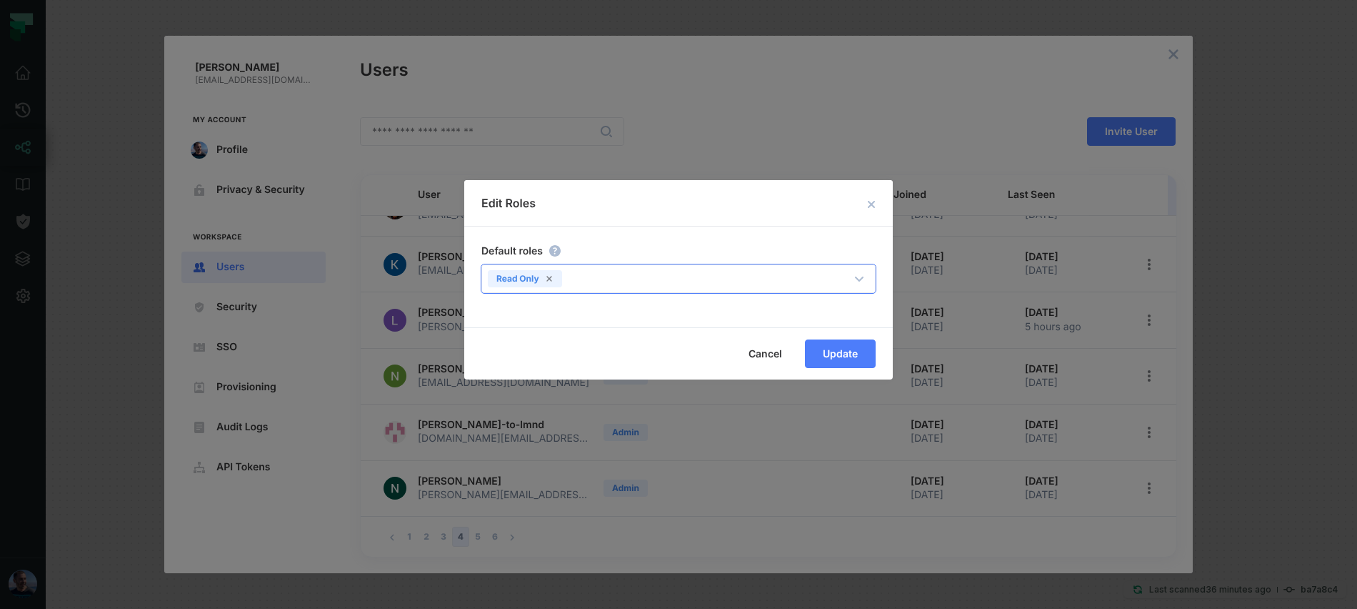
click at [729, 284] on div "Read Only" at bounding box center [664, 276] width 364 height 20
click at [829, 221] on h2 "Edit Roles" at bounding box center [678, 203] width 429 height 46
click at [844, 365] on button "Update" at bounding box center [840, 353] width 71 height 29
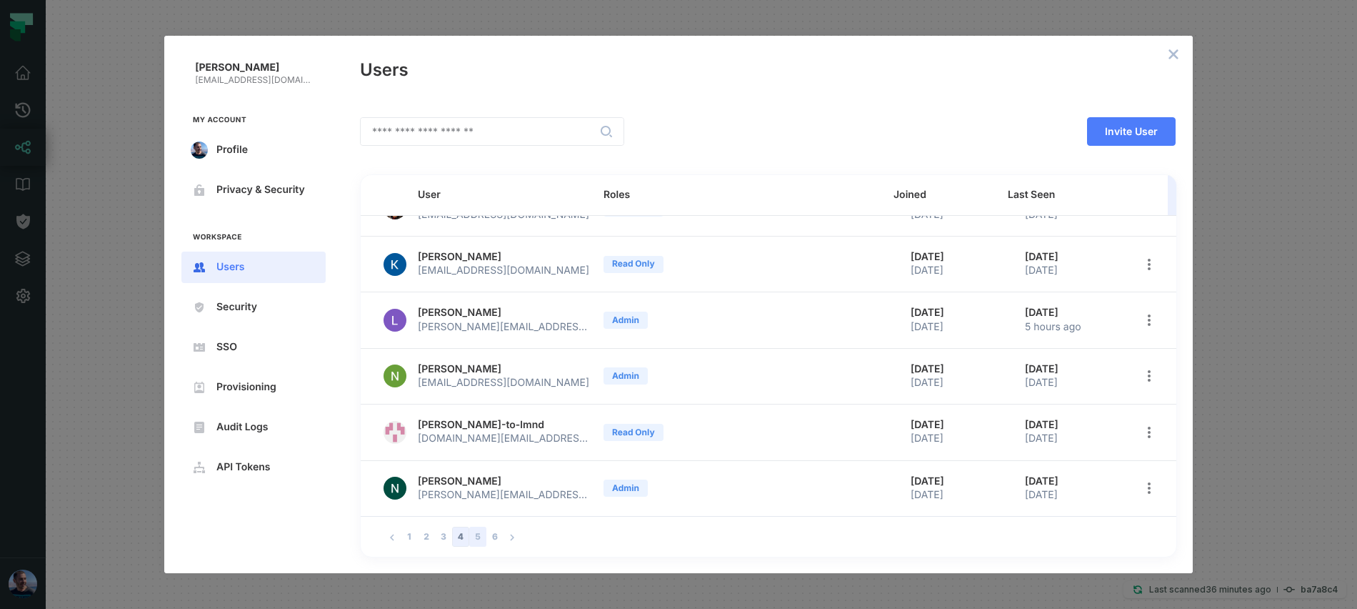
click at [475, 534] on button "5" at bounding box center [477, 536] width 17 height 20
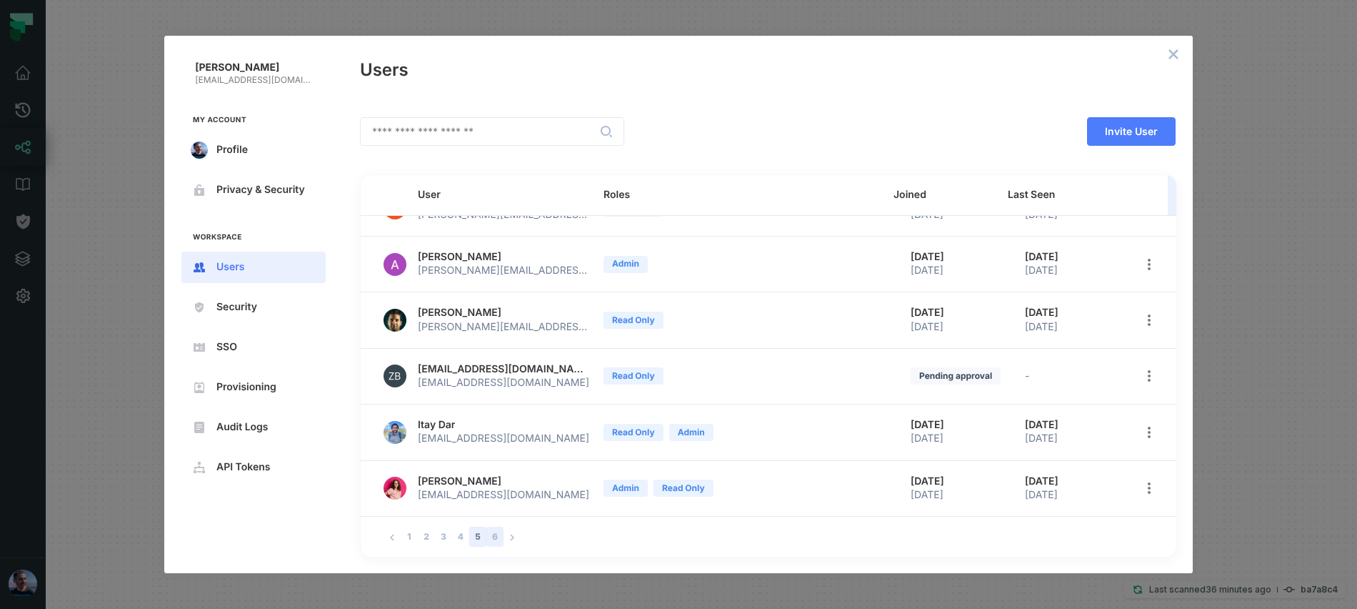
click at [493, 533] on button "6" at bounding box center [494, 536] width 17 height 20
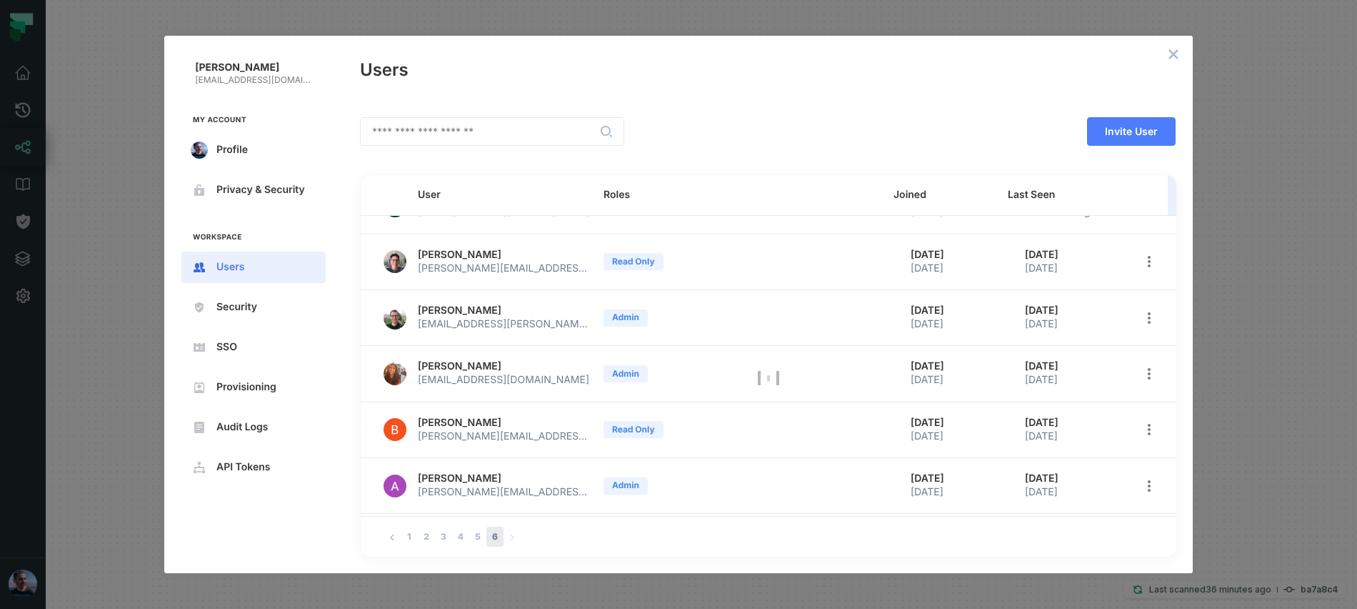
scroll to position [0, 0]
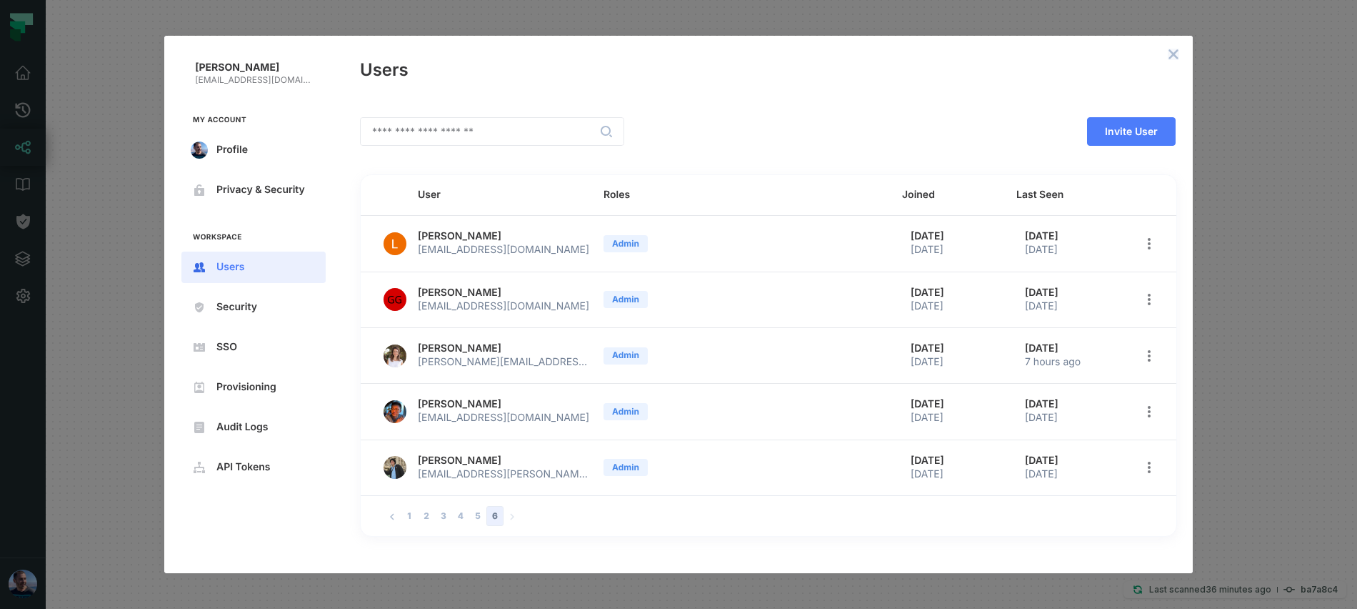
click at [1168, 53] on icon "close admin-box" at bounding box center [1173, 54] width 11 height 11
